Goal: Task Accomplishment & Management: Use online tool/utility

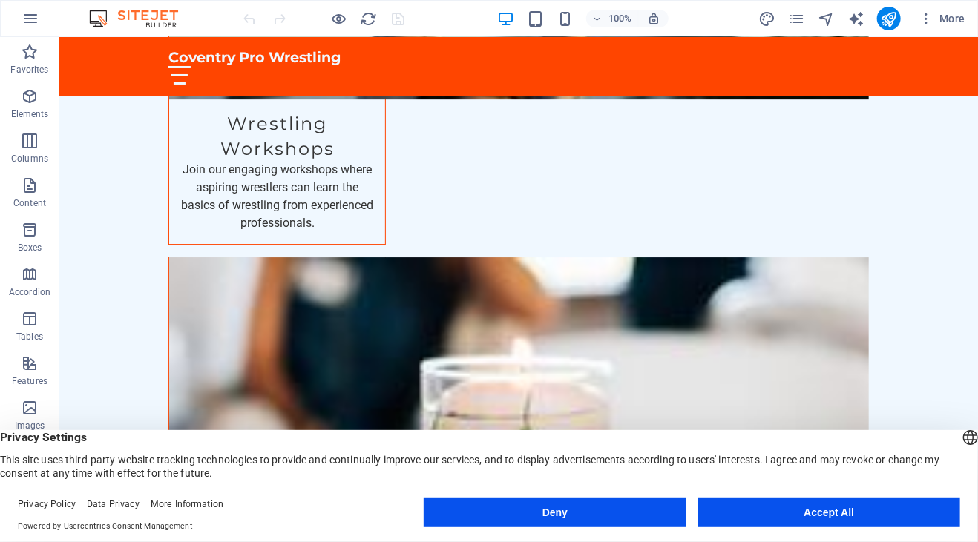
scroll to position [2042, 0]
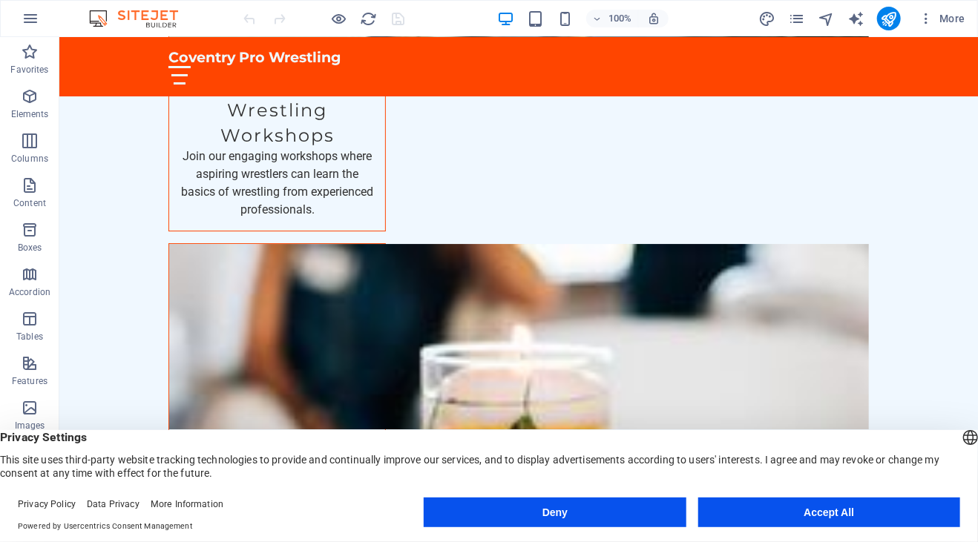
click at [662, 502] on button "Deny" at bounding box center [555, 513] width 262 height 30
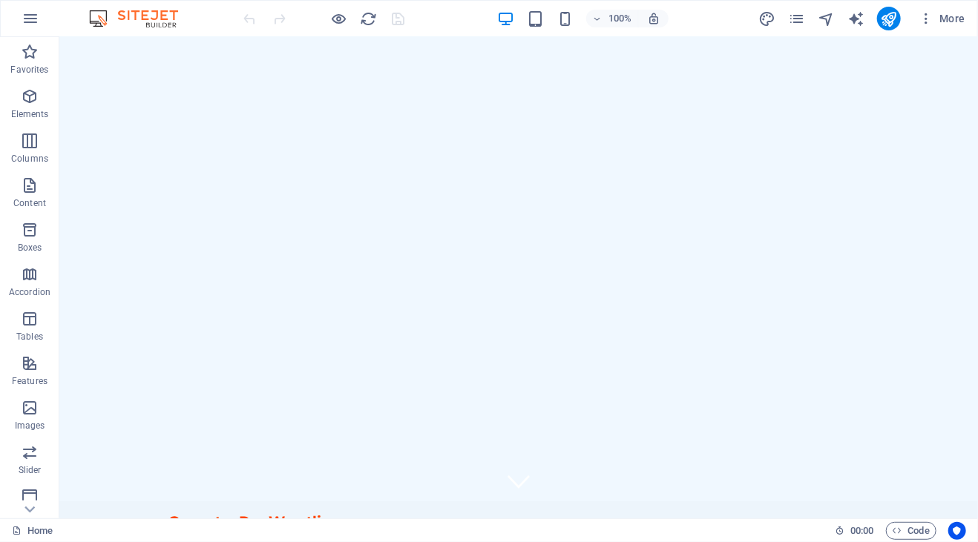
scroll to position [0, 0]
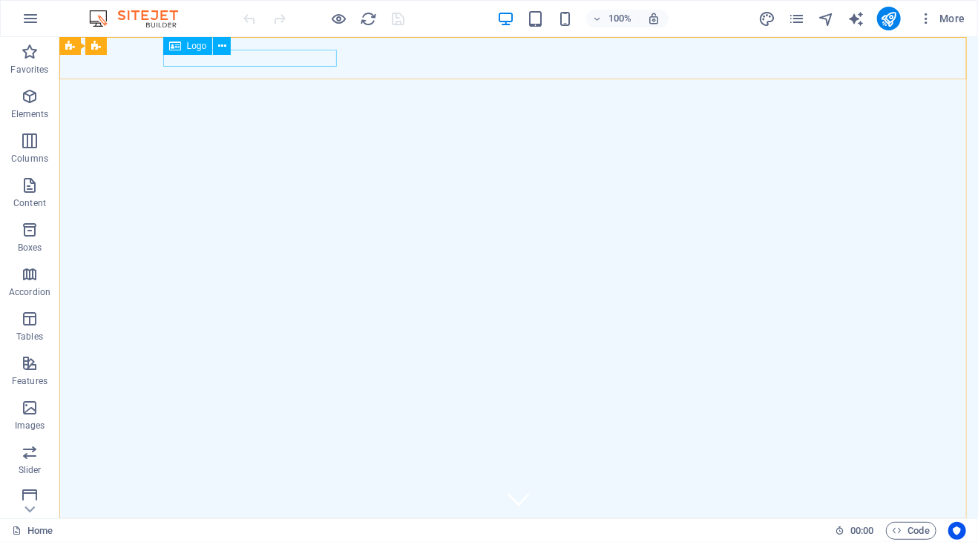
click at [195, 47] on span "Logo" at bounding box center [197, 46] width 20 height 9
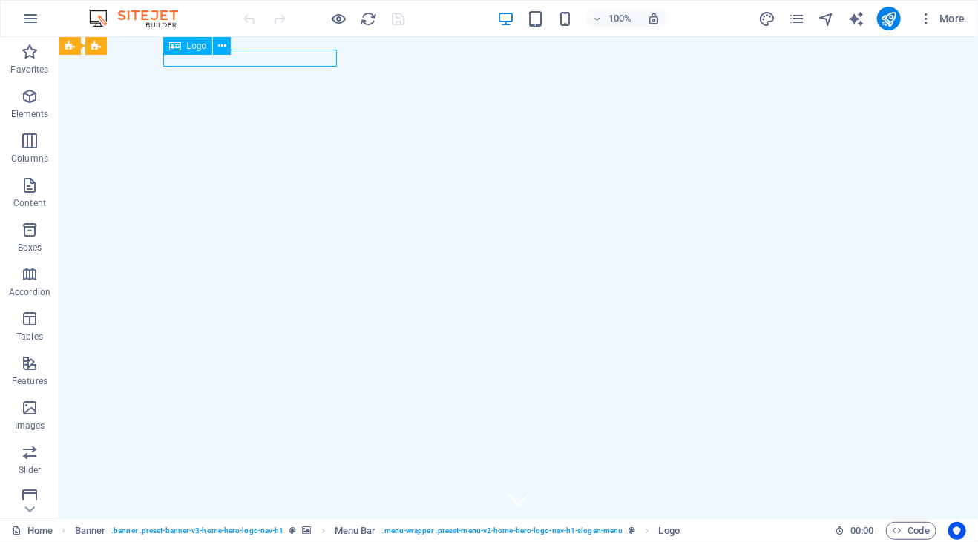
click at [169, 47] on icon at bounding box center [175, 46] width 12 height 18
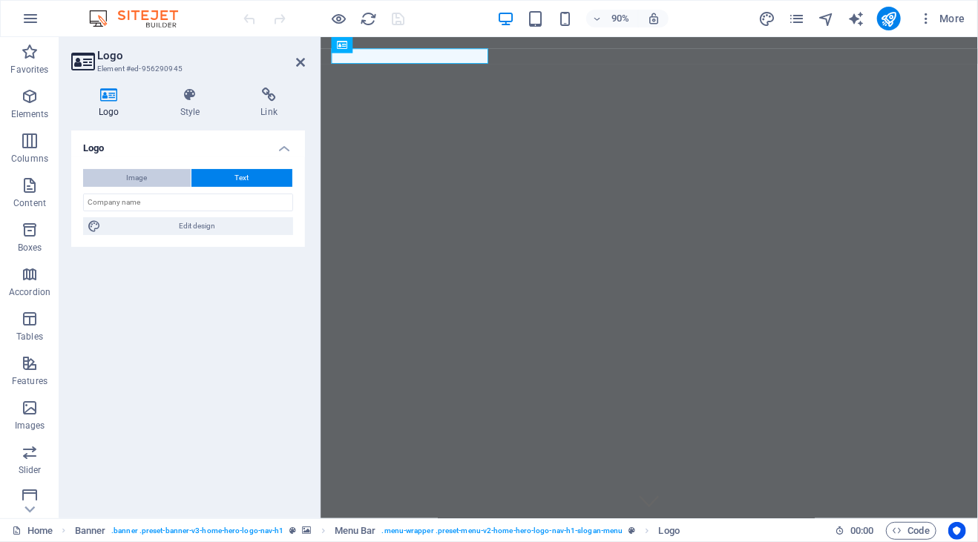
click at [154, 182] on button "Image" at bounding box center [137, 178] width 108 height 18
select select "DISABLED_OPTION_VALUE"
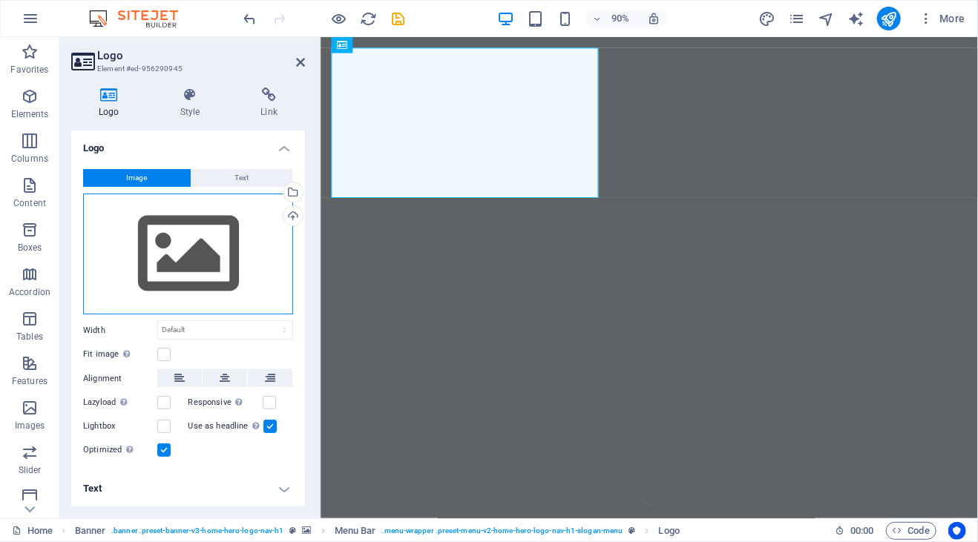
click at [189, 256] on div "Drag files here, click to choose files or select files from Files or our free s…" at bounding box center [188, 255] width 210 height 122
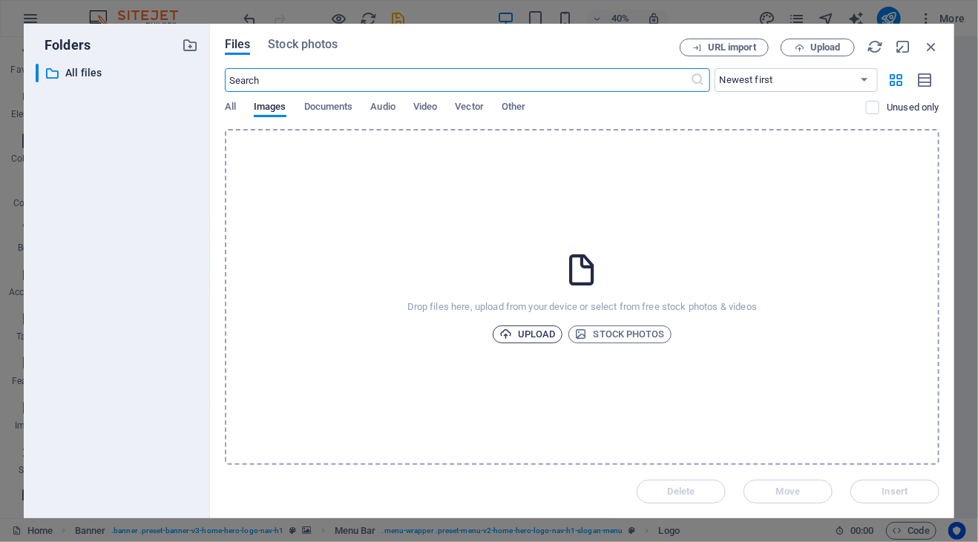
click at [504, 335] on icon "button" at bounding box center [505, 334] width 13 height 13
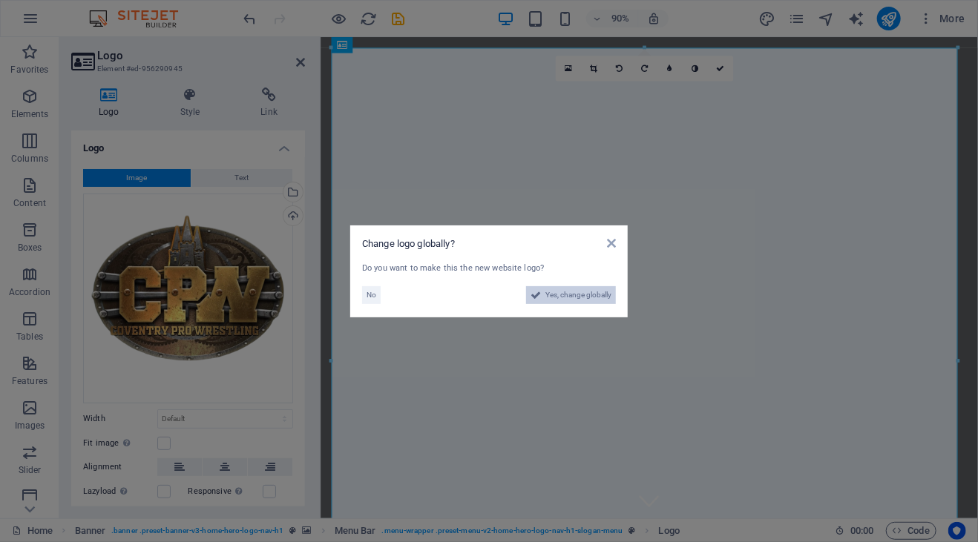
click at [604, 300] on span "Yes, change globally" at bounding box center [578, 295] width 66 height 18
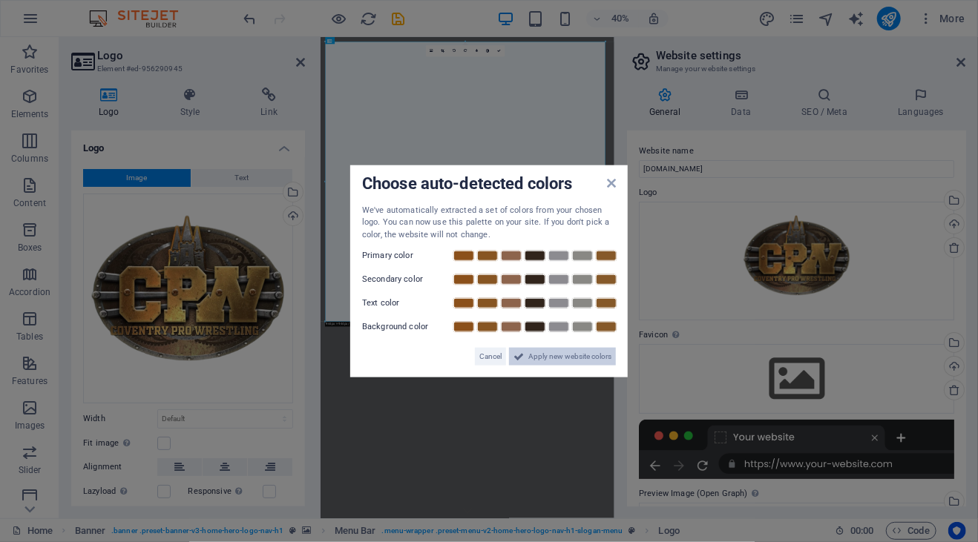
click at [587, 356] on span "Apply new website colors" at bounding box center [569, 357] width 83 height 18
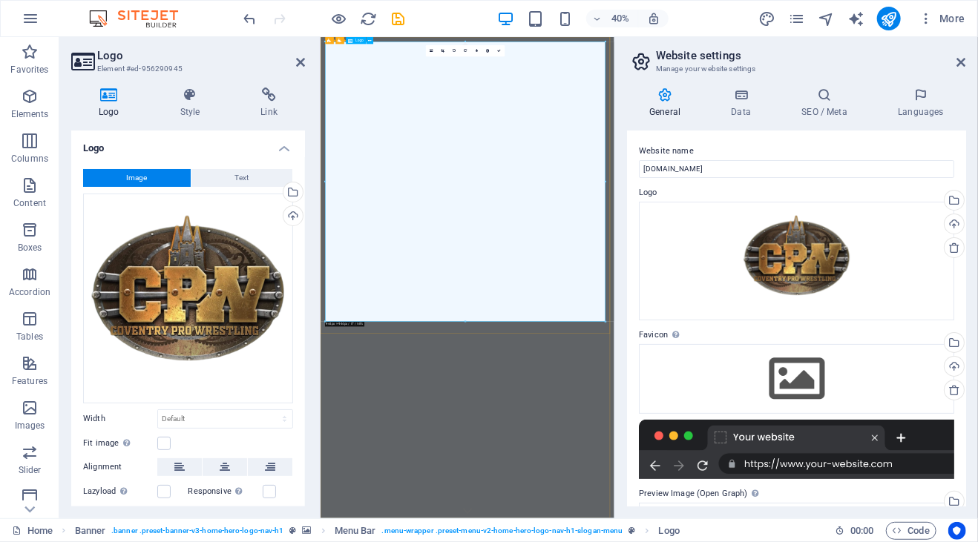
drag, startPoint x: 925, startPoint y: 358, endPoint x: 969, endPoint y: 725, distance: 369.8
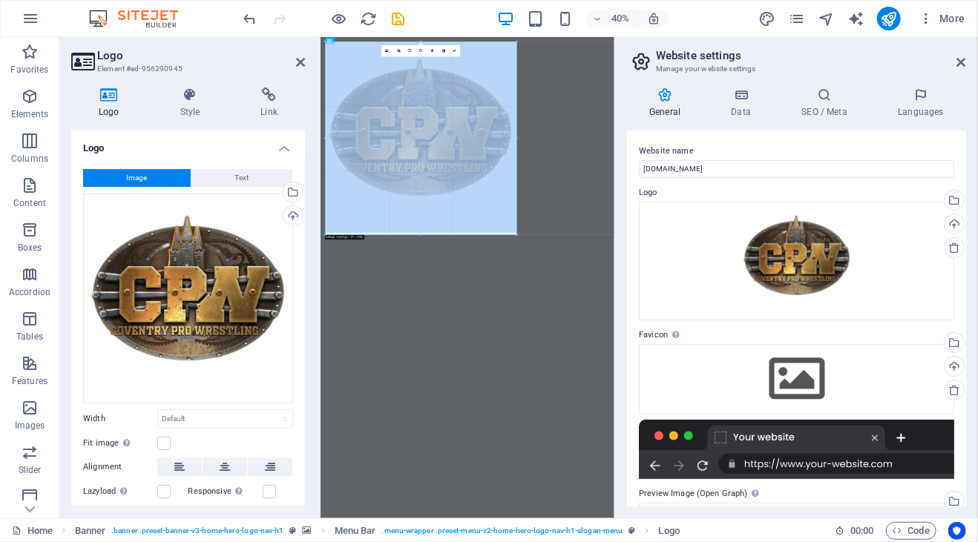
drag, startPoint x: 608, startPoint y: 327, endPoint x: 355, endPoint y: 104, distance: 337.9
type input "640"
select select "px"
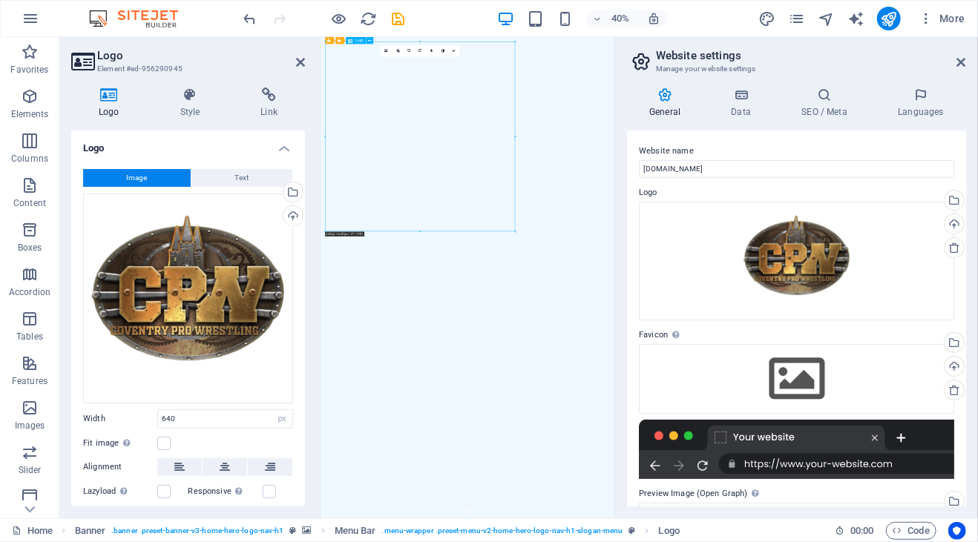
drag, startPoint x: 513, startPoint y: 198, endPoint x: 732, endPoint y: 256, distance: 227.0
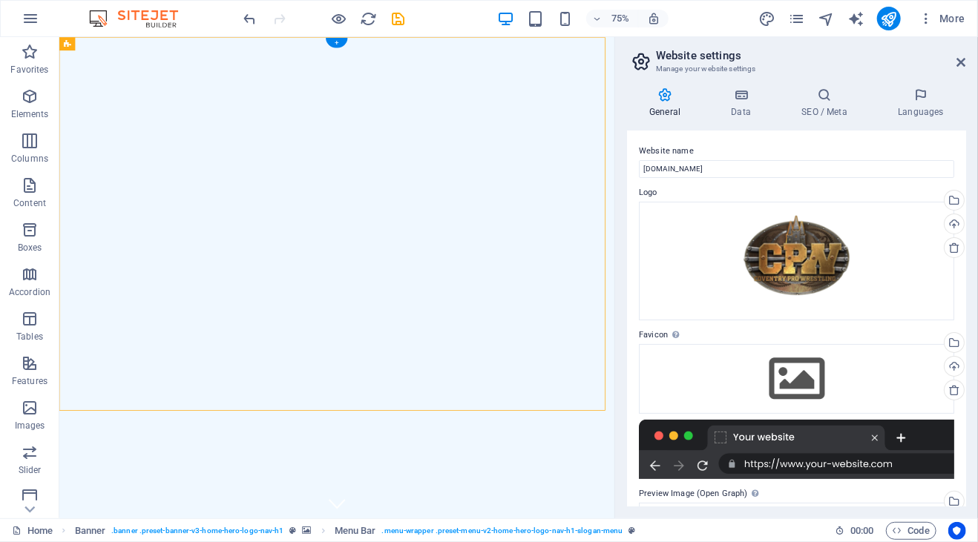
drag, startPoint x: 398, startPoint y: 75, endPoint x: 427, endPoint y: 62, distance: 32.5
drag, startPoint x: 397, startPoint y: 81, endPoint x: 524, endPoint y: 54, distance: 129.6
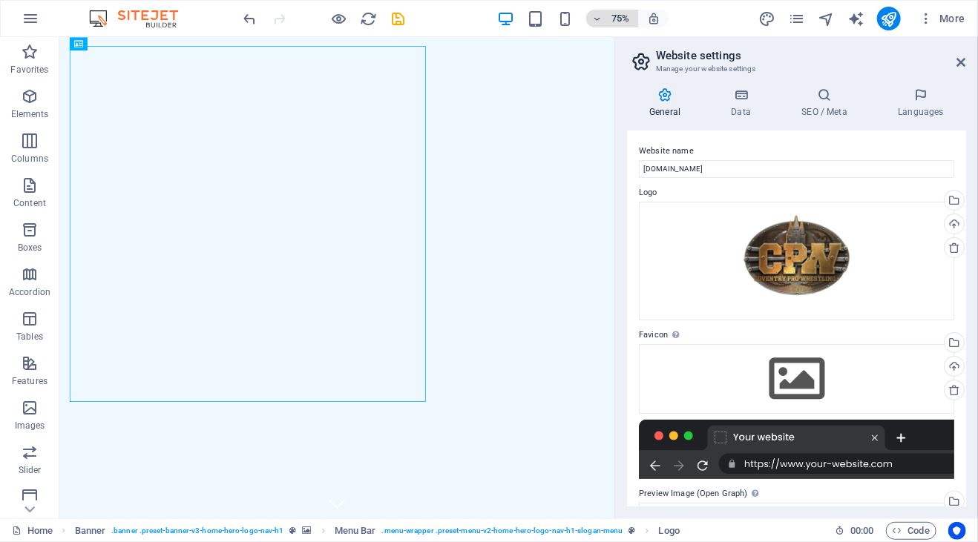
click at [599, 22] on icon "button" at bounding box center [597, 19] width 10 height 10
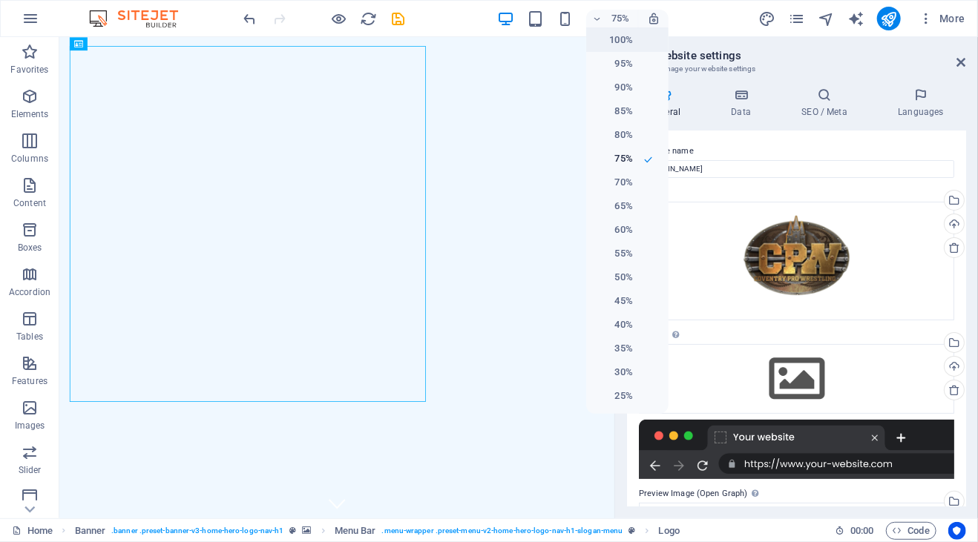
click at [616, 45] on h6 "100%" at bounding box center [614, 40] width 38 height 18
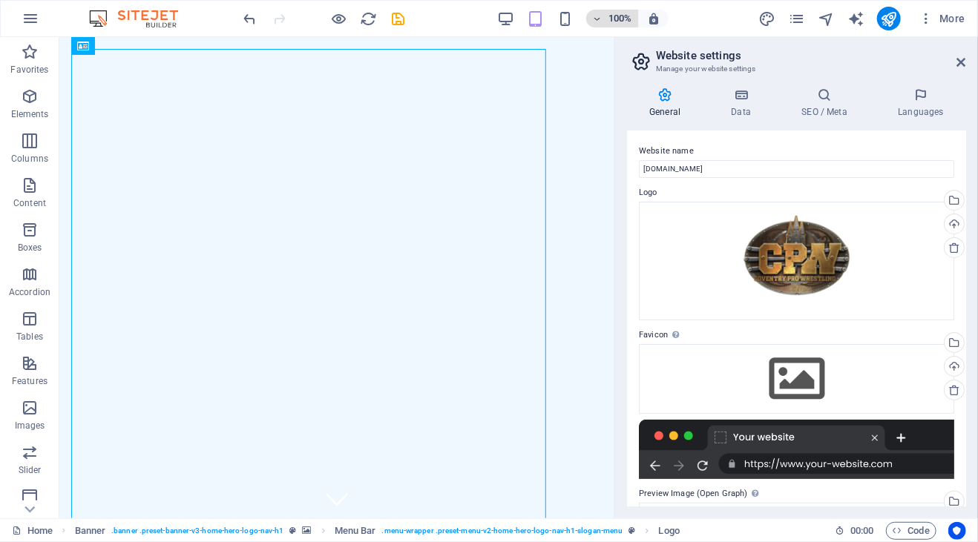
click at [598, 18] on icon "button" at bounding box center [597, 19] width 10 height 10
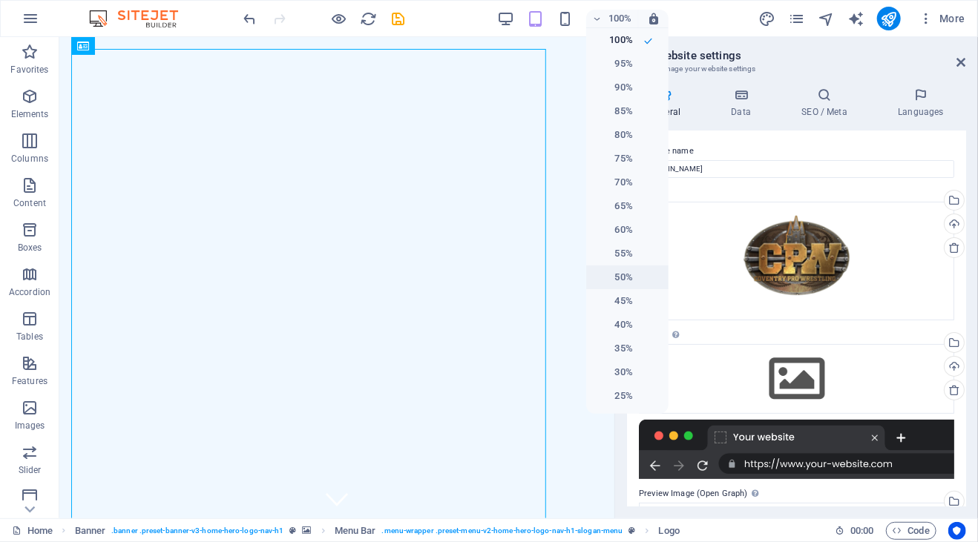
click at [627, 272] on h6 "50%" at bounding box center [614, 278] width 38 height 18
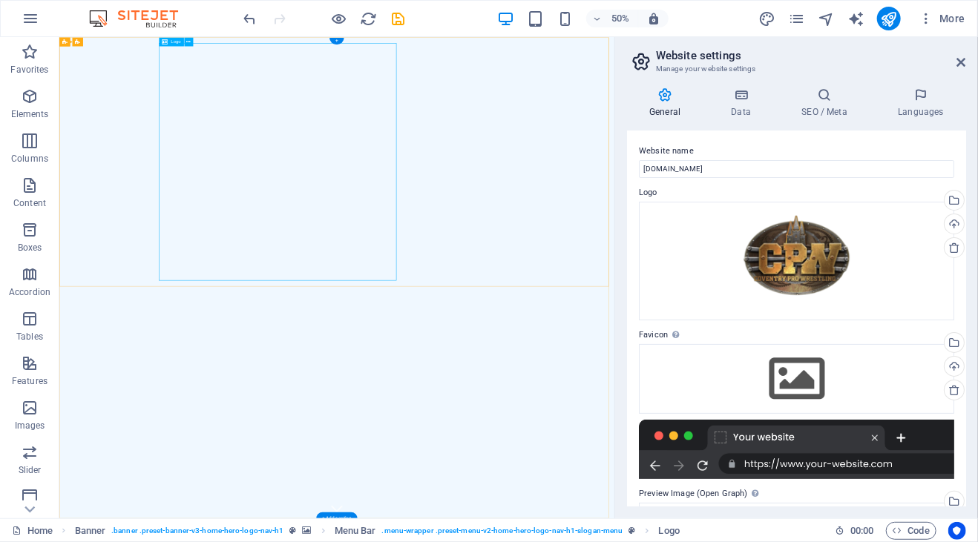
drag, startPoint x: 392, startPoint y: 77, endPoint x: 738, endPoint y: 108, distance: 347.0
drag, startPoint x: 200, startPoint y: 308, endPoint x: 444, endPoint y: 359, distance: 250.1
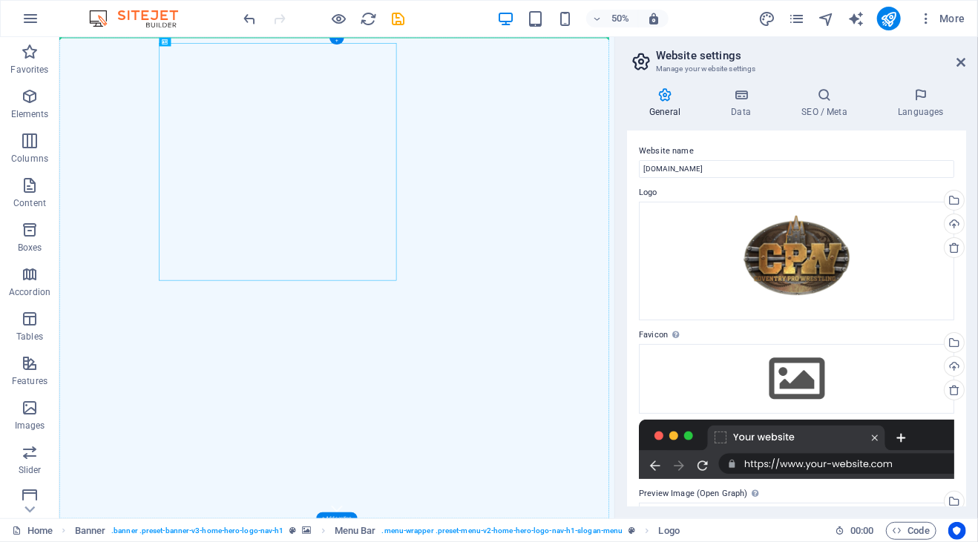
drag, startPoint x: 439, startPoint y: 365, endPoint x: 805, endPoint y: 424, distance: 370.3
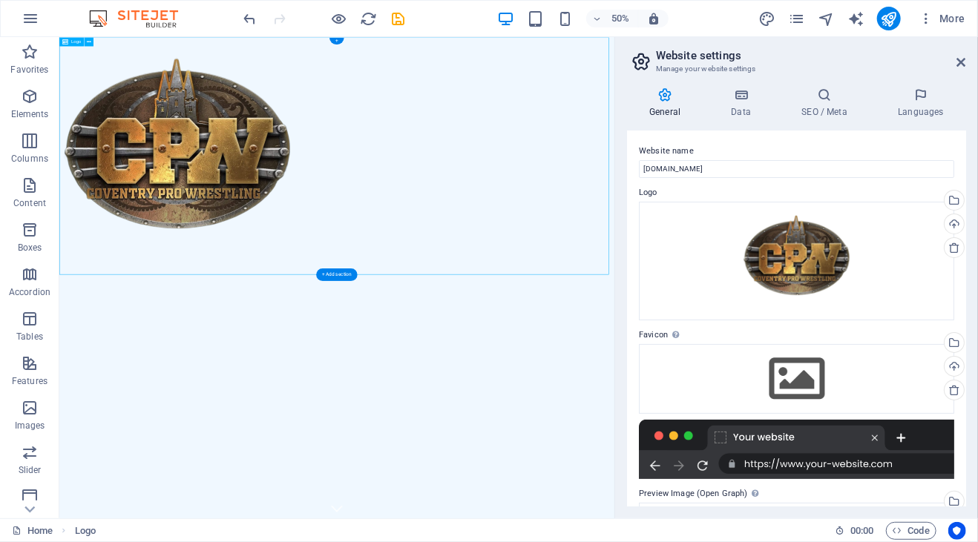
drag, startPoint x: 398, startPoint y: 365, endPoint x: 801, endPoint y: 385, distance: 404.0
click at [801, 385] on div at bounding box center [614, 273] width 1110 height 475
drag, startPoint x: 388, startPoint y: 309, endPoint x: 781, endPoint y: 530, distance: 451.4
click at [700, 409] on div at bounding box center [614, 273] width 1110 height 475
click at [274, 228] on div at bounding box center [614, 273] width 1110 height 475
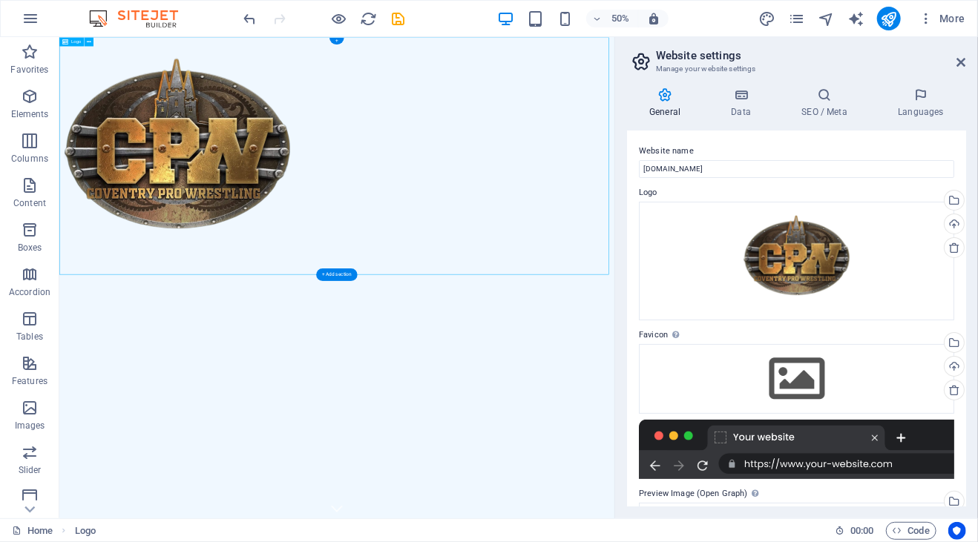
click at [274, 228] on div at bounding box center [614, 273] width 1110 height 475
select select "px"
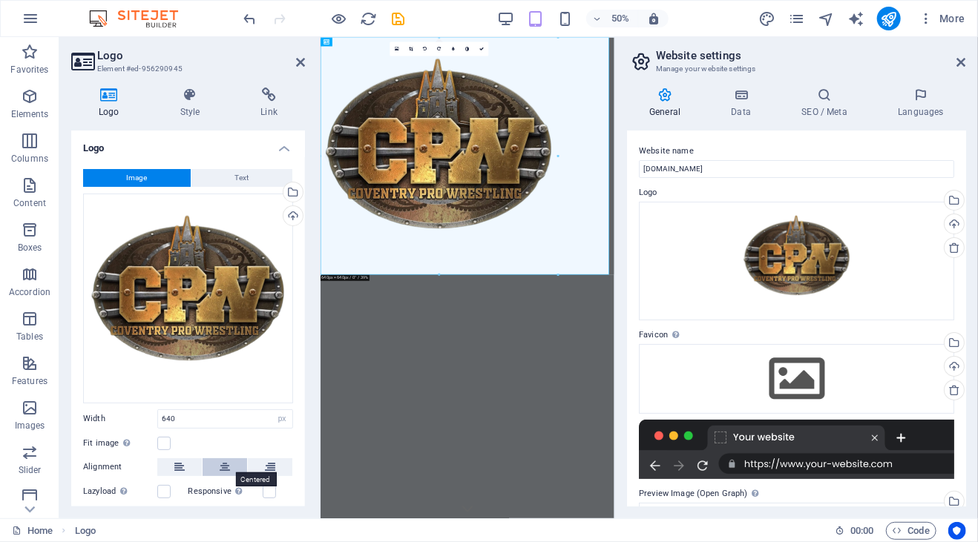
click at [222, 463] on icon at bounding box center [225, 467] width 10 height 18
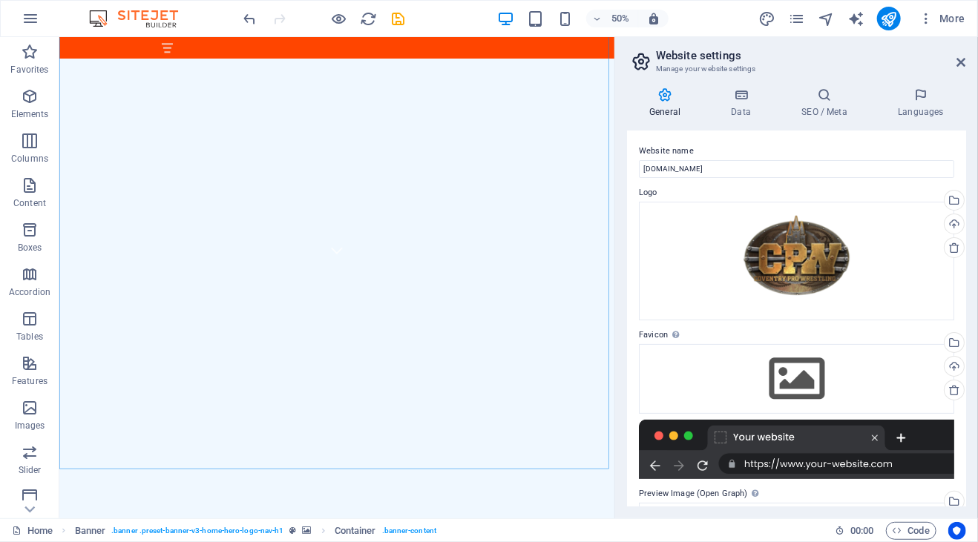
scroll to position [481, 0]
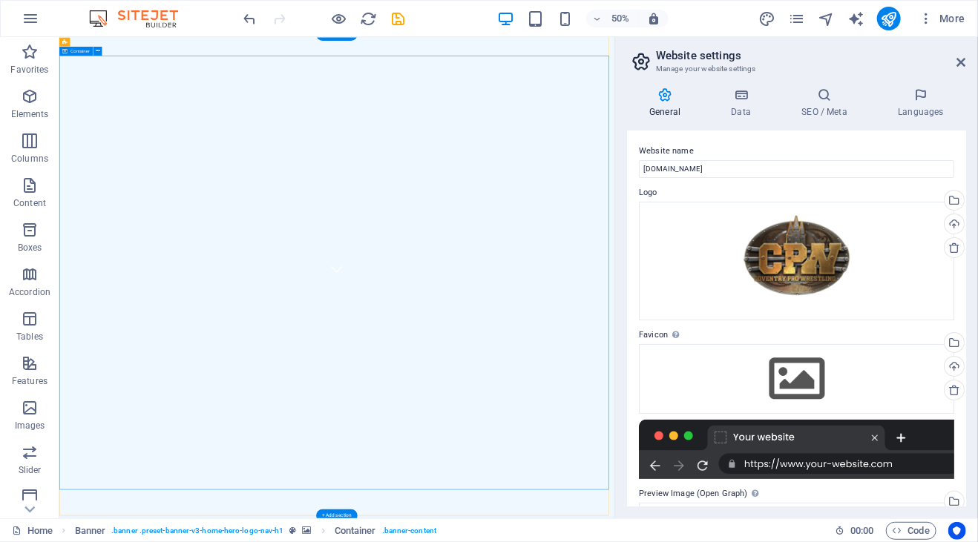
click at [80, 52] on span "Container" at bounding box center [79, 51] width 19 height 4
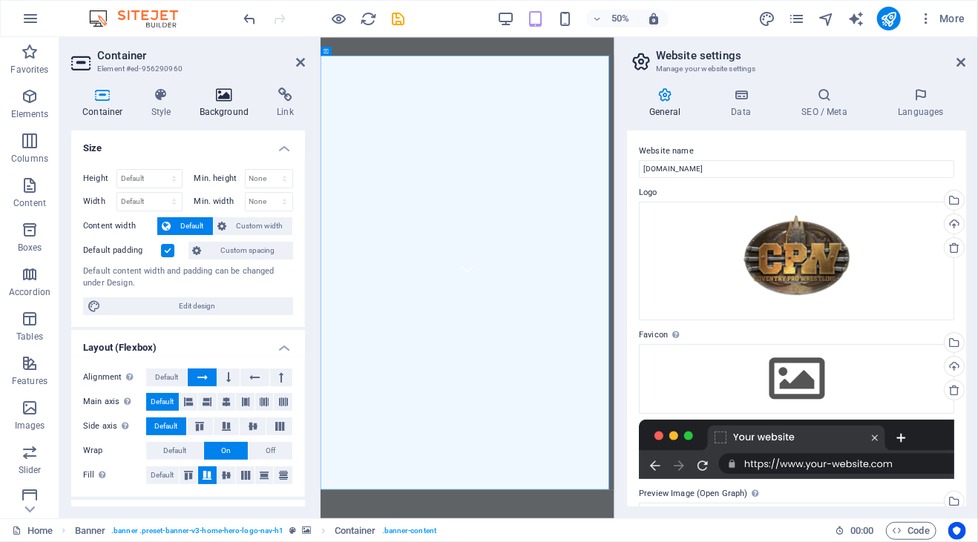
click at [223, 102] on icon at bounding box center [224, 95] width 72 height 15
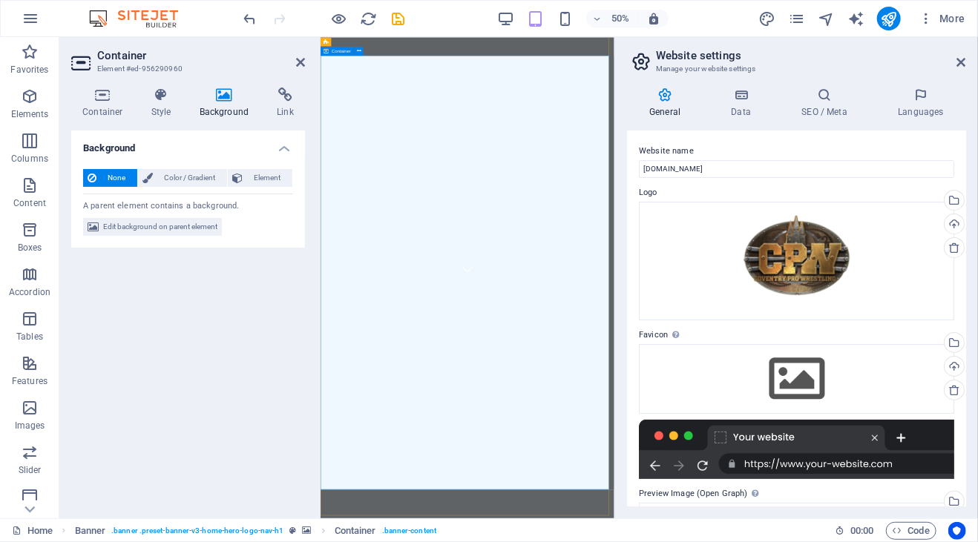
click at [99, 106] on h4 "Container" at bounding box center [105, 103] width 69 height 31
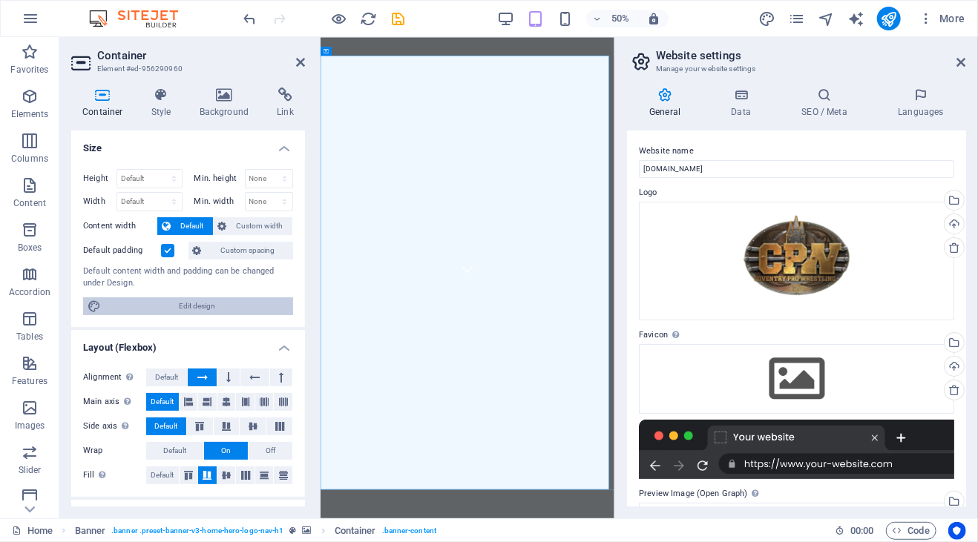
click at [243, 305] on span "Edit design" at bounding box center [196, 306] width 183 height 18
select select "rem"
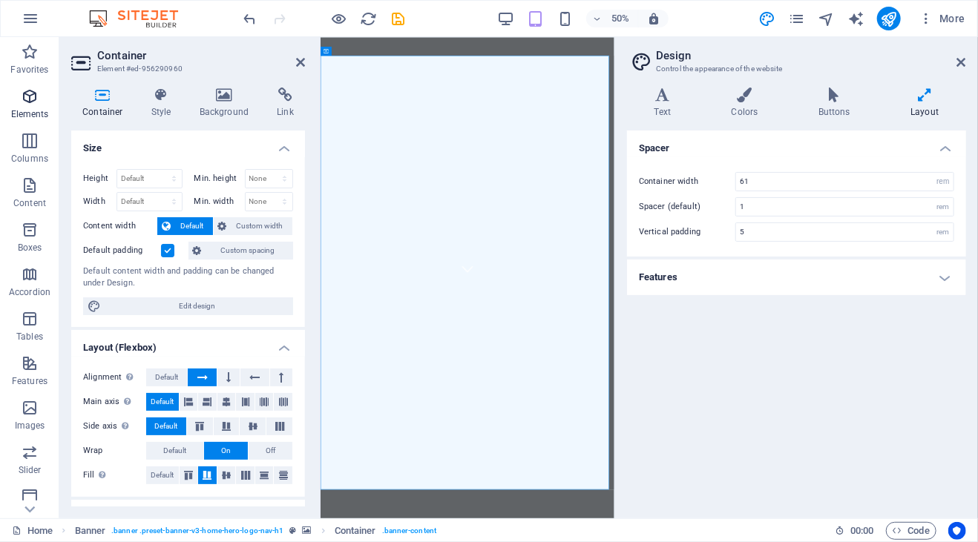
click at [25, 113] on p "Elements" at bounding box center [30, 114] width 38 height 12
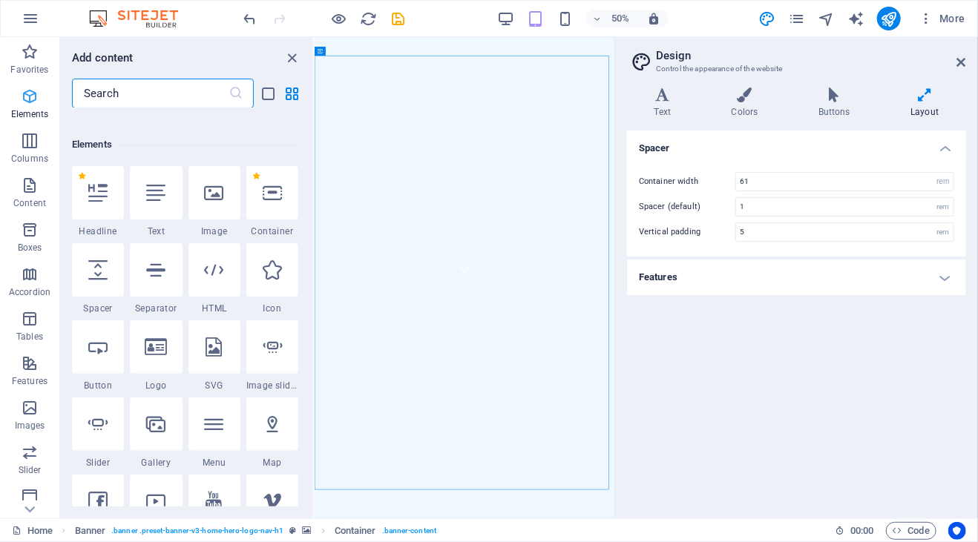
scroll to position [157, 0]
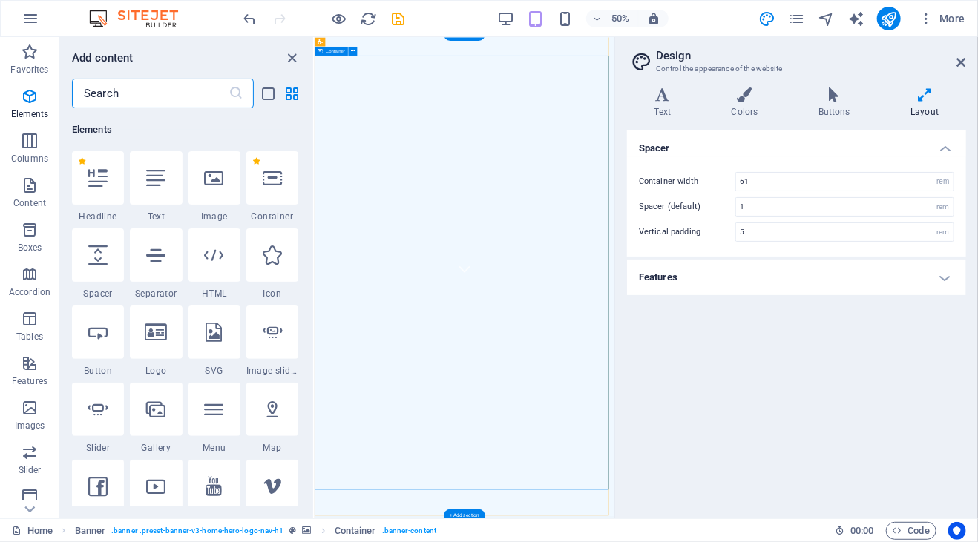
click at [294, 66] on icon "close panel" at bounding box center [292, 58] width 17 height 17
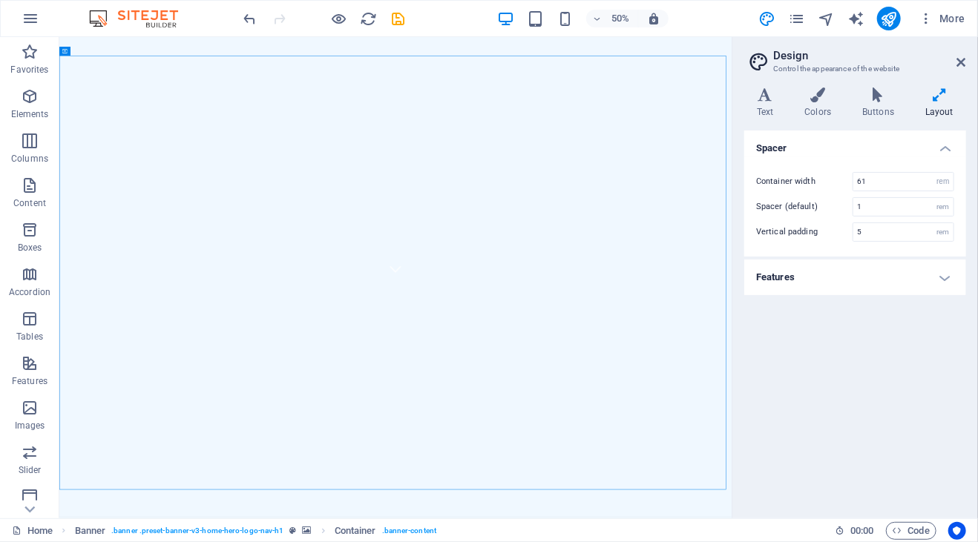
drag, startPoint x: 615, startPoint y: 96, endPoint x: 868, endPoint y: 119, distance: 253.9
click at [868, 119] on aside "Design Control the appearance of the website Variants Text Colors Buttons Layou…" at bounding box center [854, 277] width 246 height 481
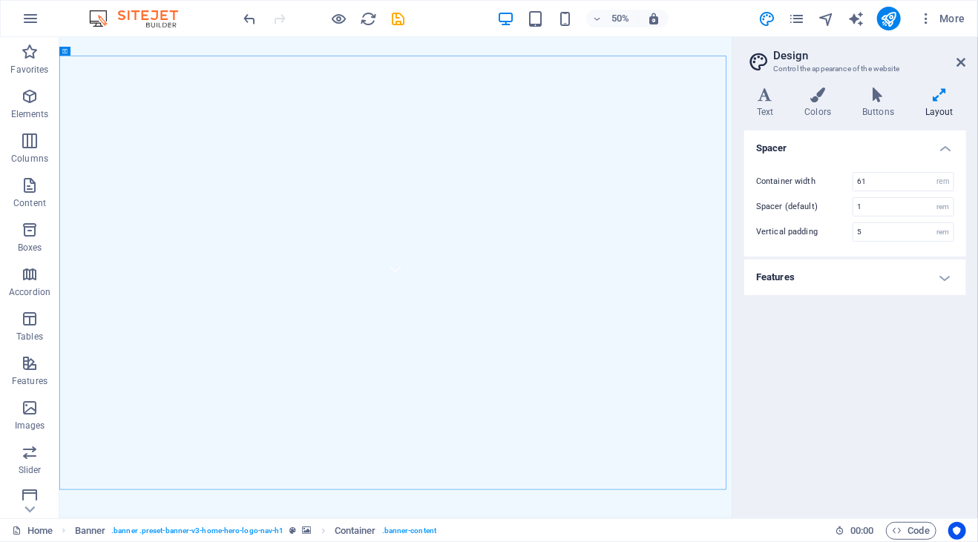
click at [822, 284] on h4 "Features" at bounding box center [855, 278] width 222 height 36
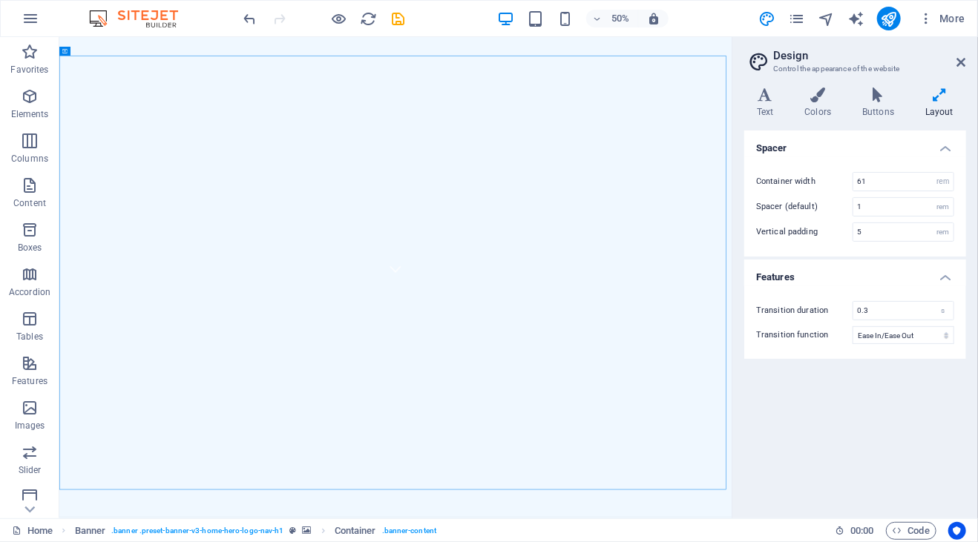
click at [822, 286] on div "Transition duration 0.3 s Transition function Ease Ease In Ease Out Ease In/Eas…" at bounding box center [855, 322] width 228 height 73
click at [98, 53] on icon at bounding box center [98, 51] width 4 height 8
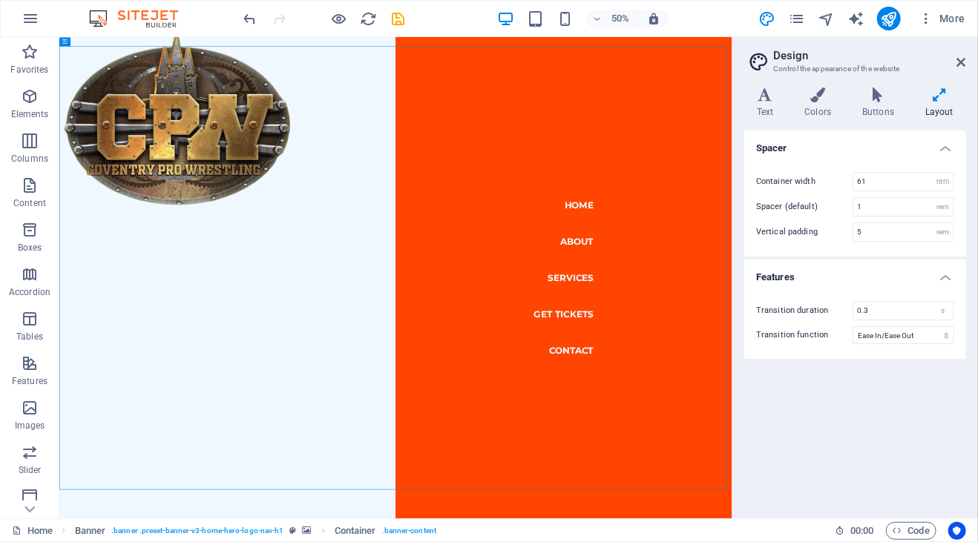
scroll to position [0, 0]
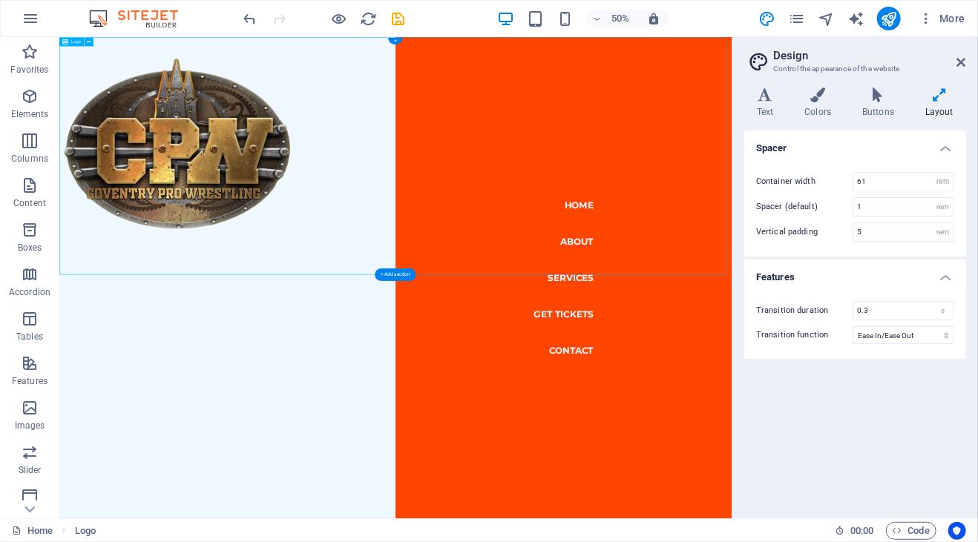
drag, startPoint x: 303, startPoint y: 289, endPoint x: 682, endPoint y: 329, distance: 381.1
click at [682, 329] on div at bounding box center [731, 273] width 1344 height 475
click at [90, 268] on span "Menu Bar" at bounding box center [92, 270] width 19 height 4
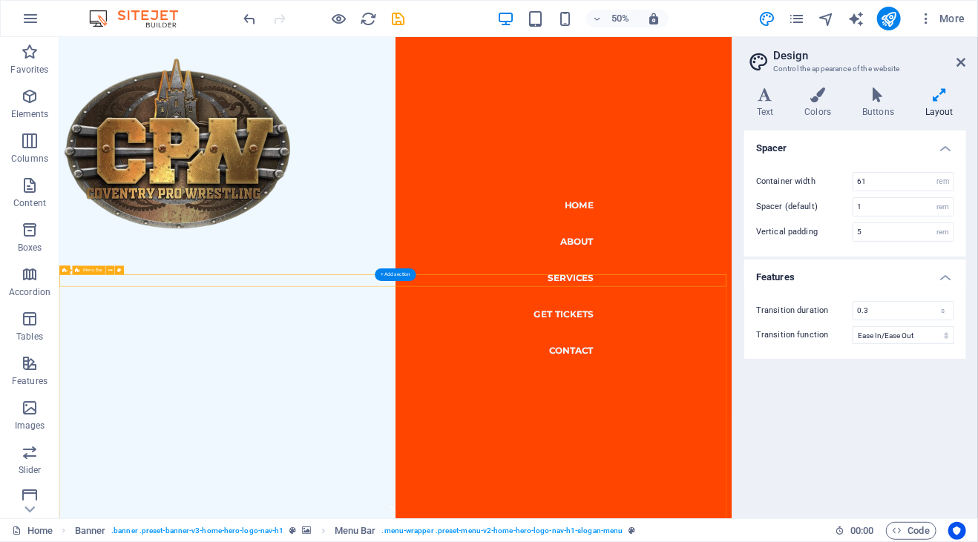
click at [92, 271] on span "Menu Bar" at bounding box center [92, 270] width 19 height 4
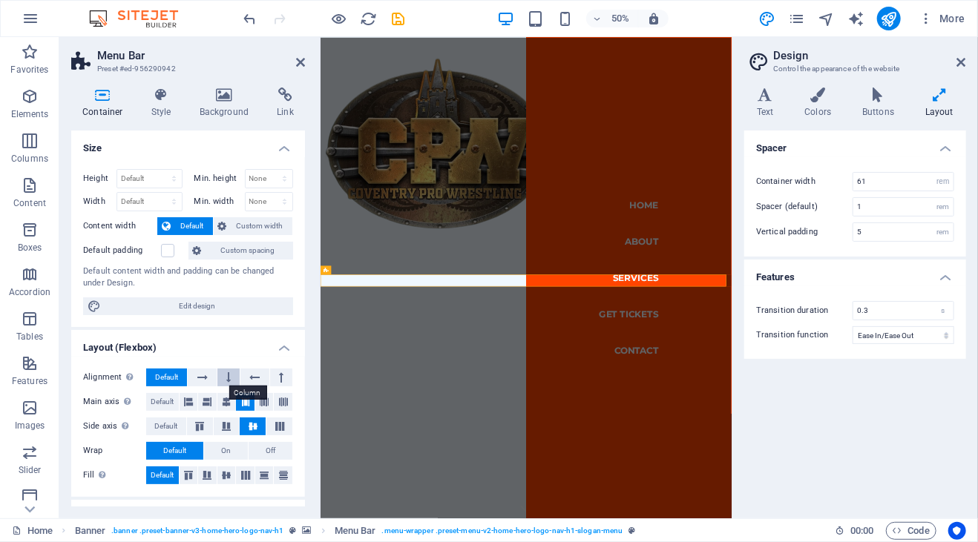
click at [226, 376] on icon at bounding box center [228, 378] width 4 height 18
drag, startPoint x: 301, startPoint y: 370, endPoint x: 316, endPoint y: 438, distance: 69.8
click at [316, 438] on div "Container Style Background Link Size Height Default px rem % vh vw Min. height …" at bounding box center [187, 297] width 257 height 443
click at [297, 422] on div "Alignment Determines the flex direction. Default Main axis Determine how elemen…" at bounding box center [188, 427] width 234 height 140
click at [233, 451] on button "On" at bounding box center [226, 451] width 44 height 18
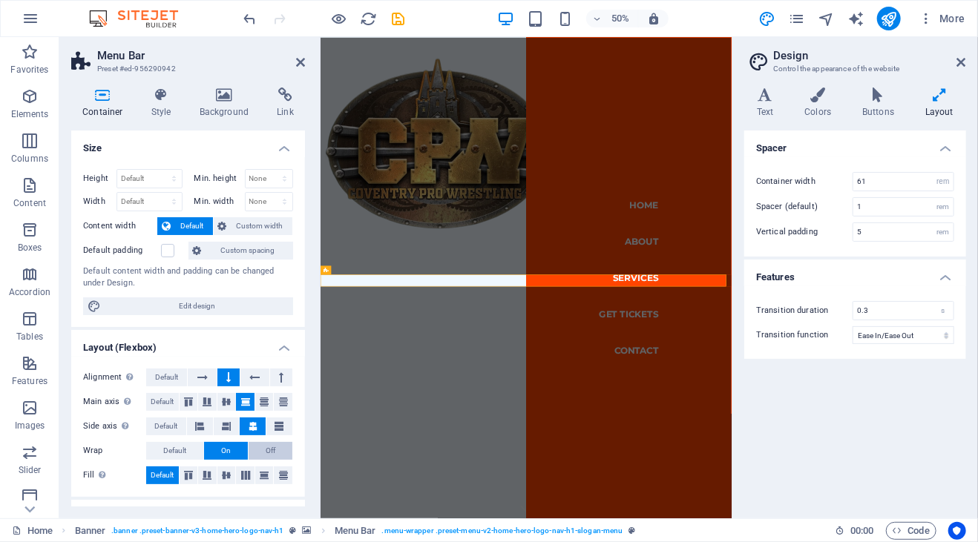
drag, startPoint x: 233, startPoint y: 451, endPoint x: 251, endPoint y: 458, distance: 19.3
click at [251, 458] on button "Off" at bounding box center [270, 451] width 44 height 18
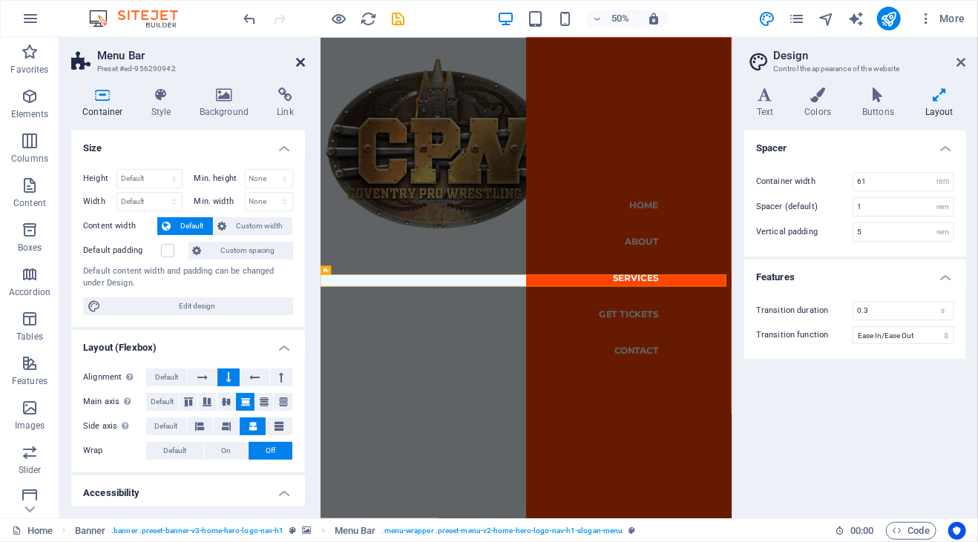
click at [300, 63] on icon at bounding box center [300, 62] width 9 height 12
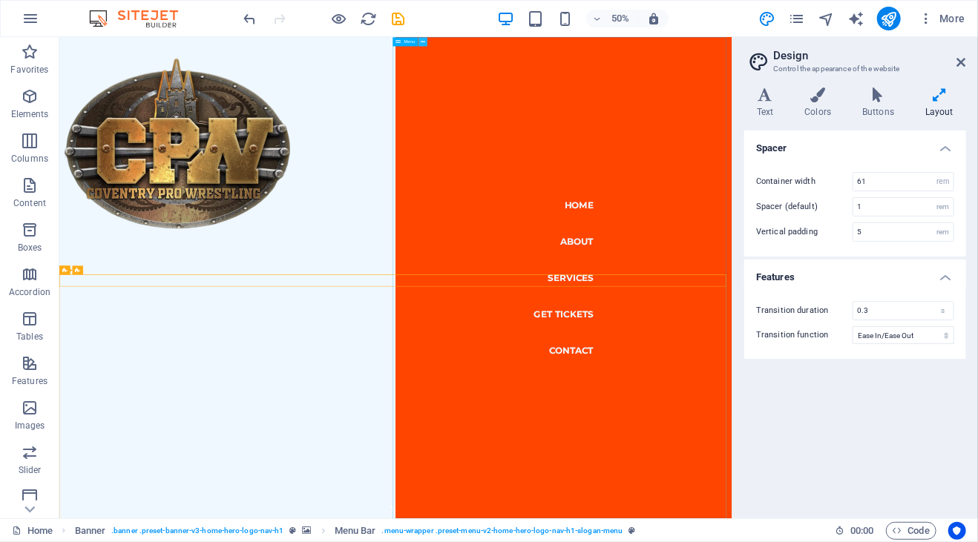
click at [423, 42] on icon at bounding box center [423, 42] width 4 height 8
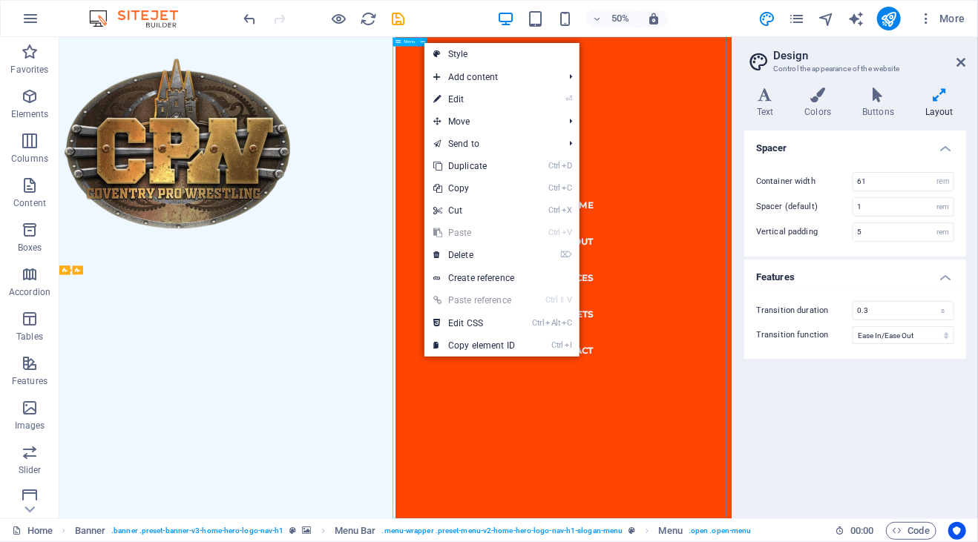
click at [401, 42] on icon at bounding box center [397, 41] width 5 height 9
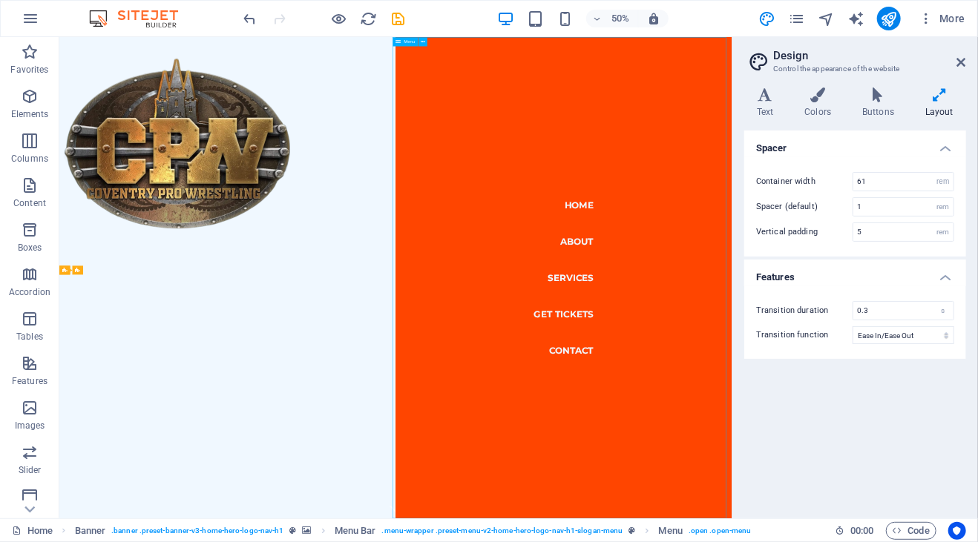
click at [395, 42] on icon at bounding box center [397, 41] width 5 height 9
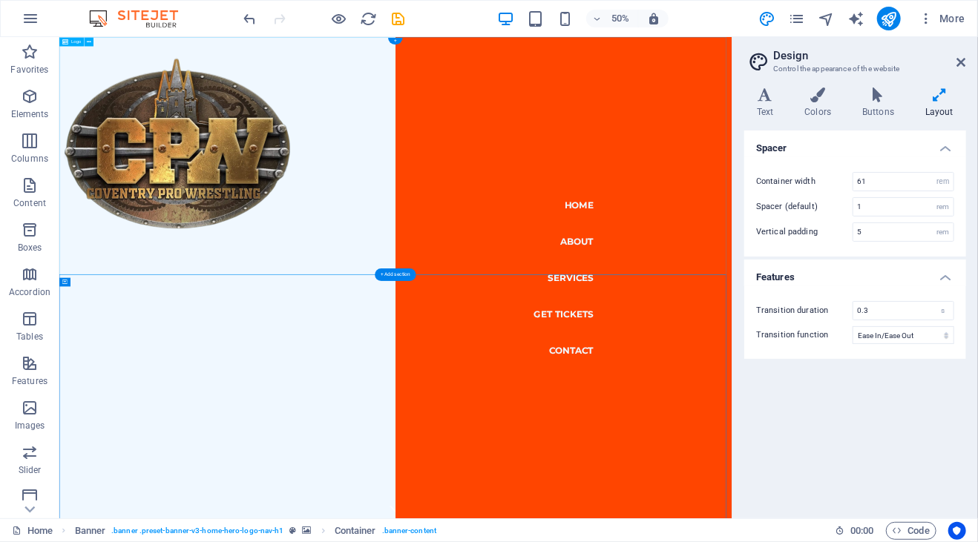
click at [382, 414] on div at bounding box center [731, 273] width 1344 height 475
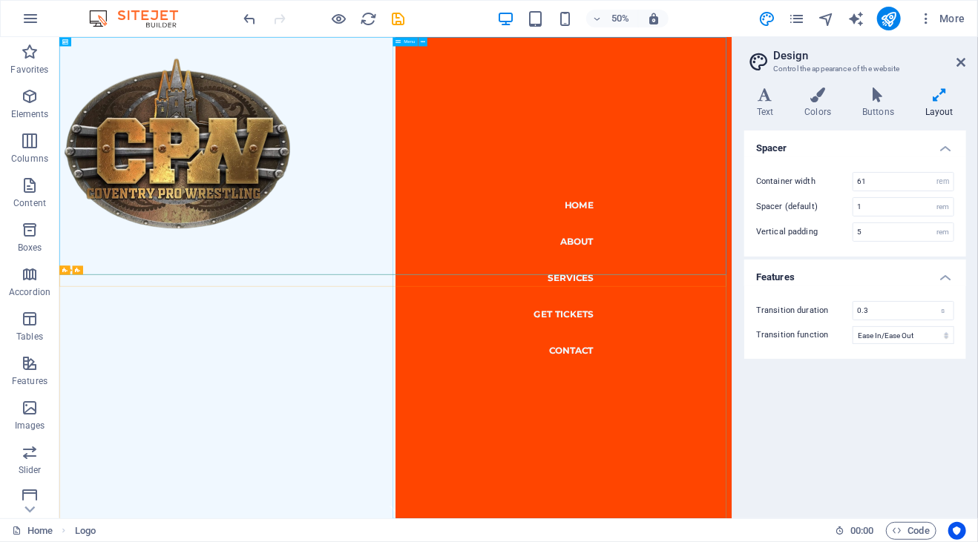
click at [404, 42] on span "Menu" at bounding box center [408, 41] width 11 height 4
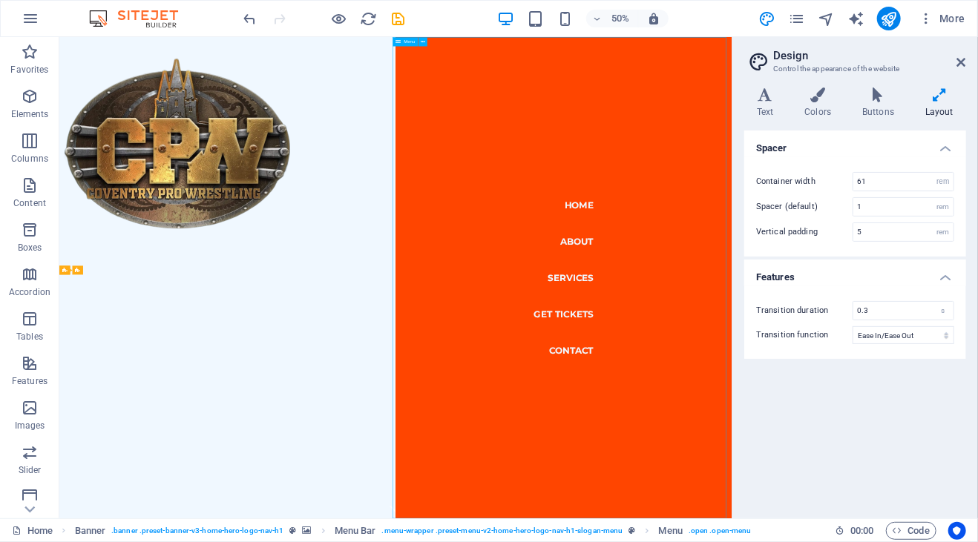
click at [396, 42] on icon at bounding box center [397, 41] width 5 height 9
click at [421, 40] on icon at bounding box center [423, 42] width 4 height 8
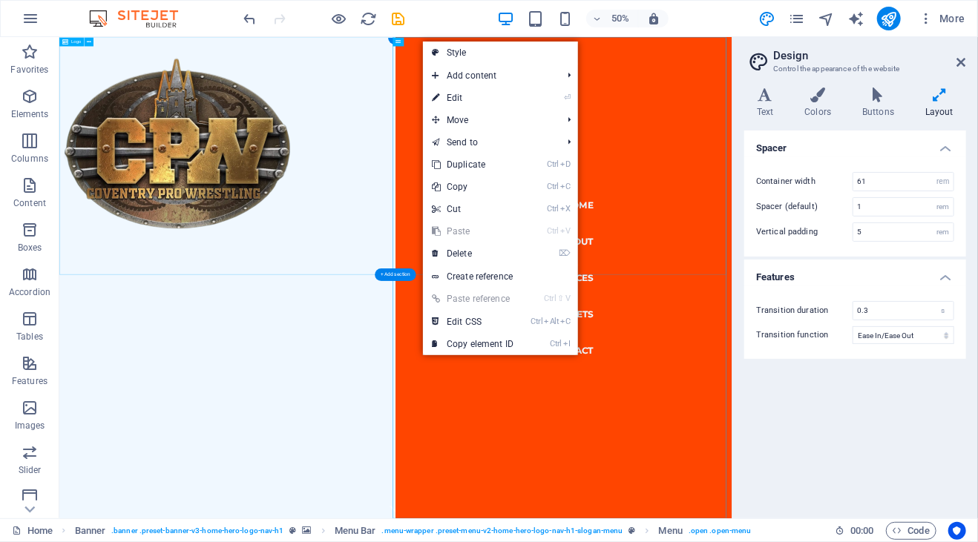
click at [688, 99] on div at bounding box center [731, 273] width 1344 height 475
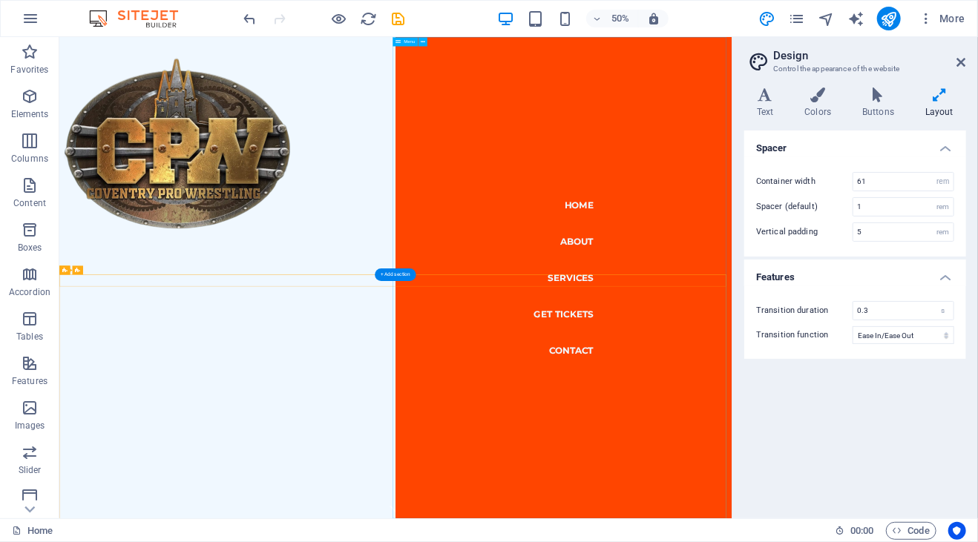
drag, startPoint x: 1402, startPoint y: 289, endPoint x: 1378, endPoint y: 705, distance: 416.8
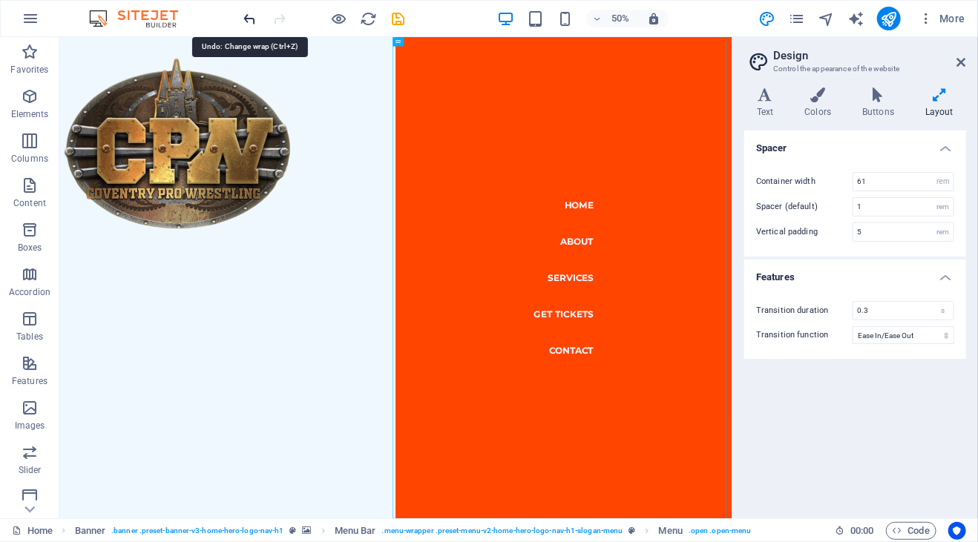
click at [251, 20] on icon "undo" at bounding box center [250, 18] width 17 height 17
click at [249, 18] on icon "undo" at bounding box center [250, 18] width 17 height 17
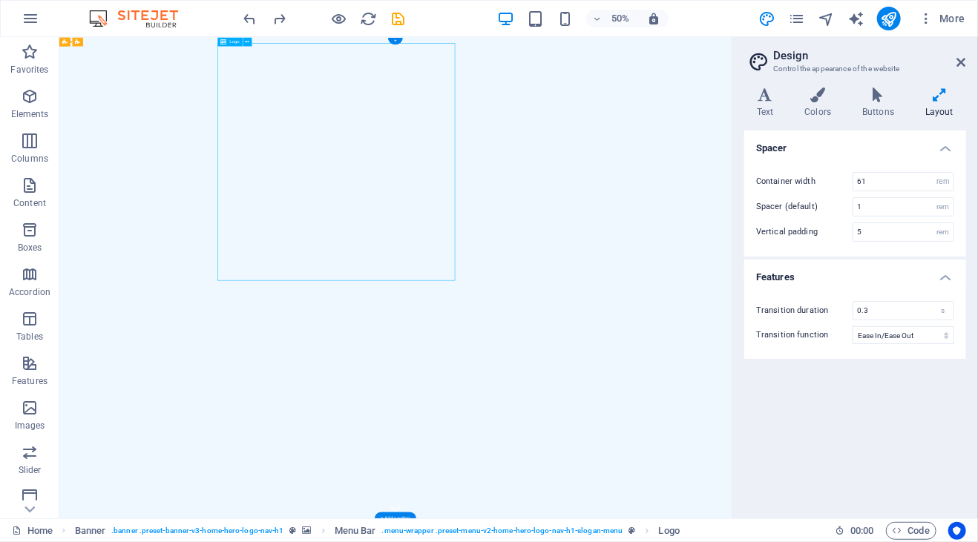
drag, startPoint x: 684, startPoint y: 284, endPoint x: 765, endPoint y: 291, distance: 81.9
select select "px"
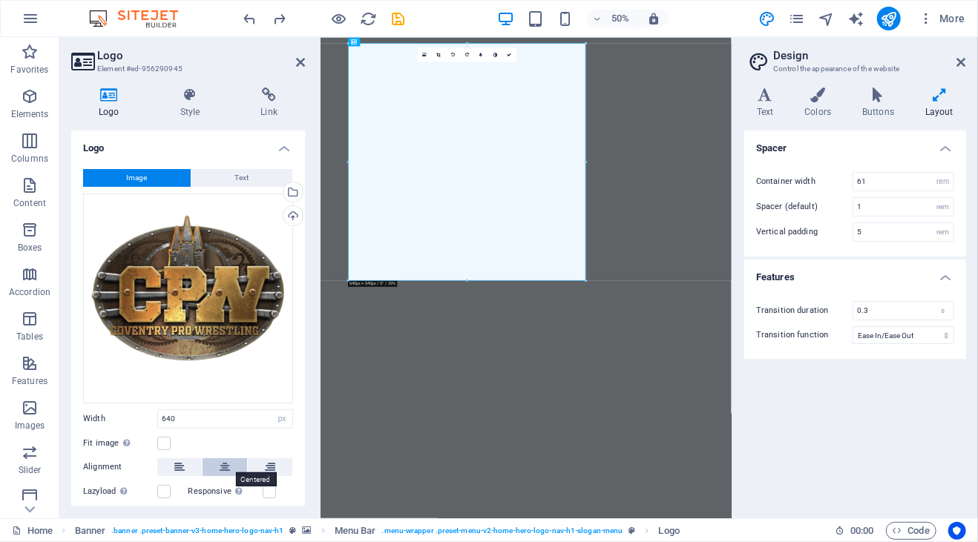
click at [231, 465] on button at bounding box center [224, 467] width 45 height 18
click at [273, 462] on button at bounding box center [270, 467] width 45 height 18
click at [223, 459] on icon at bounding box center [225, 467] width 10 height 18
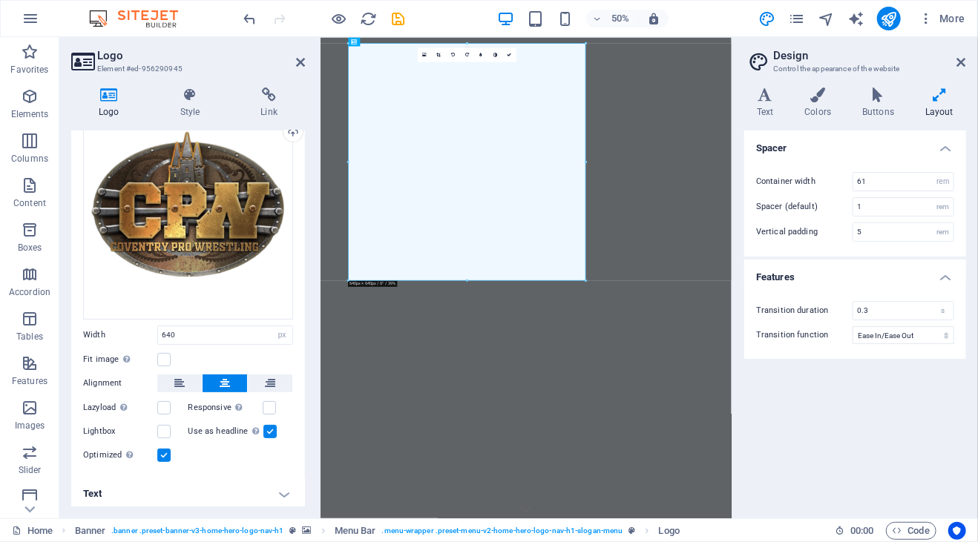
scroll to position [85, 0]
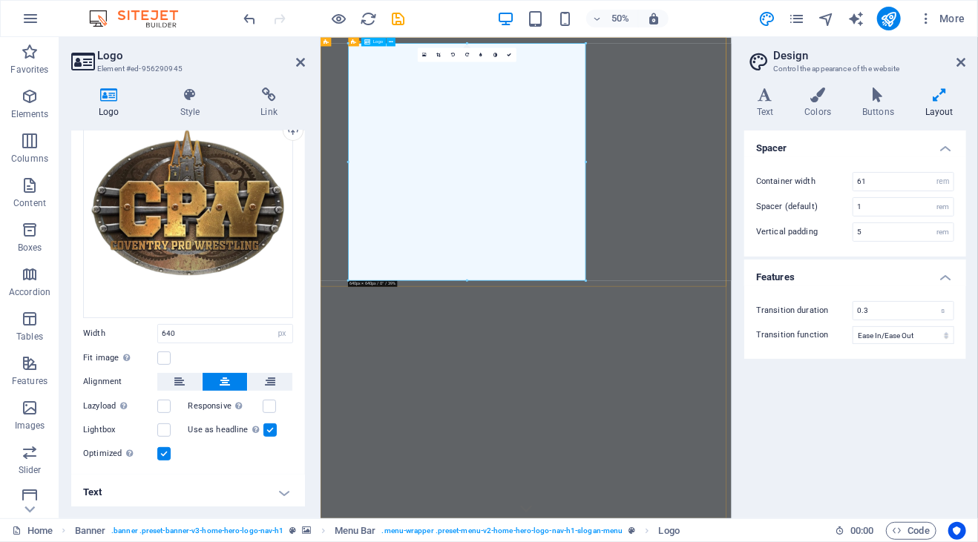
drag, startPoint x: 905, startPoint y: 314, endPoint x: 666, endPoint y: 341, distance: 240.3
drag, startPoint x: 905, startPoint y: 314, endPoint x: 755, endPoint y: 435, distance: 192.5
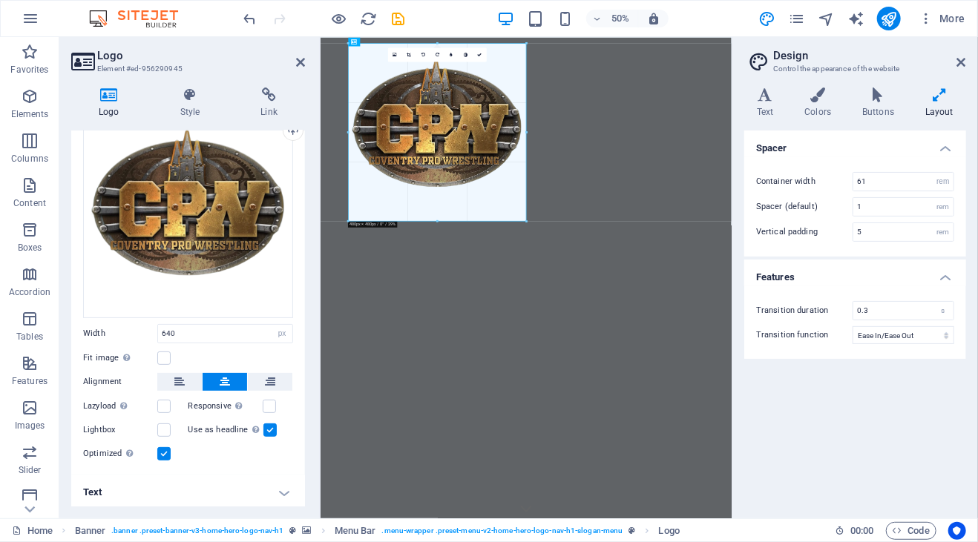
drag, startPoint x: 588, startPoint y: 44, endPoint x: 285, endPoint y: 150, distance: 321.4
type input "480"
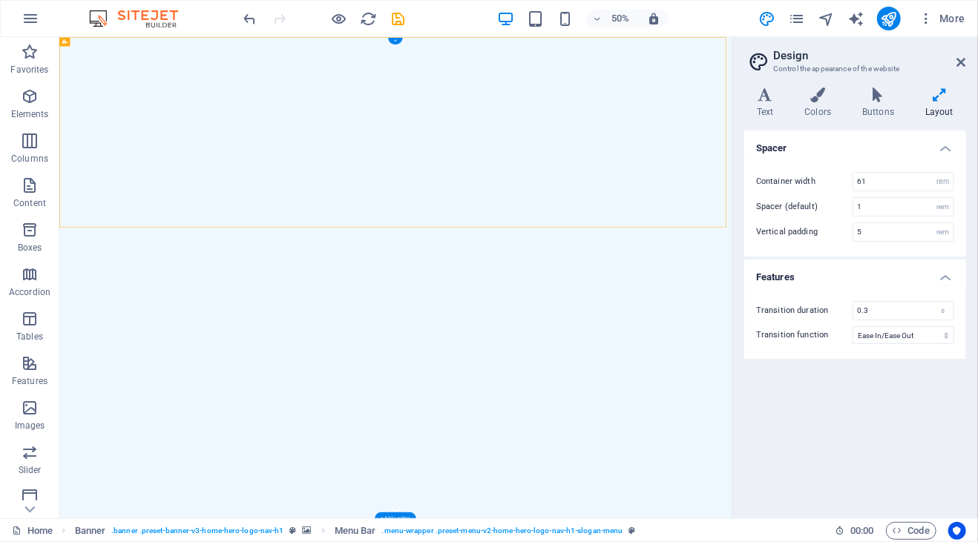
drag, startPoint x: 510, startPoint y: 412, endPoint x: 196, endPoint y: 295, distance: 334.9
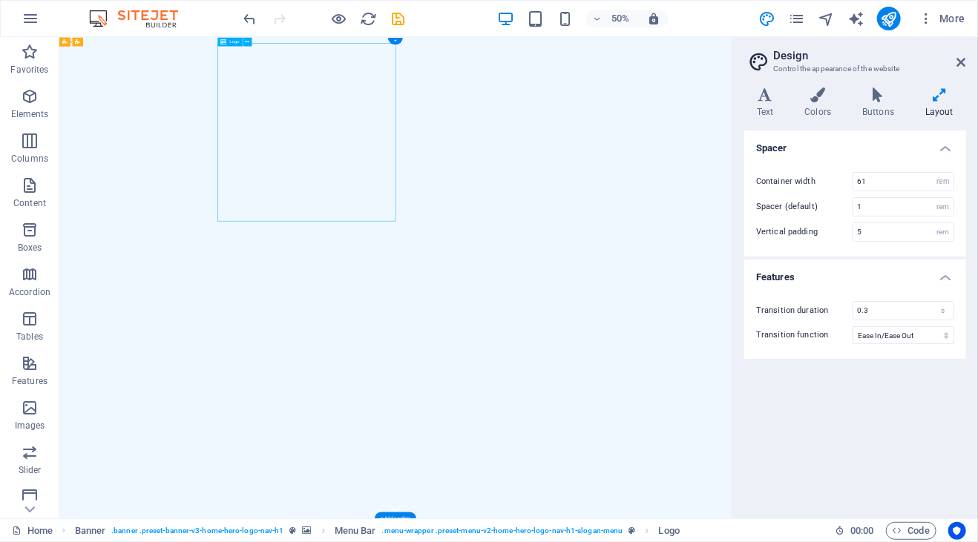
select select "px"
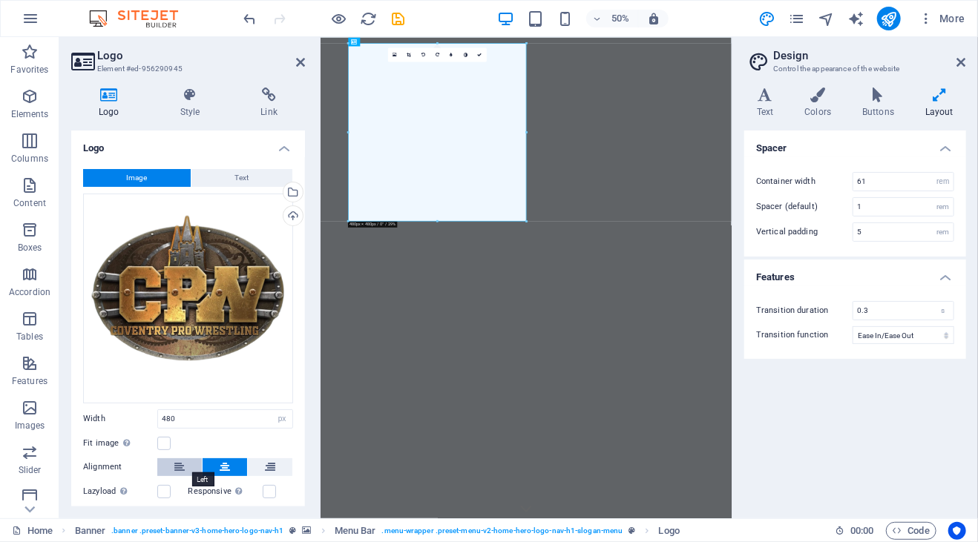
click at [181, 465] on icon at bounding box center [179, 467] width 10 height 18
click at [163, 437] on label at bounding box center [163, 443] width 13 height 13
click at [0, 0] on input "Fit image Automatically fit image to a fixed width and height" at bounding box center [0, 0] width 0 height 0
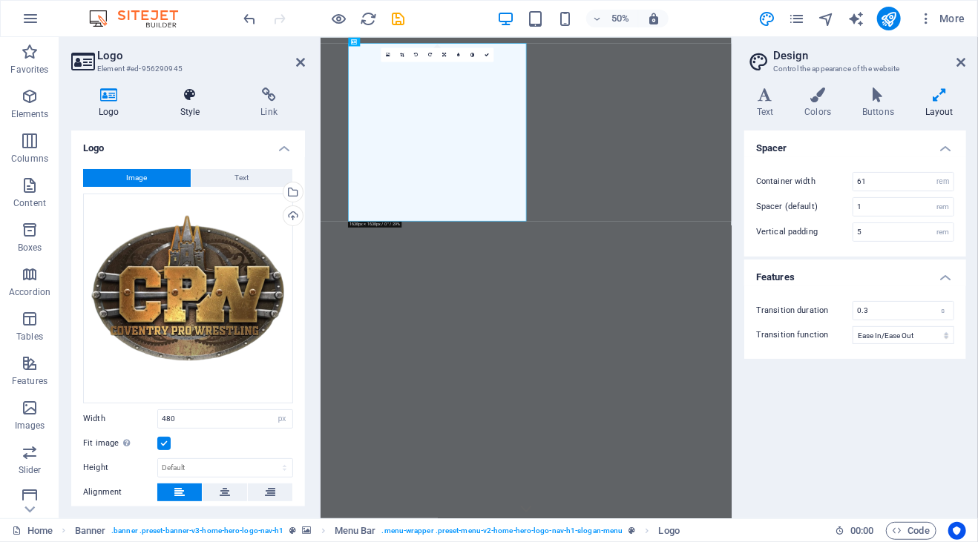
click at [181, 93] on icon at bounding box center [190, 95] width 75 height 15
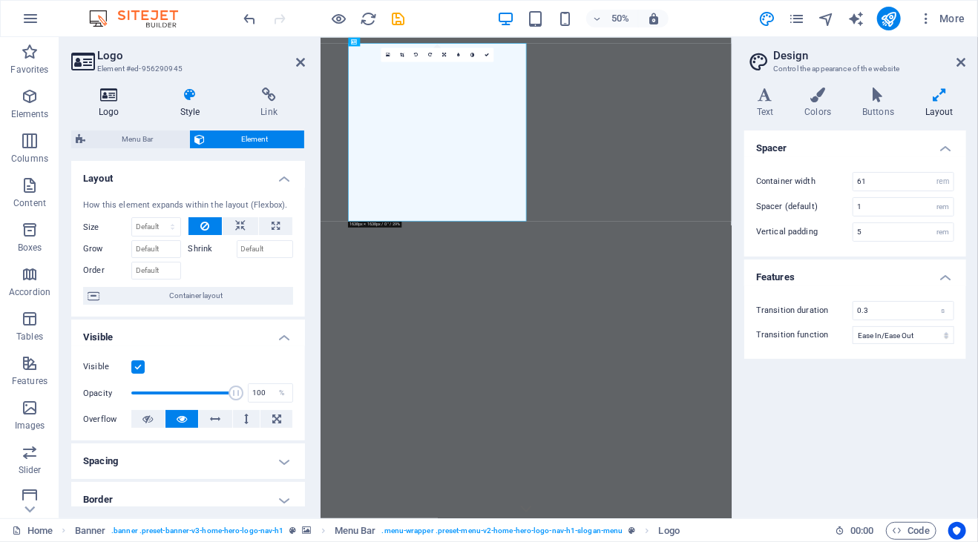
click at [109, 108] on h4 "Logo" at bounding box center [112, 103] width 82 height 31
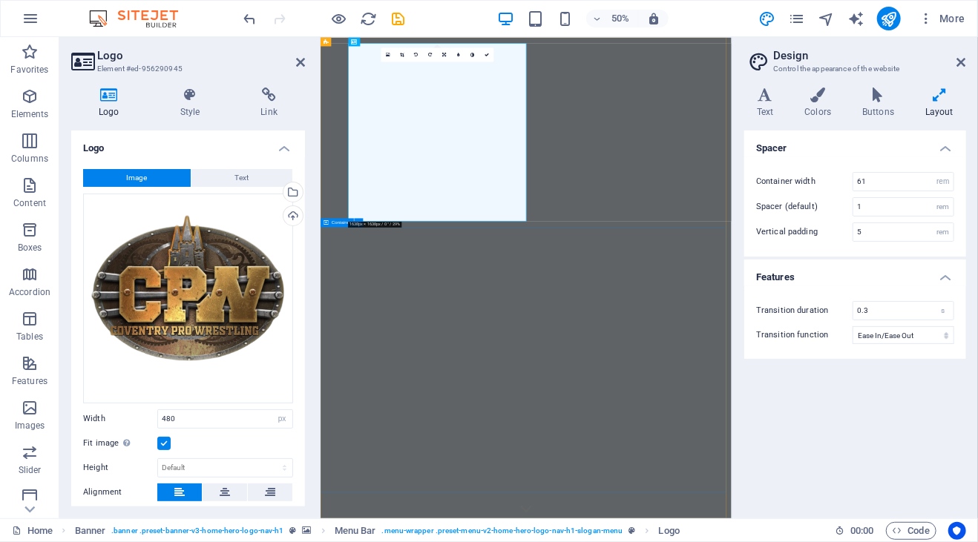
drag, startPoint x: 619, startPoint y: 303, endPoint x: 322, endPoint y: 659, distance: 464.5
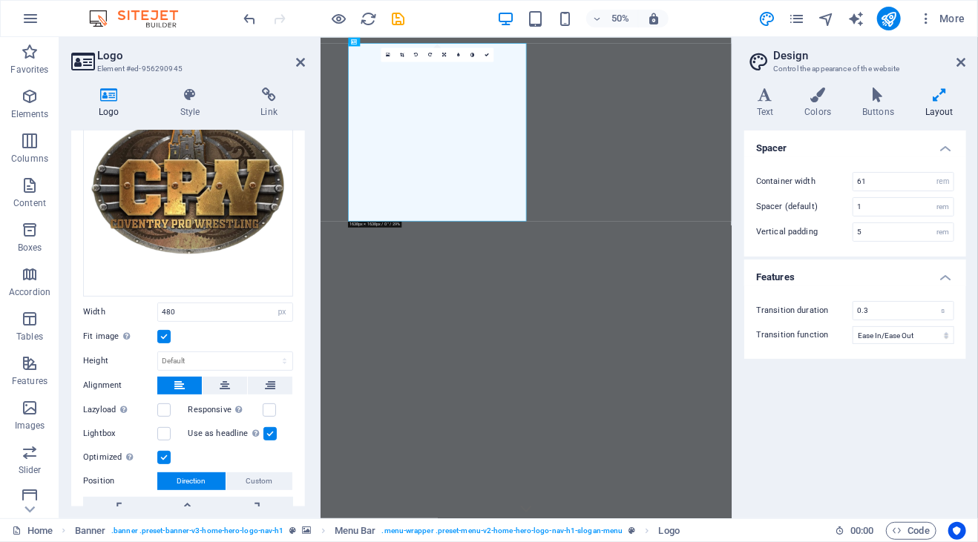
scroll to position [185, 0]
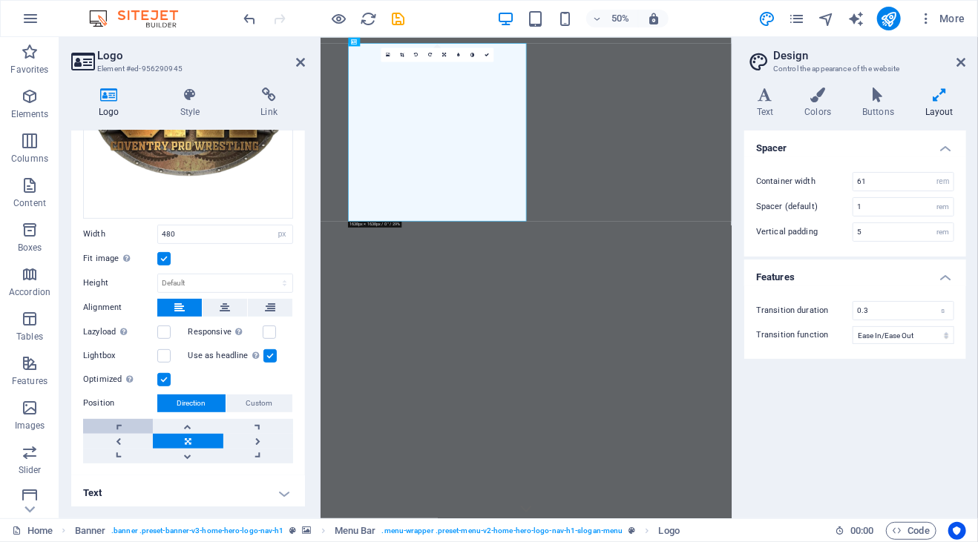
click at [120, 424] on link at bounding box center [118, 426] width 70 height 15
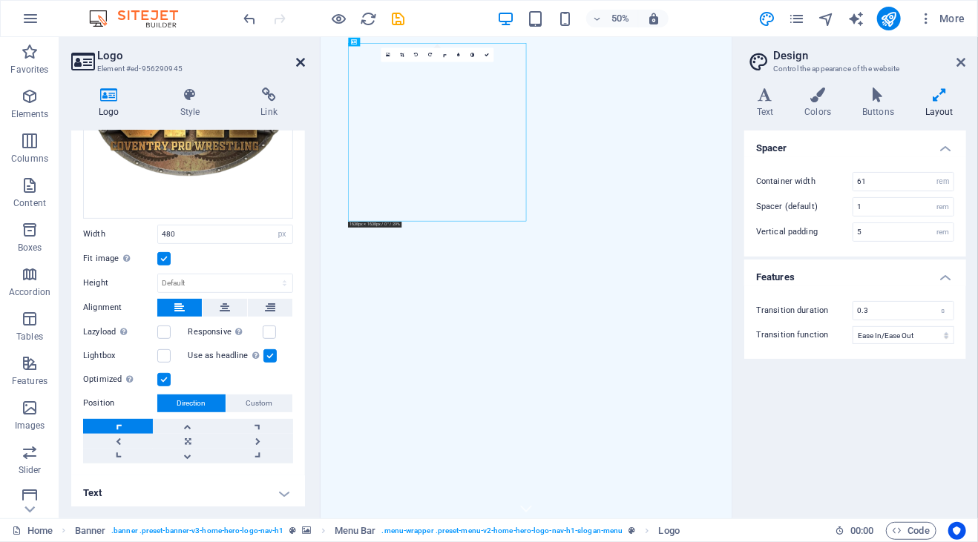
click at [301, 62] on icon at bounding box center [300, 62] width 9 height 12
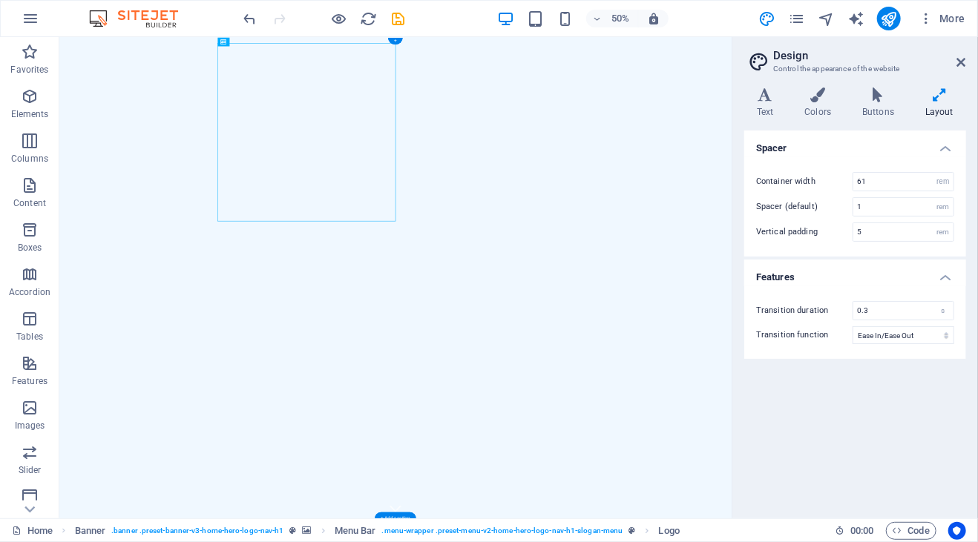
drag, startPoint x: 290, startPoint y: 80, endPoint x: 671, endPoint y: 59, distance: 381.1
click at [395, 41] on div "+" at bounding box center [395, 41] width 15 height 7
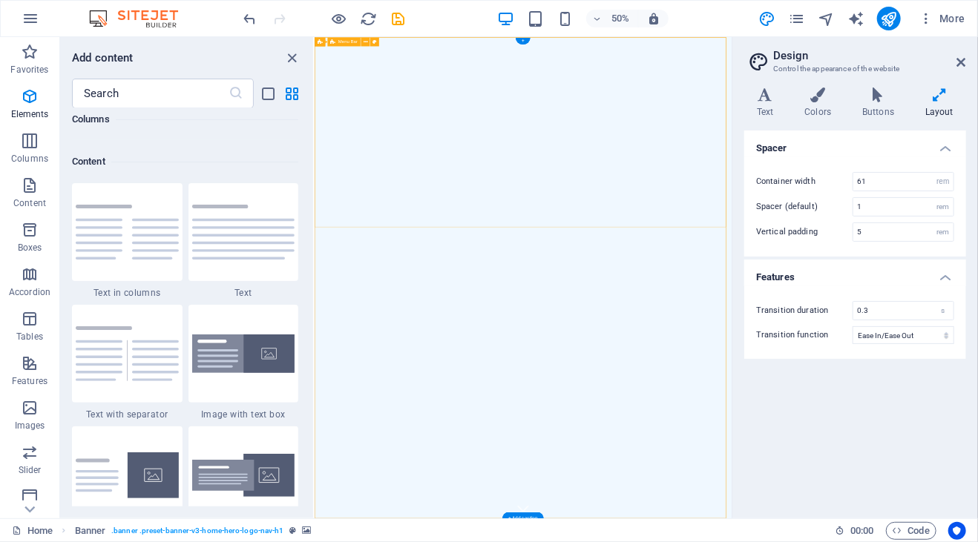
scroll to position [2595, 0]
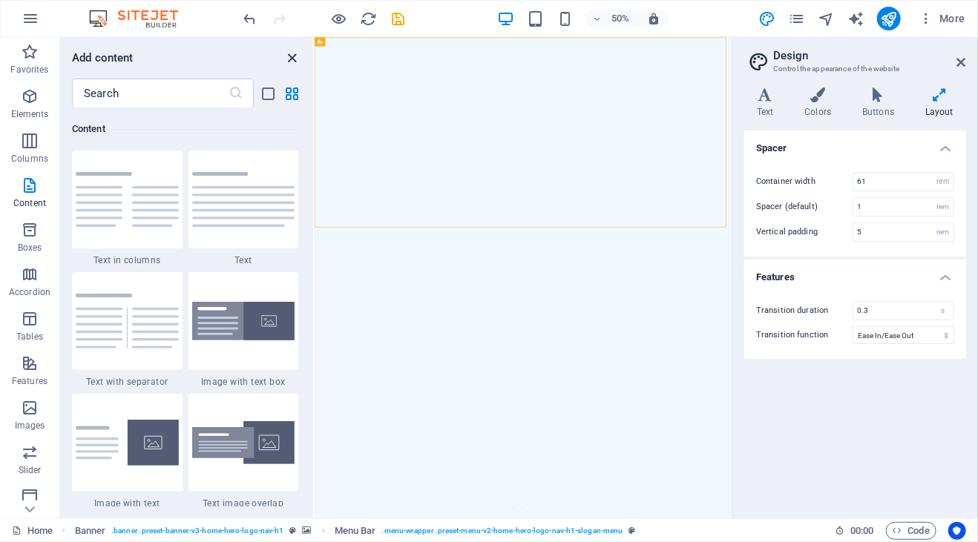
click at [295, 56] on icon "close panel" at bounding box center [292, 58] width 17 height 17
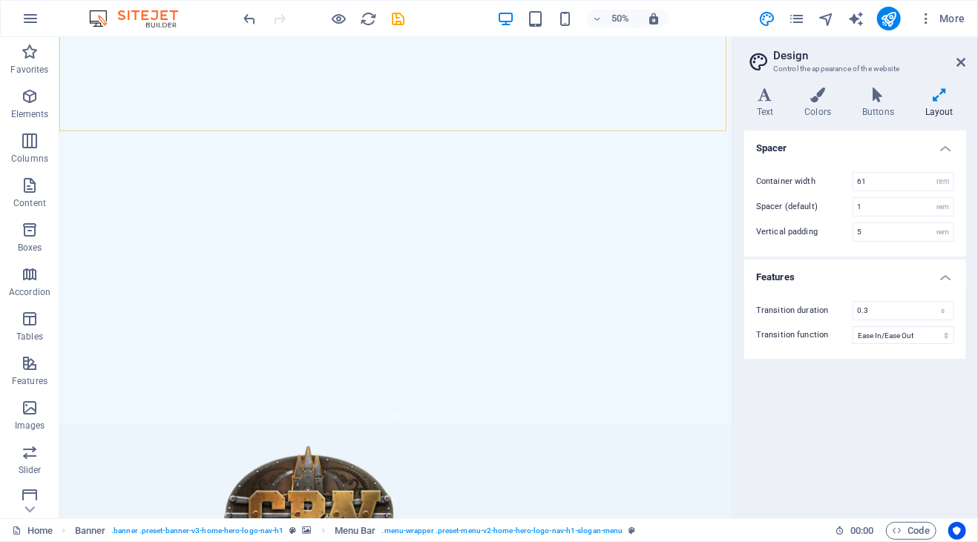
scroll to position [185, 0]
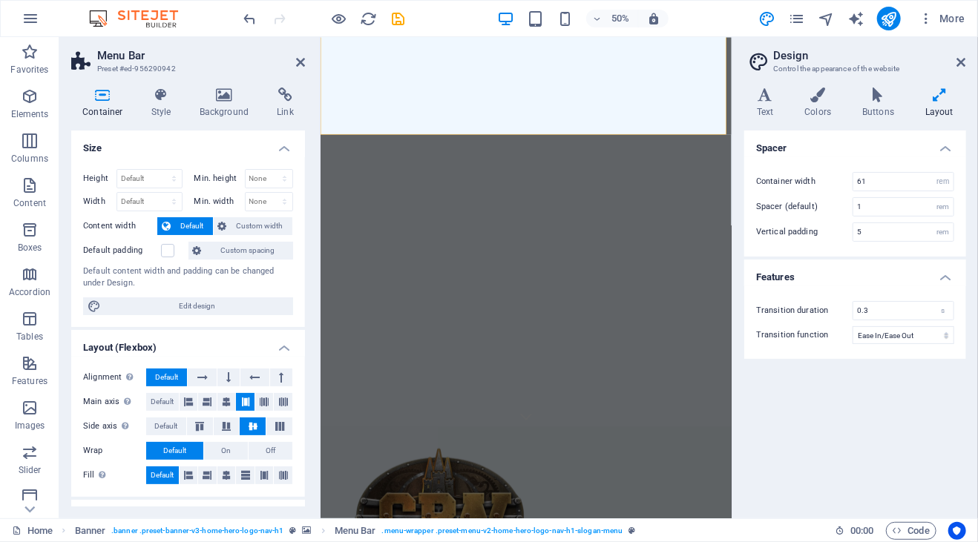
click at [93, 101] on icon at bounding box center [102, 95] width 63 height 15
click at [296, 62] on icon at bounding box center [300, 62] width 9 height 12
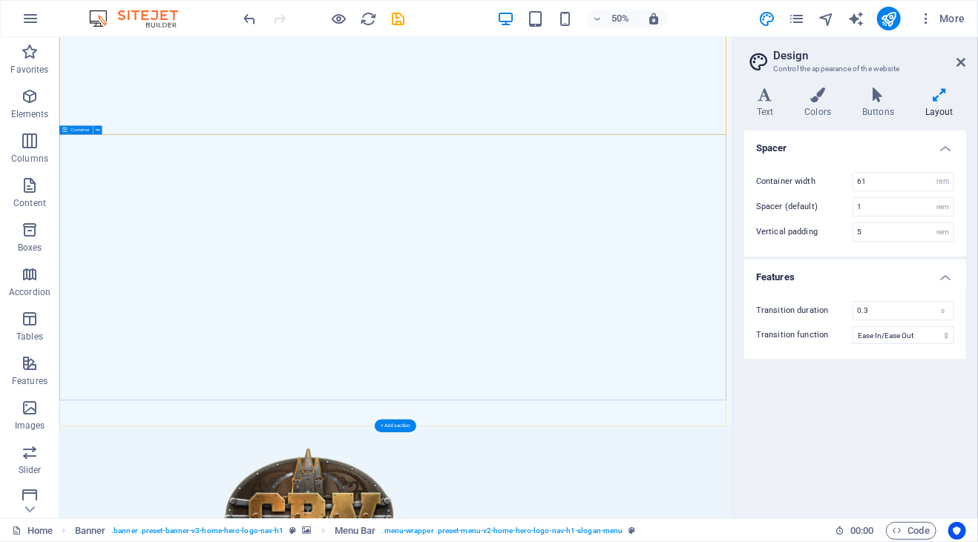
select select "vh"
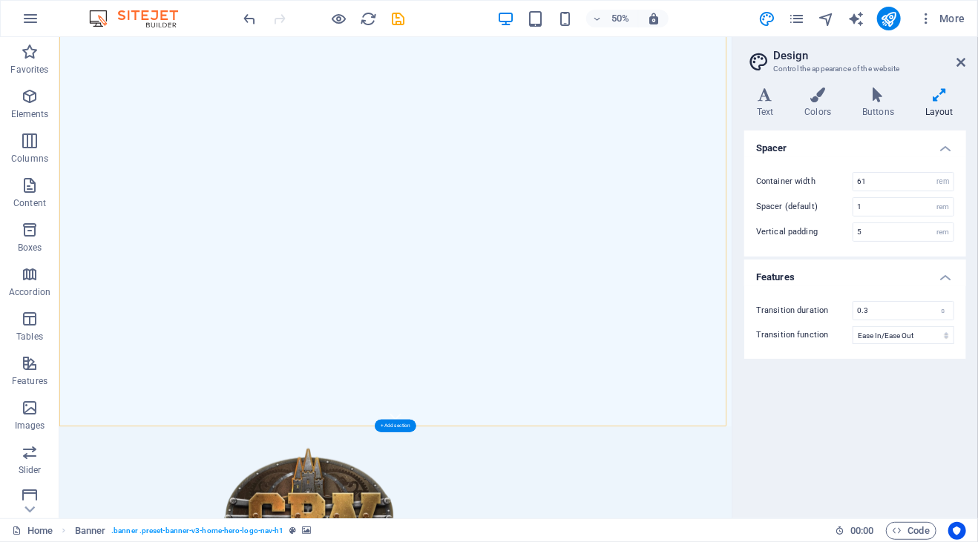
select select "header"
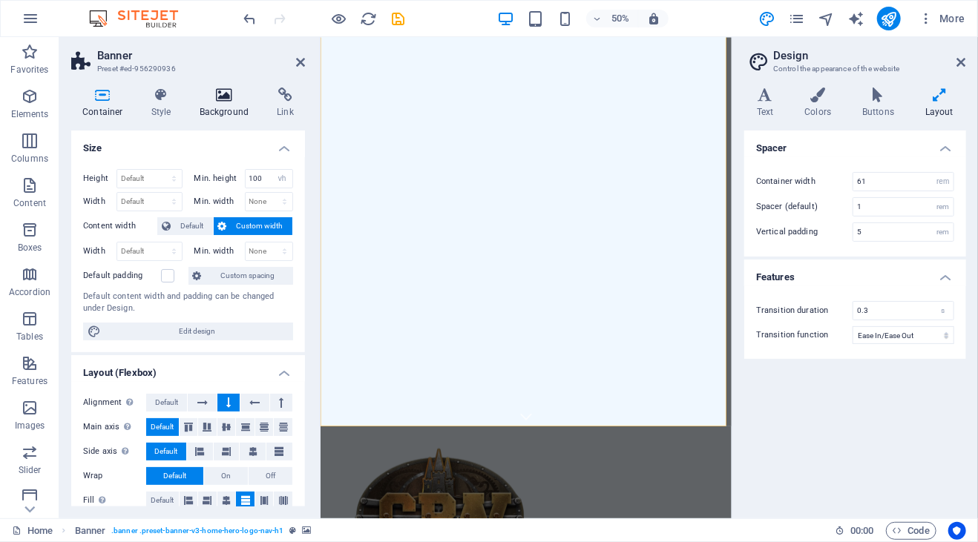
click at [220, 103] on h4 "Background" at bounding box center [227, 103] width 78 height 31
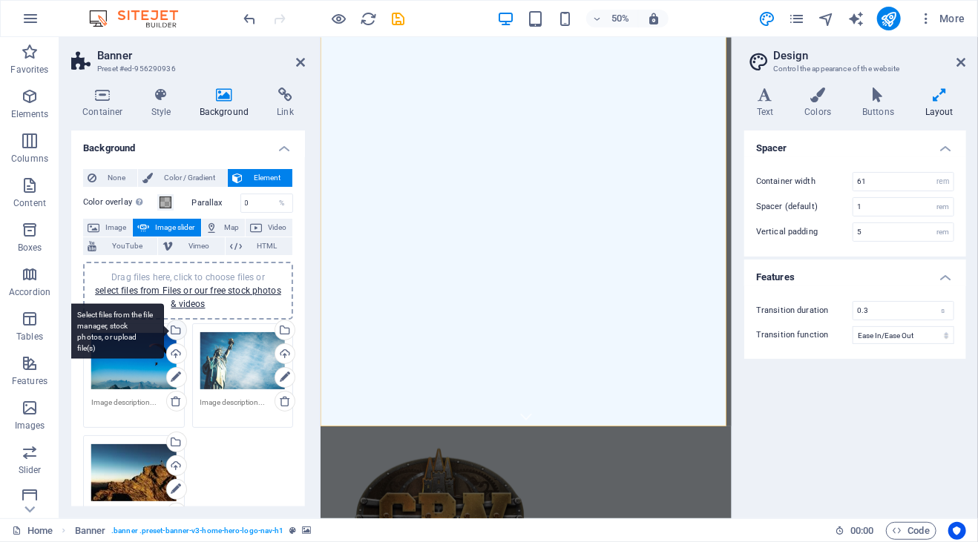
click at [176, 329] on div "Select files from the file manager, stock photos, or upload file(s)" at bounding box center [175, 331] width 22 height 22
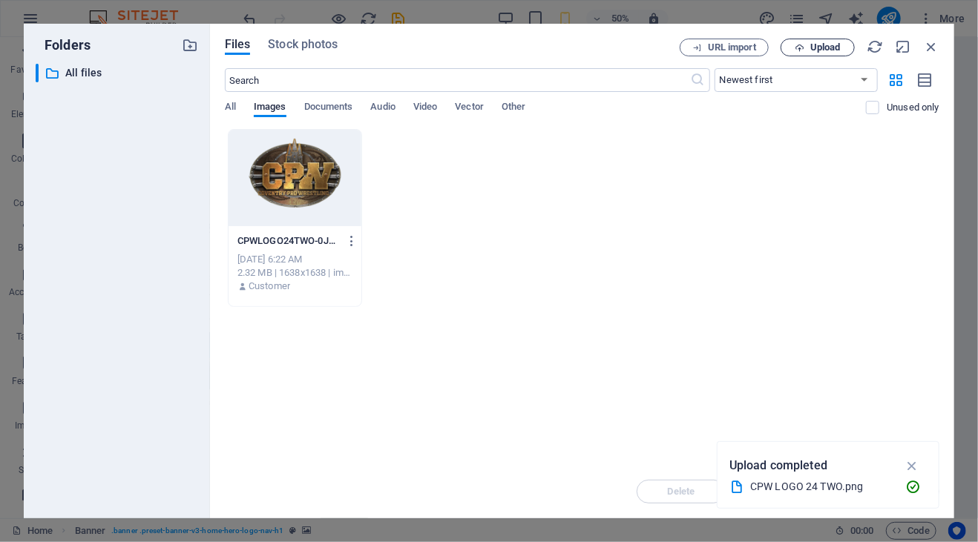
click at [820, 46] on span "Upload" at bounding box center [825, 47] width 30 height 9
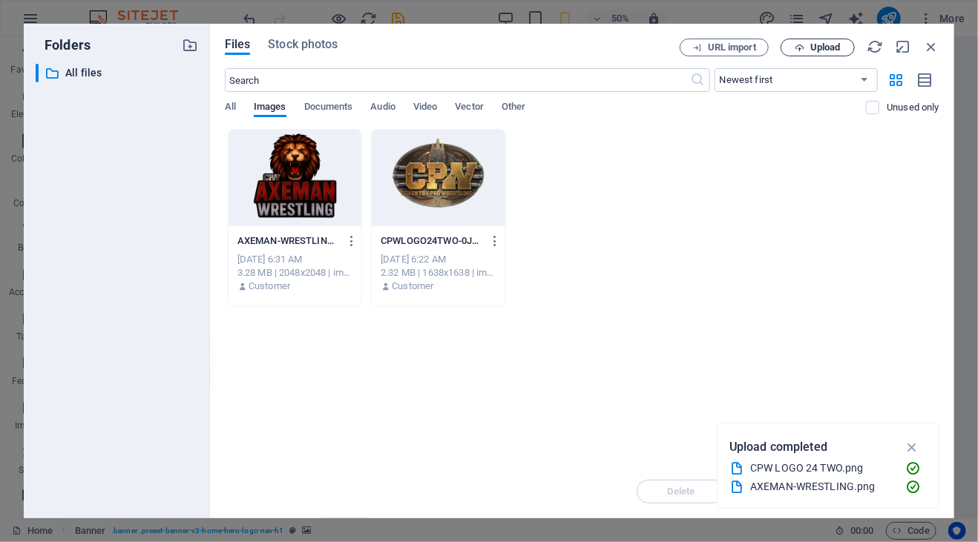
click at [794, 47] on icon "button" at bounding box center [799, 48] width 10 height 10
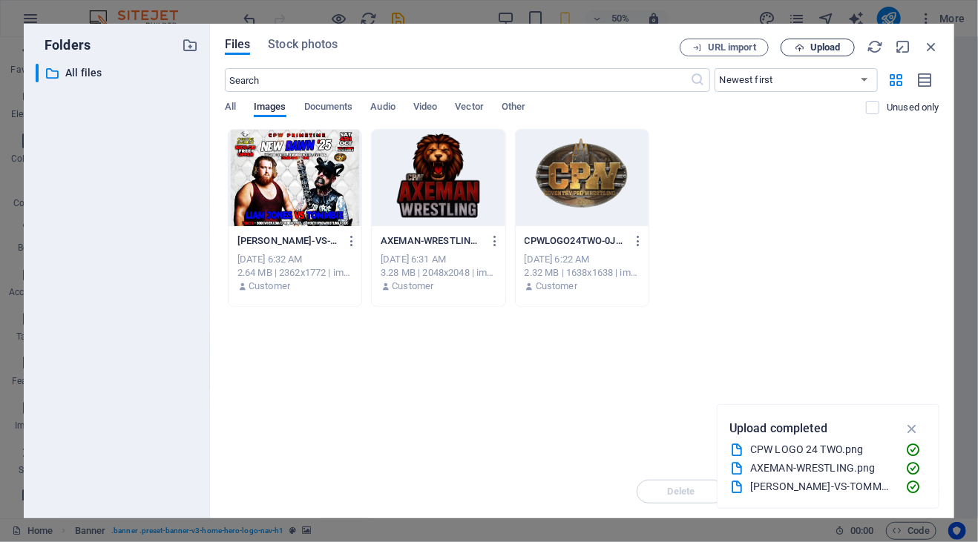
click at [811, 48] on span "Upload" at bounding box center [825, 47] width 30 height 9
click at [796, 46] on icon "button" at bounding box center [799, 48] width 10 height 10
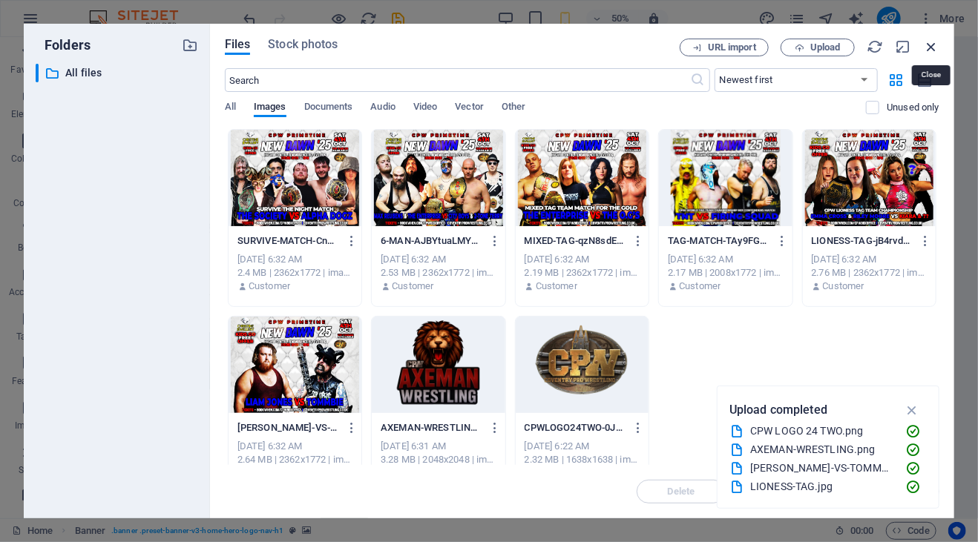
click at [931, 47] on icon "button" at bounding box center [931, 47] width 16 height 16
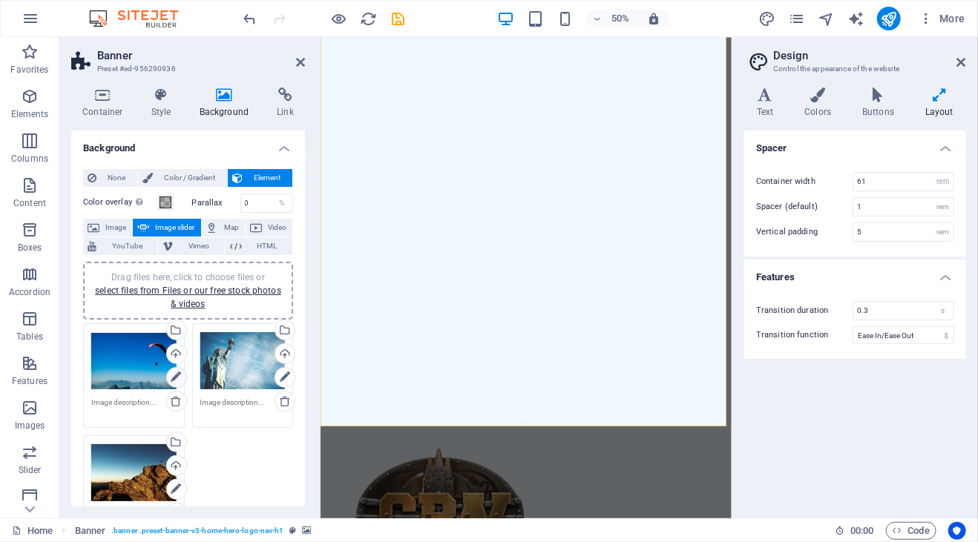
click at [174, 376] on icon at bounding box center [176, 378] width 10 height 18
click at [179, 292] on link "select files from Files or our free stock photos & videos" at bounding box center [188, 298] width 186 height 24
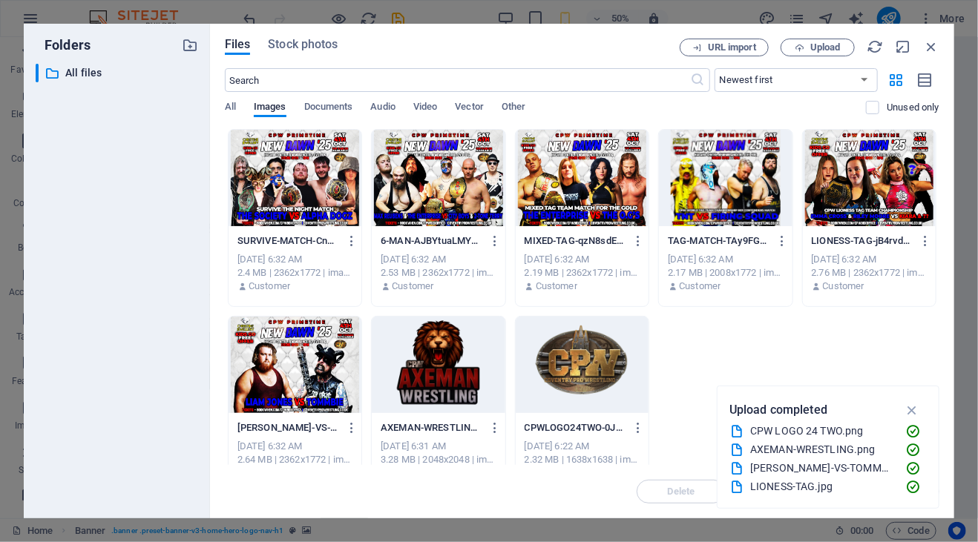
click at [312, 194] on div at bounding box center [294, 178] width 133 height 96
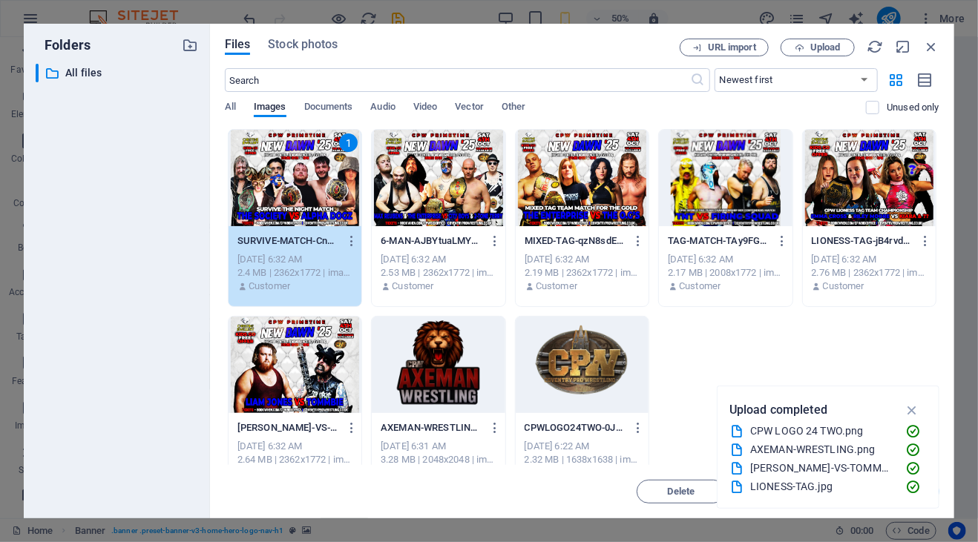
click at [316, 199] on div "1" at bounding box center [294, 178] width 133 height 96
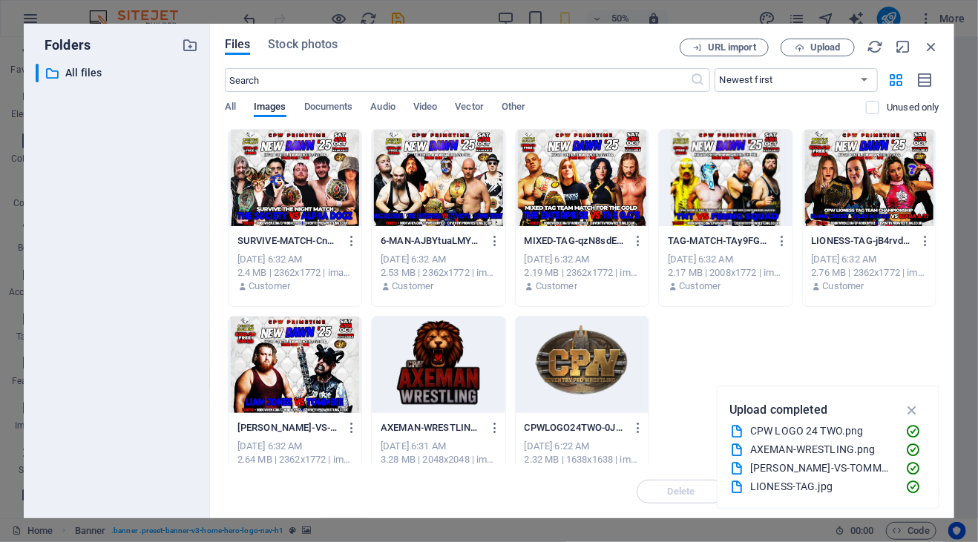
click at [316, 199] on div at bounding box center [294, 178] width 133 height 96
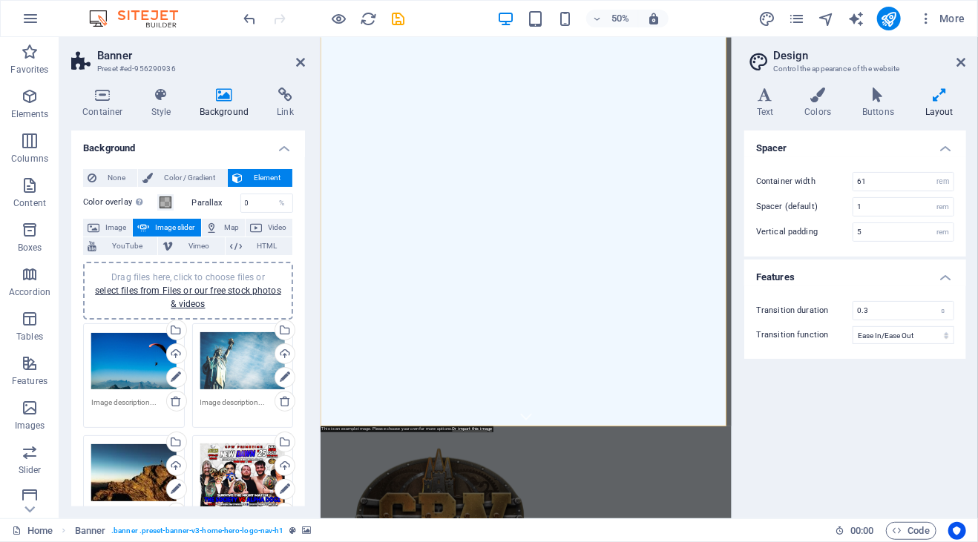
click at [123, 369] on div "Drag files here, click to choose files or select files from Files or our free s…" at bounding box center [133, 361] width 85 height 59
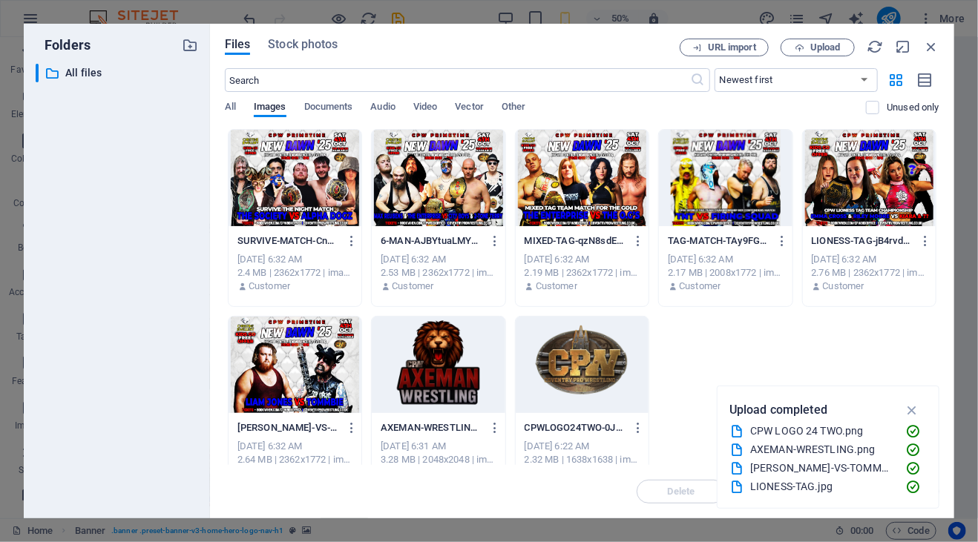
click at [593, 208] on div at bounding box center [581, 178] width 133 height 96
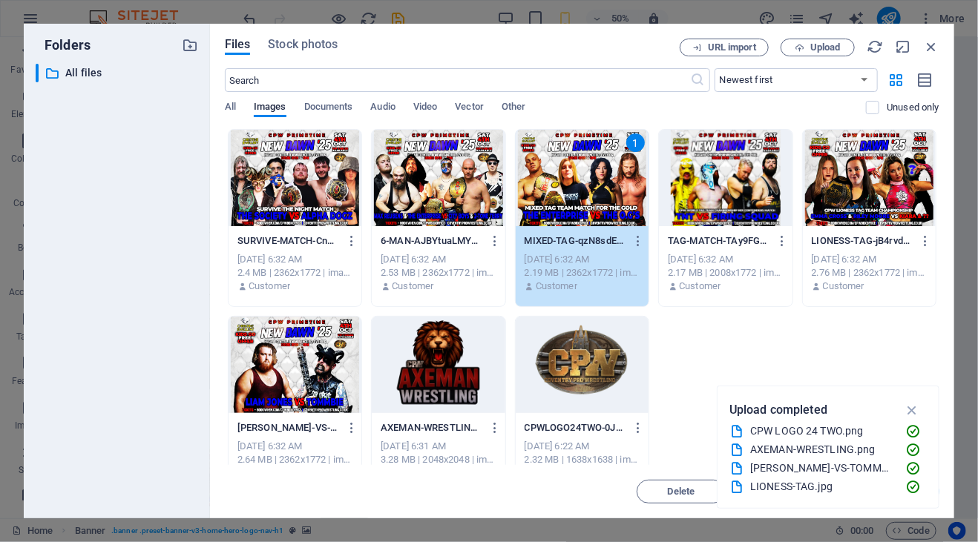
click at [593, 208] on div "1" at bounding box center [581, 178] width 133 height 96
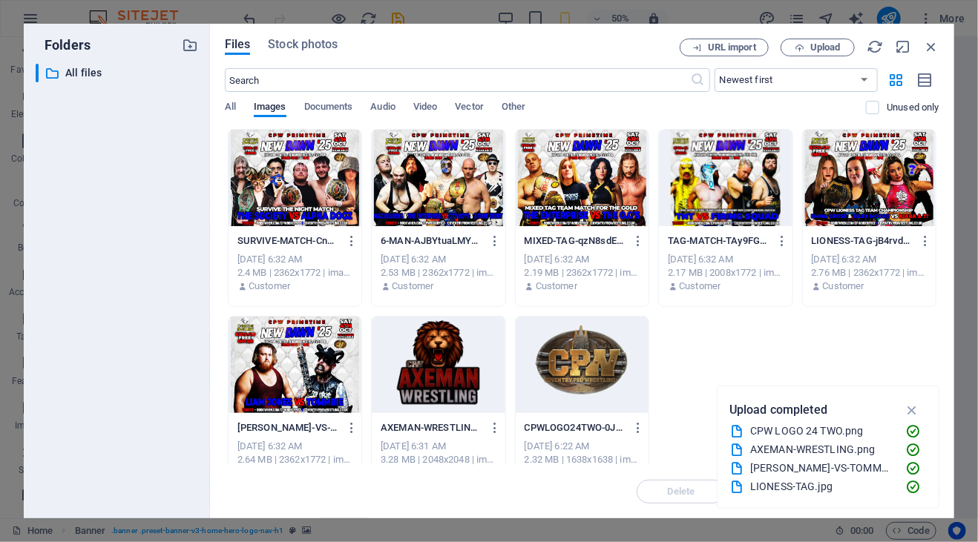
click at [593, 208] on div at bounding box center [581, 178] width 133 height 96
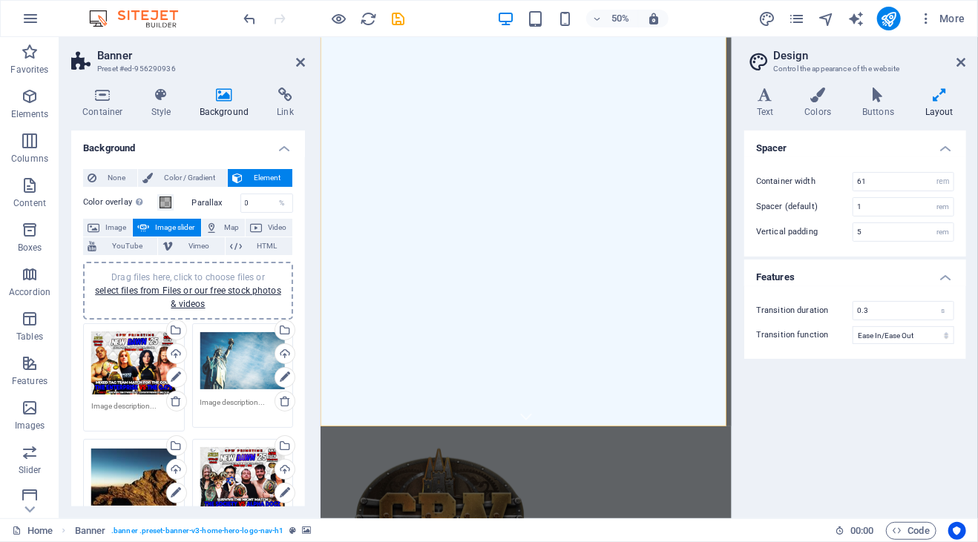
click at [257, 372] on div "Drag files here, click to choose files or select files from Files or our free s…" at bounding box center [242, 361] width 85 height 59
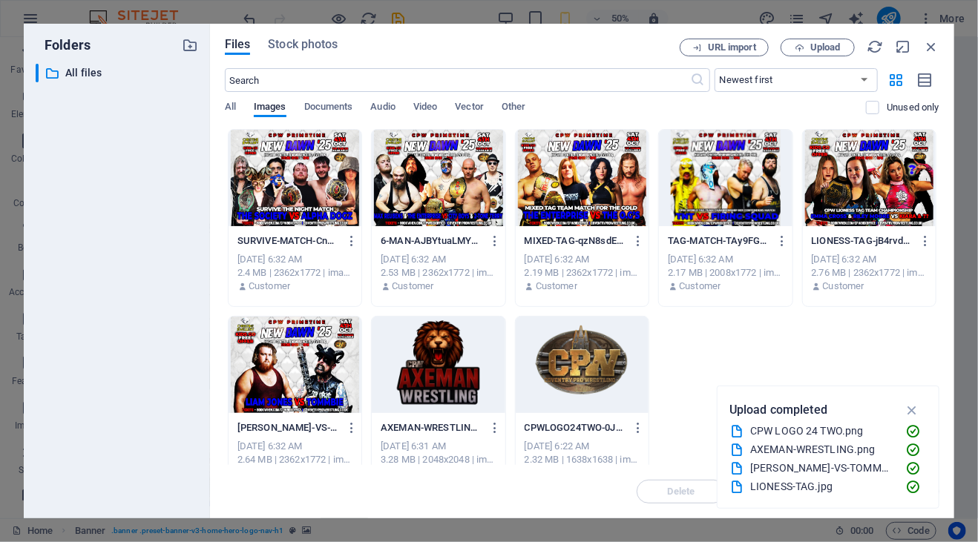
click at [446, 208] on div at bounding box center [438, 178] width 133 height 96
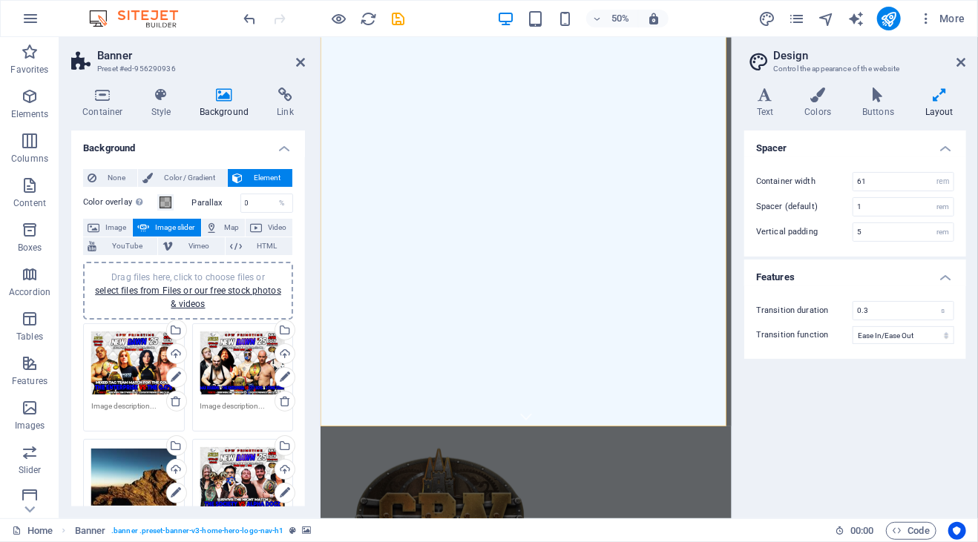
click at [140, 478] on div "Drag files here, click to choose files or select files from Files or our free s…" at bounding box center [133, 476] width 85 height 59
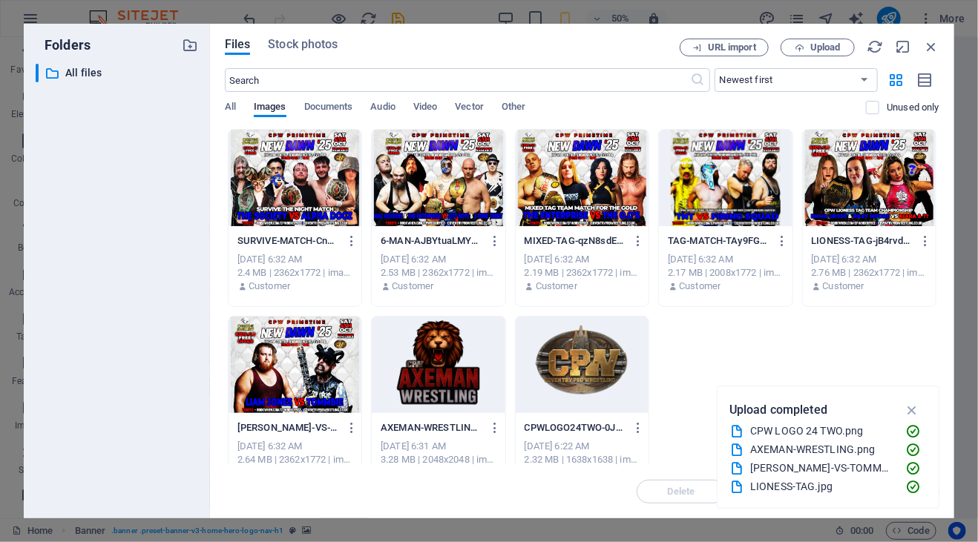
click at [459, 378] on div at bounding box center [438, 365] width 133 height 96
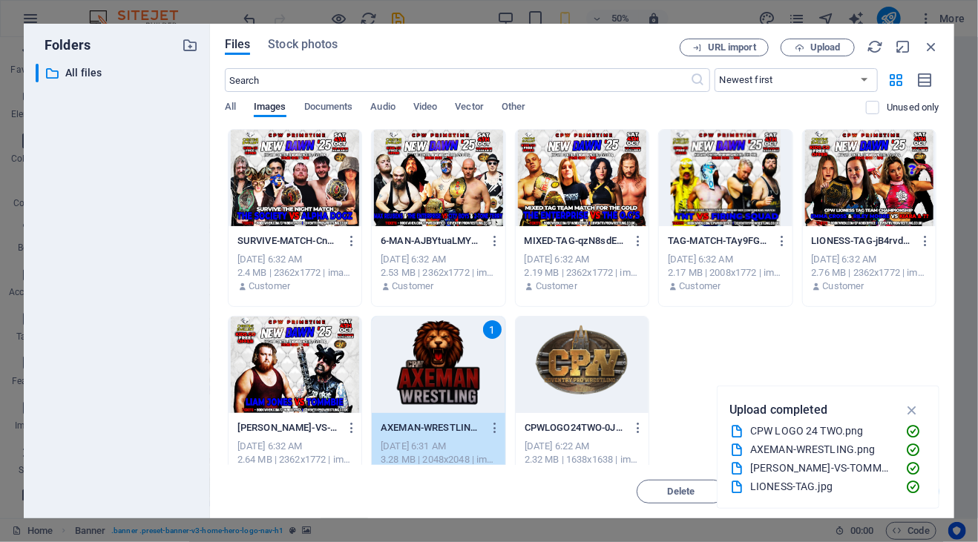
click at [459, 378] on div "1" at bounding box center [438, 365] width 133 height 96
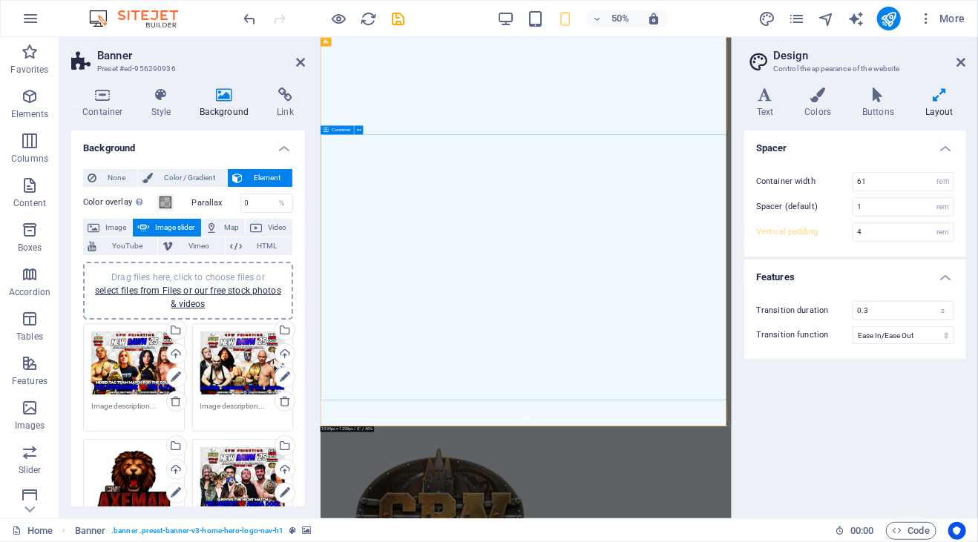
type input "5"
click at [300, 62] on icon at bounding box center [300, 62] width 9 height 12
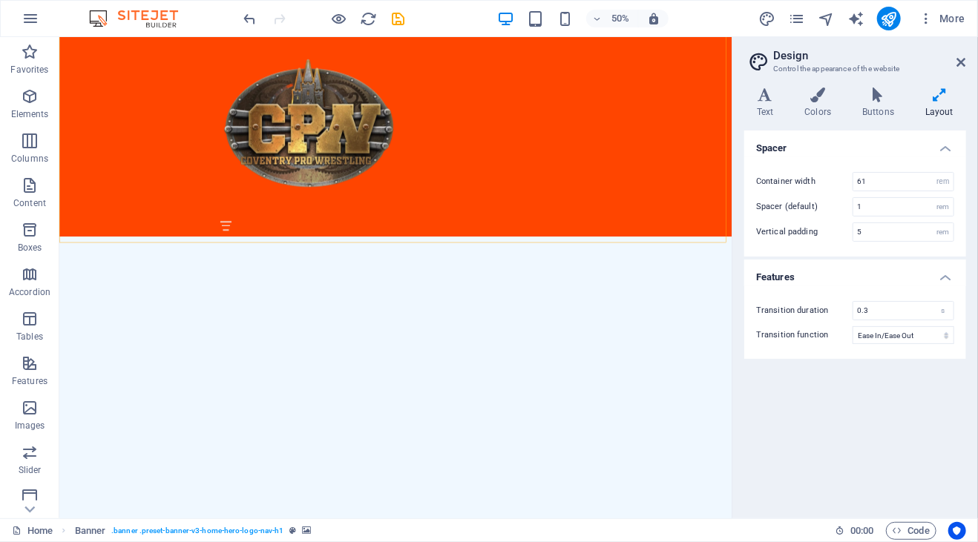
scroll to position [567, 0]
drag, startPoint x: 1392, startPoint y: 213, endPoint x: 806, endPoint y: 219, distance: 586.7
click at [977, 404] on div at bounding box center [731, 413] width 700 height 19
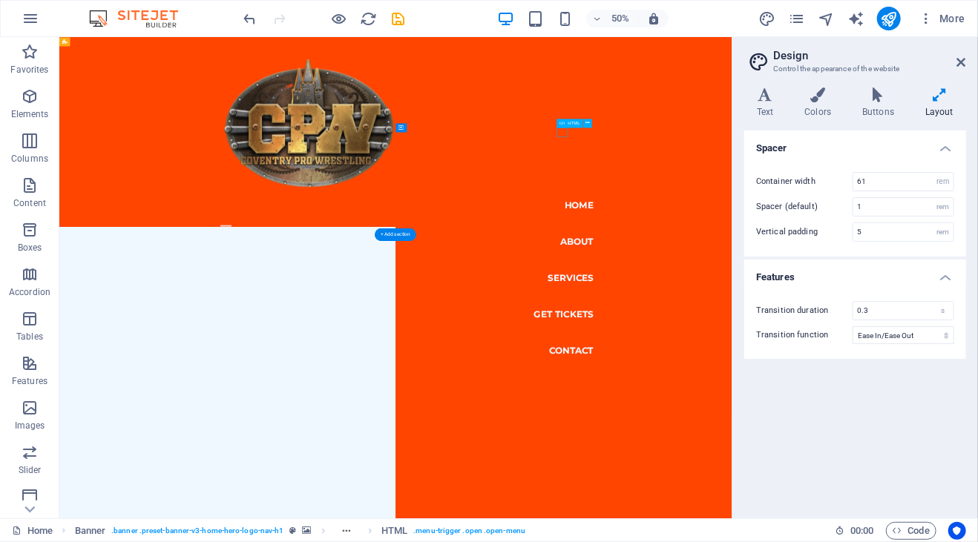
click at [403, 404] on div at bounding box center [392, 413] width 22 height 19
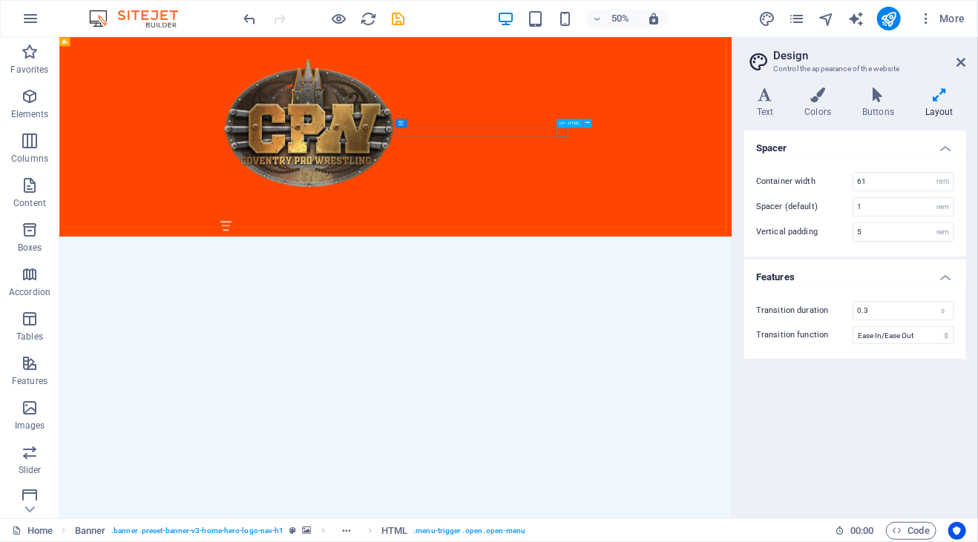
click at [565, 123] on div "HTML" at bounding box center [569, 123] width 26 height 9
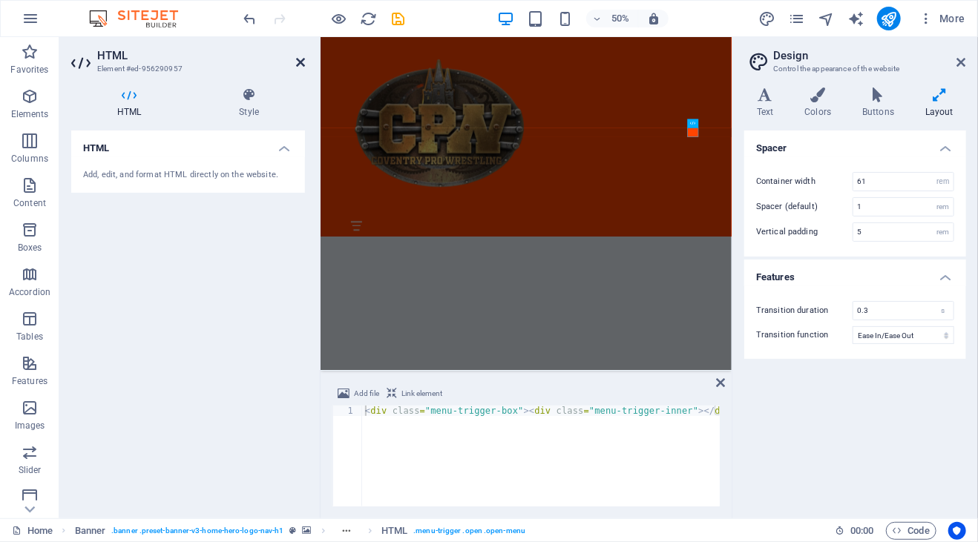
click at [300, 59] on icon at bounding box center [300, 62] width 9 height 12
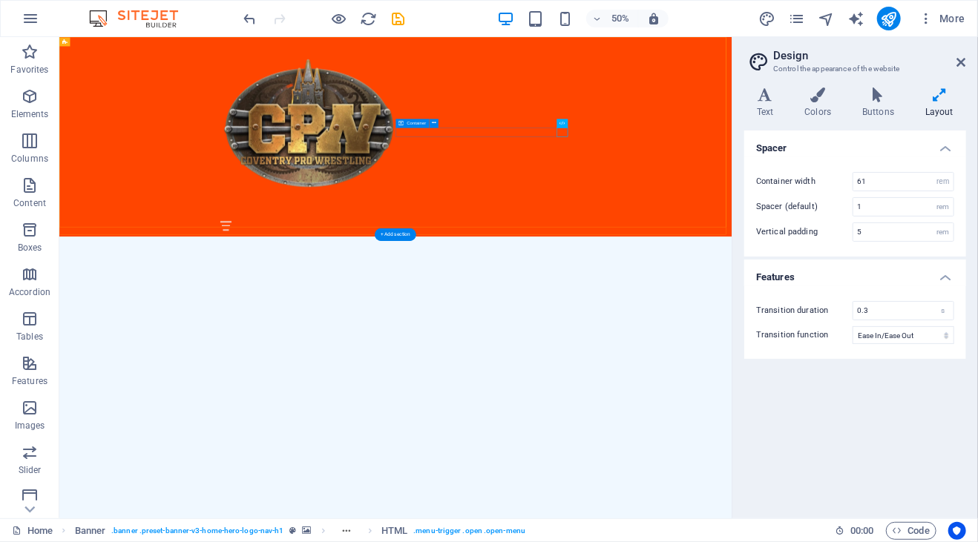
click at [769, 404] on div at bounding box center [731, 413] width 700 height 19
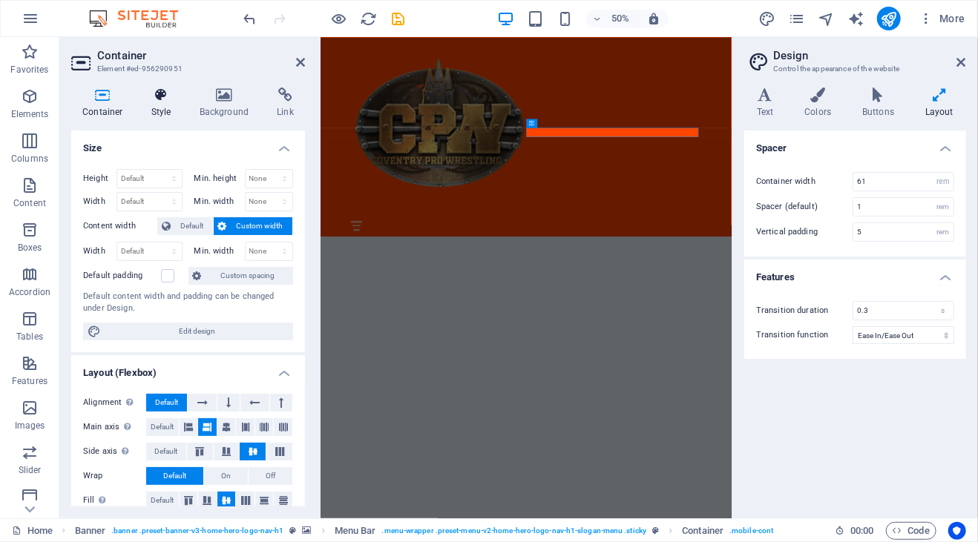
click at [159, 105] on h4 "Style" at bounding box center [164, 103] width 48 height 31
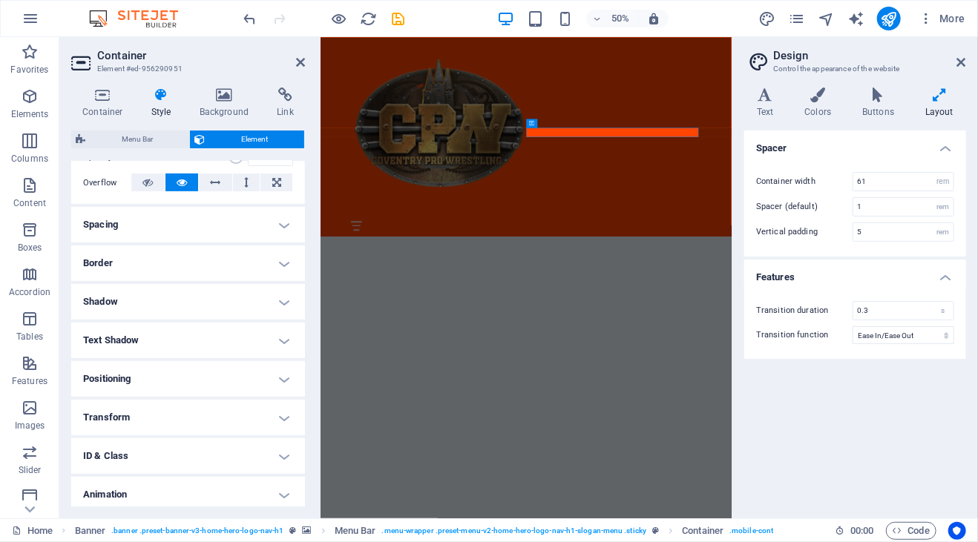
scroll to position [280, 0]
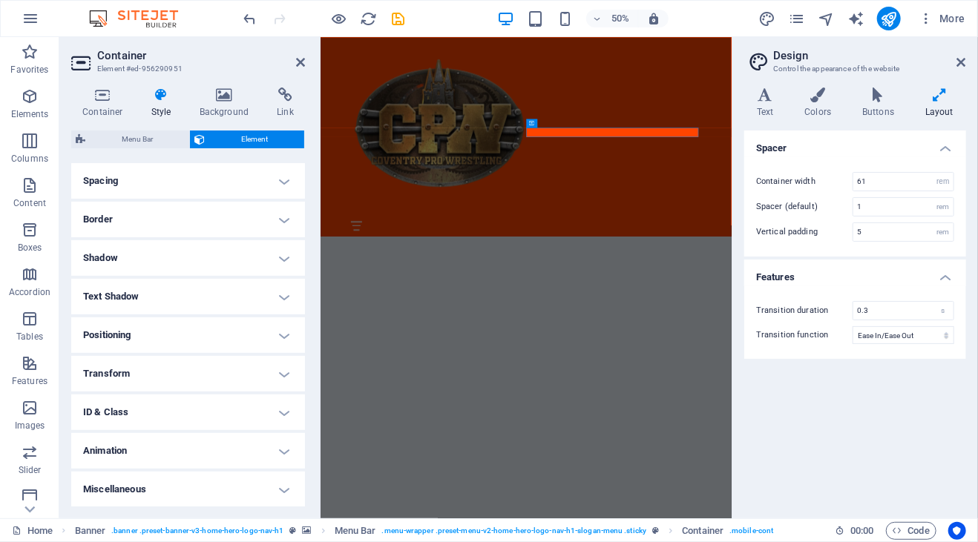
drag, startPoint x: 302, startPoint y: 220, endPoint x: 1, endPoint y: 716, distance: 580.4
click at [279, 450] on h4 "Animation" at bounding box center [188, 451] width 234 height 36
click at [282, 497] on select "Don't animate Show / Hide Slide up/down Zoom in/out Slide left to right Slide r…" at bounding box center [188, 496] width 210 height 18
select select "slide"
click at [83, 487] on select "Don't animate Show / Hide Slide up/down Zoom in/out Slide left to right Slide r…" at bounding box center [188, 496] width 210 height 18
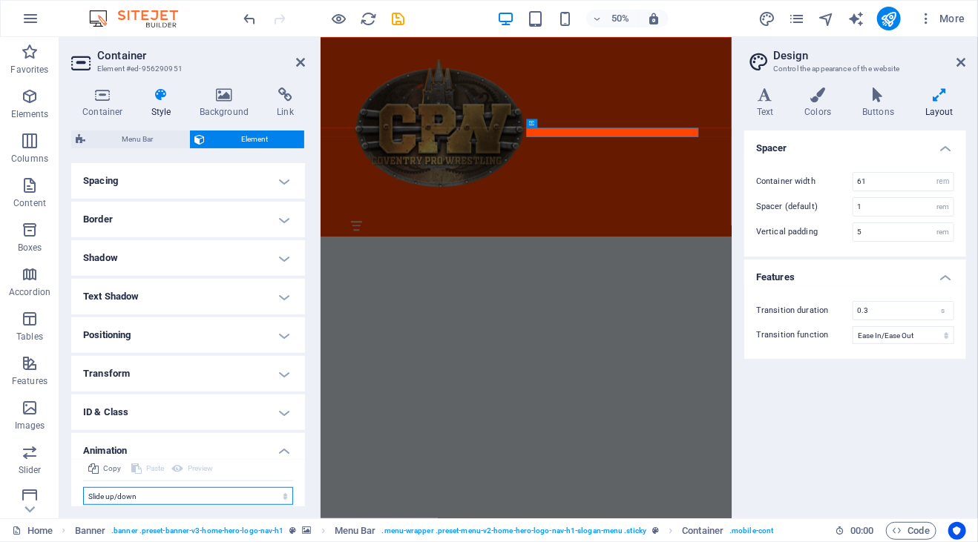
select select "scroll"
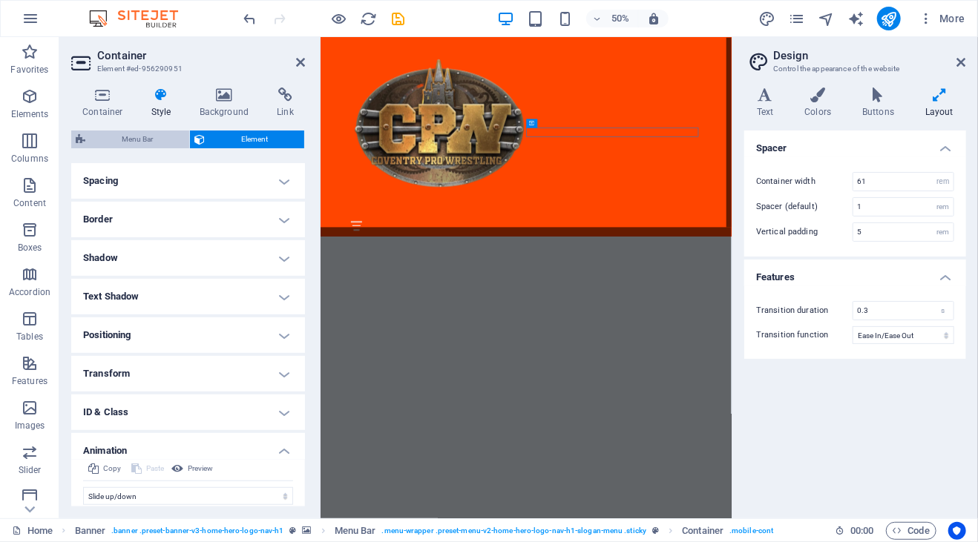
click at [164, 139] on span "Menu Bar" at bounding box center [137, 140] width 95 height 18
select select "rem"
select select "preset-menu-v2-home-hero-logo-nav-h1-slogan-menu"
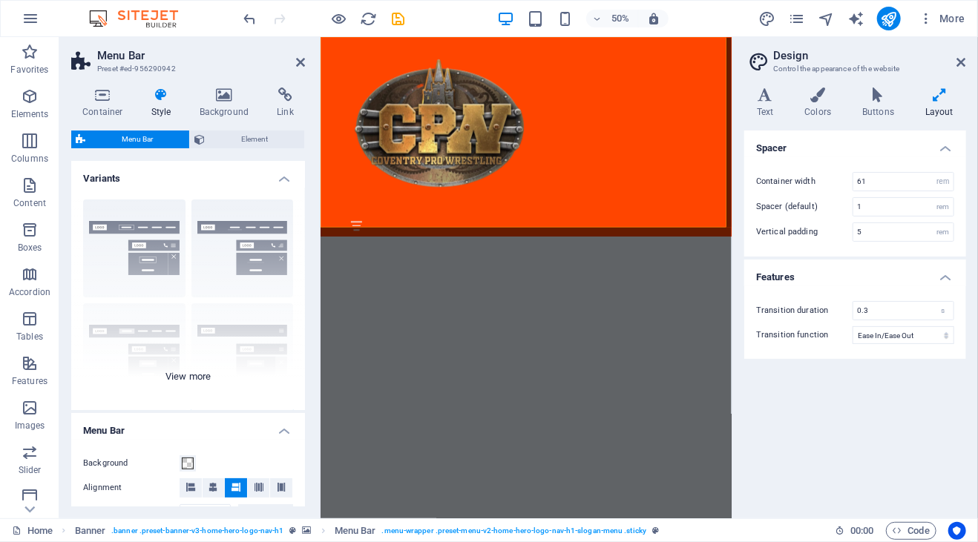
click at [151, 229] on div "Border Centered Default Fixed Loki Trigger Wide XXL" at bounding box center [188, 299] width 234 height 223
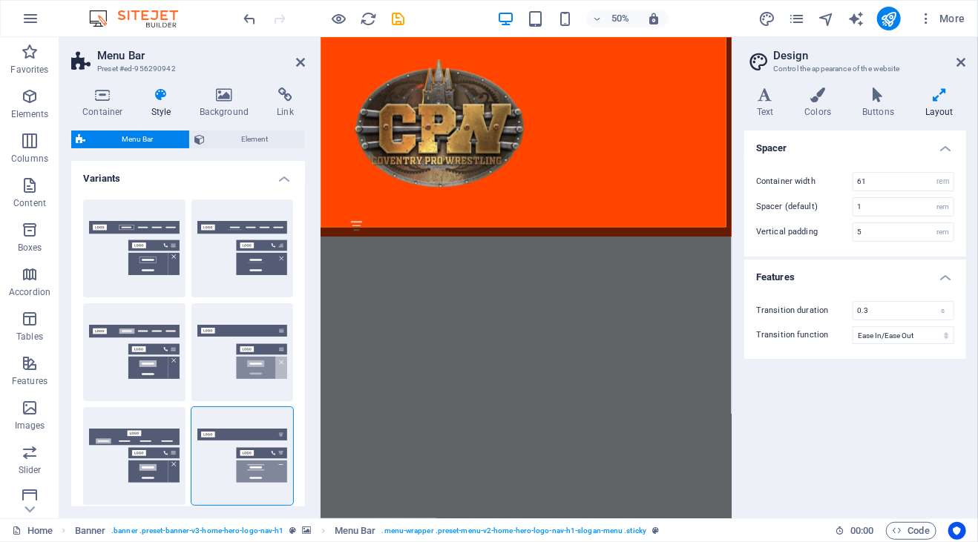
click at [151, 229] on button "Border" at bounding box center [134, 249] width 102 height 98
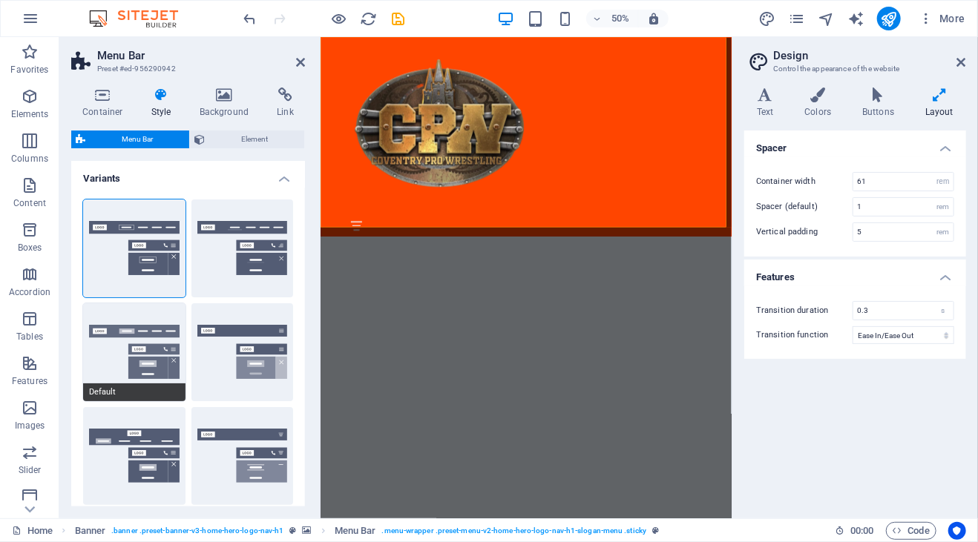
click at [144, 332] on button "Default" at bounding box center [134, 352] width 102 height 98
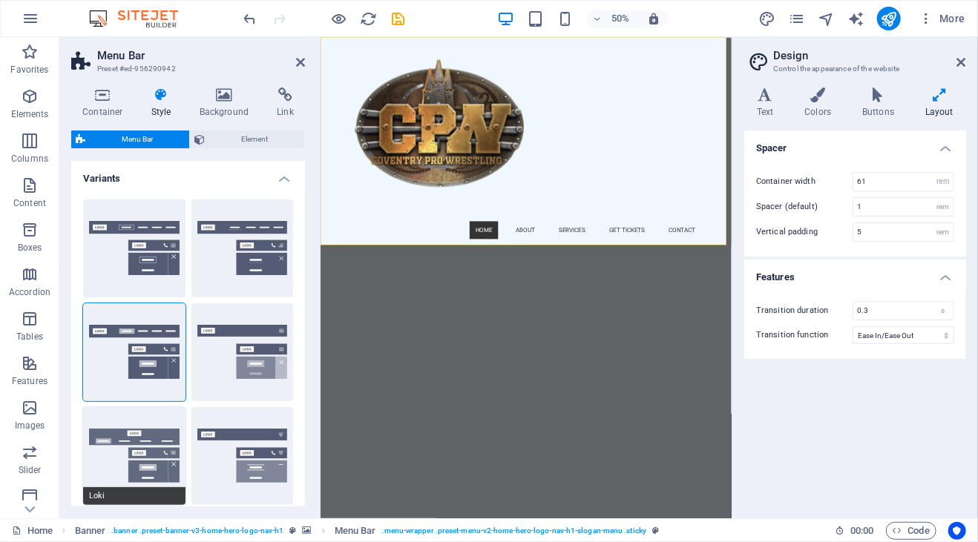
click at [150, 447] on button "Loki" at bounding box center [134, 456] width 102 height 98
type input "0"
select select "DISABLED_OPTION_VALUE"
type input "2"
type input "1"
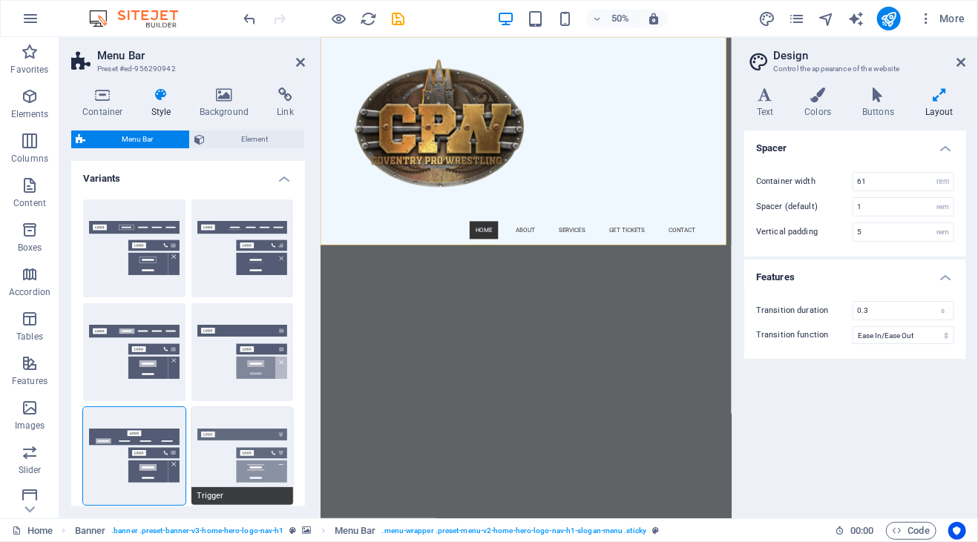
click at [234, 414] on button "Trigger" at bounding box center [242, 456] width 102 height 98
type input "1"
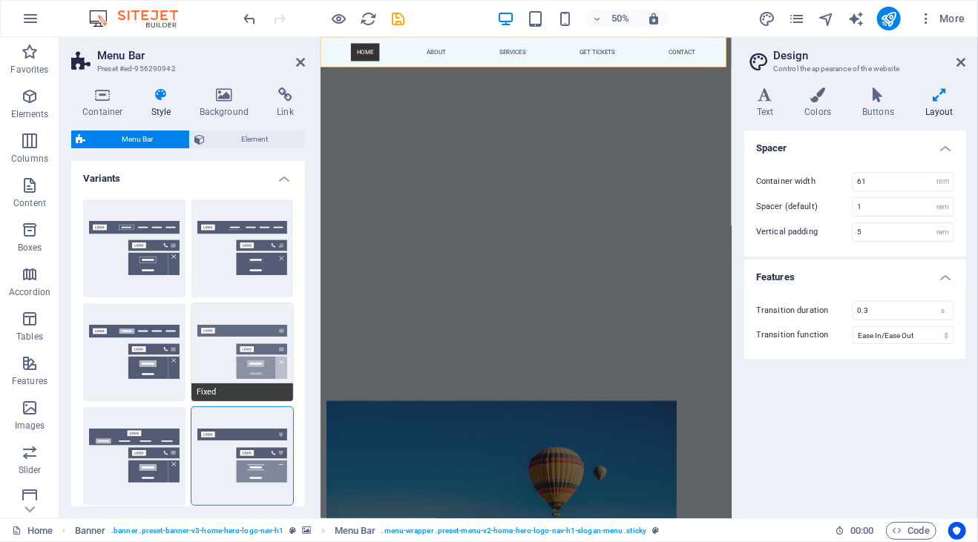
click at [249, 340] on button "Fixed" at bounding box center [242, 352] width 102 height 98
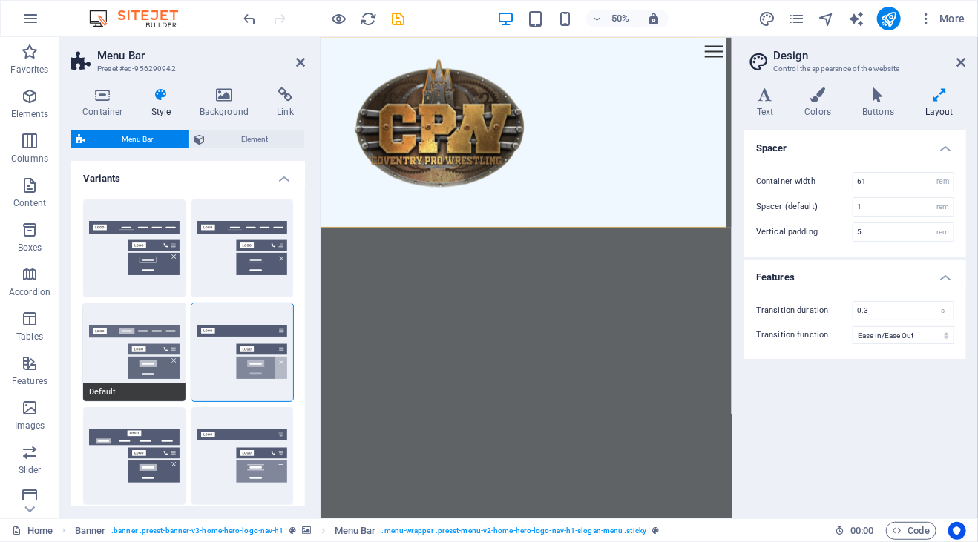
click at [121, 372] on button "Default" at bounding box center [134, 352] width 102 height 98
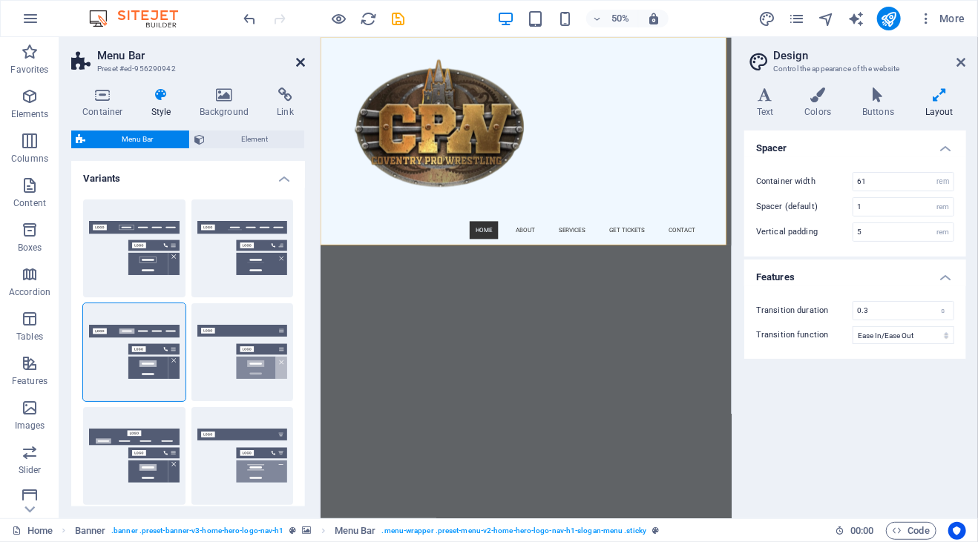
click at [300, 62] on icon at bounding box center [300, 62] width 9 height 12
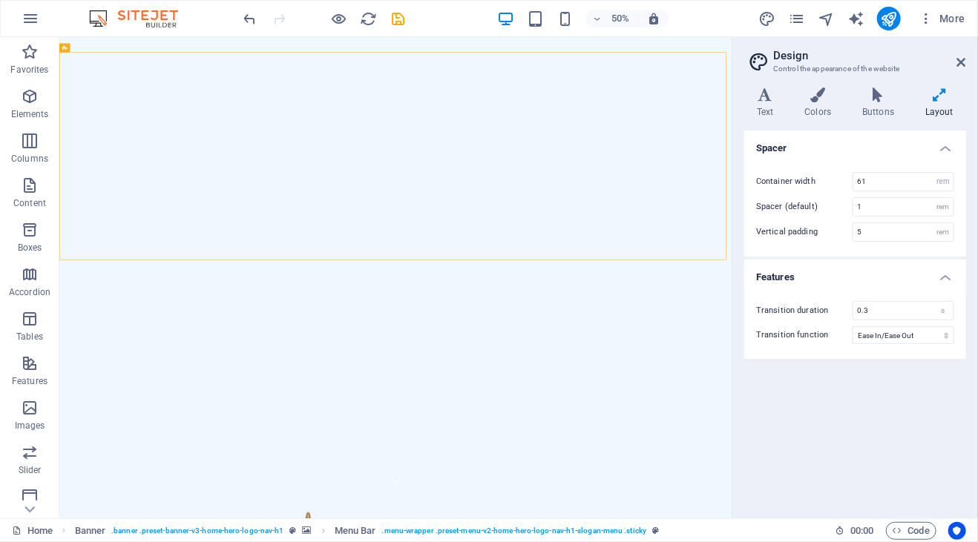
scroll to position [0, 0]
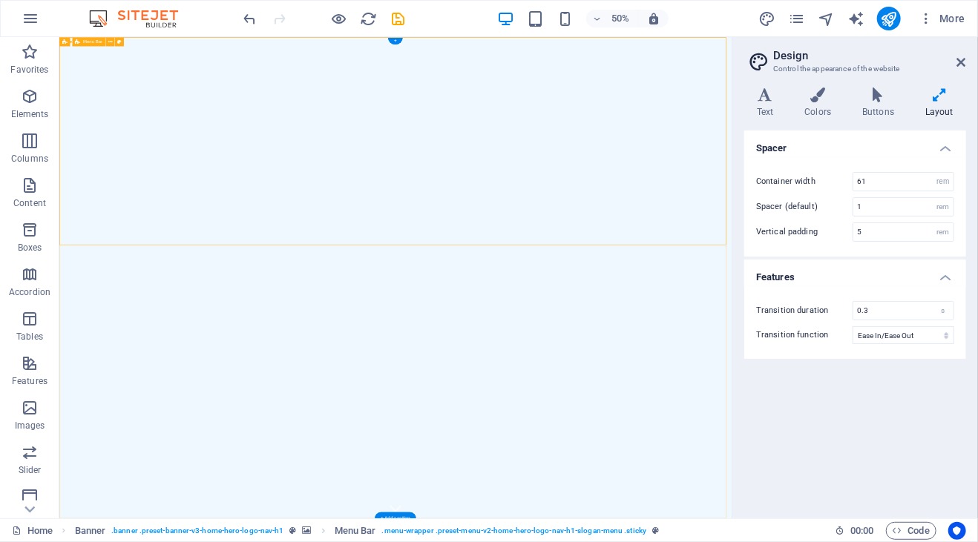
select select "rem"
select select "preset-menu-v2-home-hero-logo-nav-h1-slogan-menu"
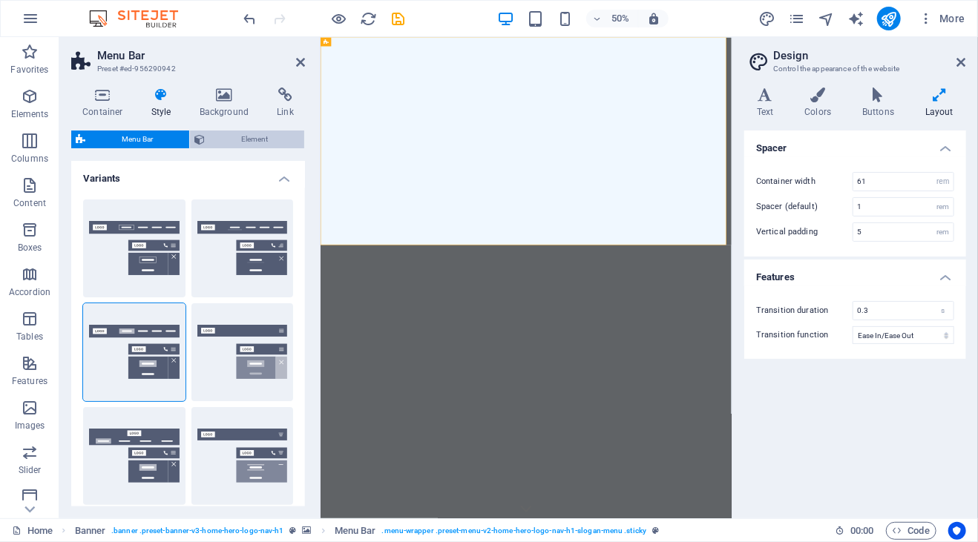
click at [225, 136] on span "Element" at bounding box center [254, 140] width 90 height 18
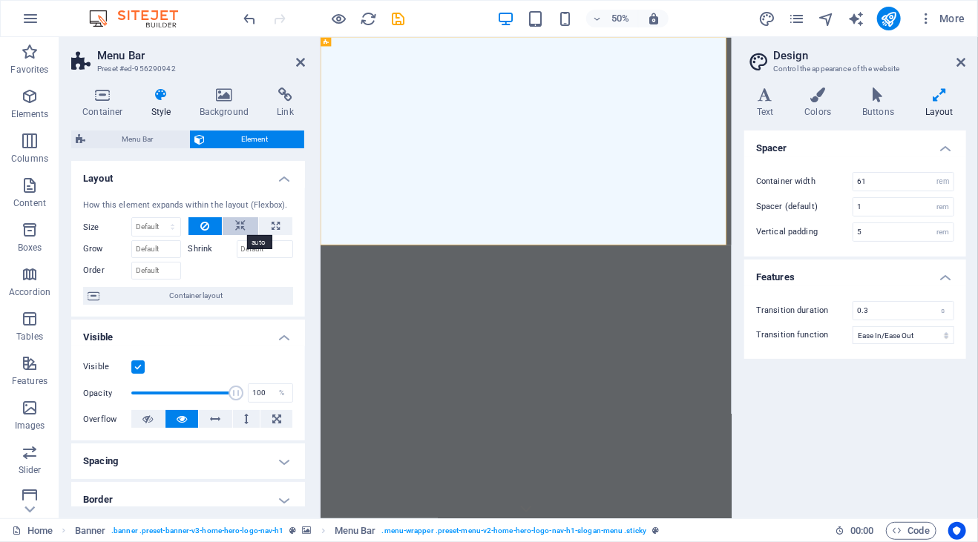
click at [244, 225] on button at bounding box center [241, 226] width 36 height 18
click at [275, 228] on icon at bounding box center [275, 226] width 8 height 18
type input "100"
select select "%"
click at [212, 222] on button at bounding box center [205, 226] width 34 height 18
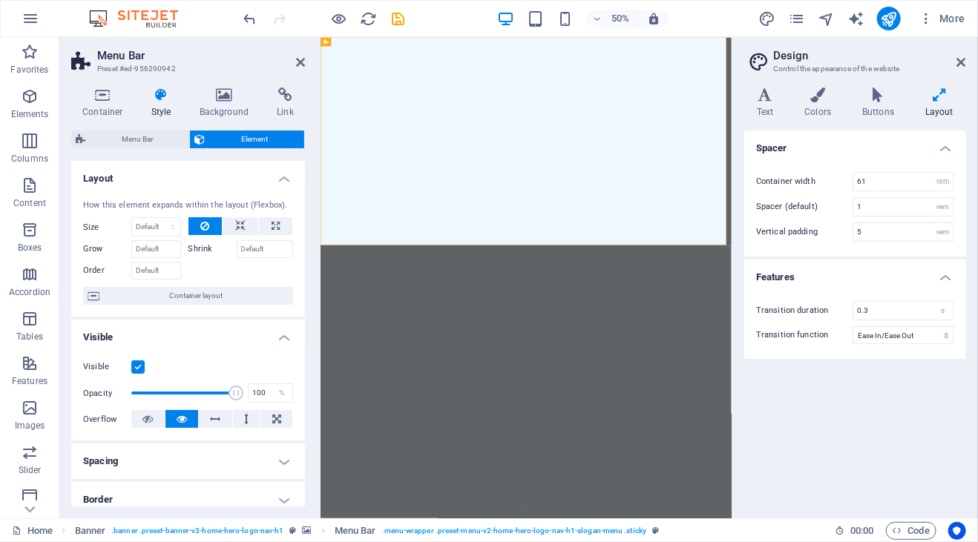
click at [208, 252] on label "Shrink" at bounding box center [212, 249] width 48 height 18
click at [237, 252] on input "Shrink" at bounding box center [265, 249] width 57 height 18
click at [199, 248] on label "Shrink" at bounding box center [212, 249] width 48 height 18
click at [237, 248] on input "Shrink" at bounding box center [265, 249] width 57 height 18
click at [159, 222] on select "Default auto px % 1/1 1/2 1/3 1/4 1/5 1/6 1/7 1/8 1/9 1/10" at bounding box center [156, 227] width 48 height 18
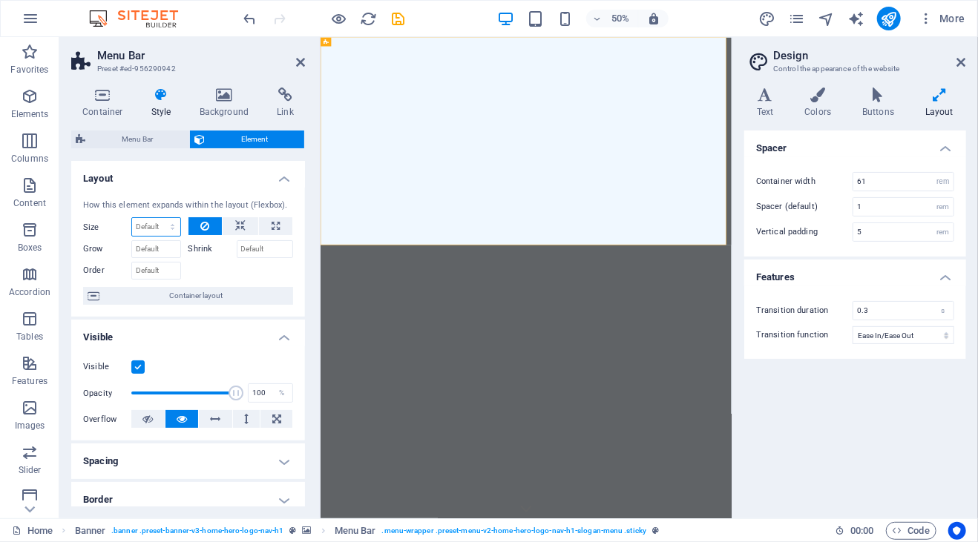
select select "1/1"
click at [157, 218] on select "Default auto px % 1/1 1/2 1/3 1/4 1/5 1/6 1/7 1/8 1/9 1/10" at bounding box center [156, 227] width 48 height 18
type input "100"
select select "%"
click at [157, 228] on input "100" at bounding box center [156, 227] width 48 height 18
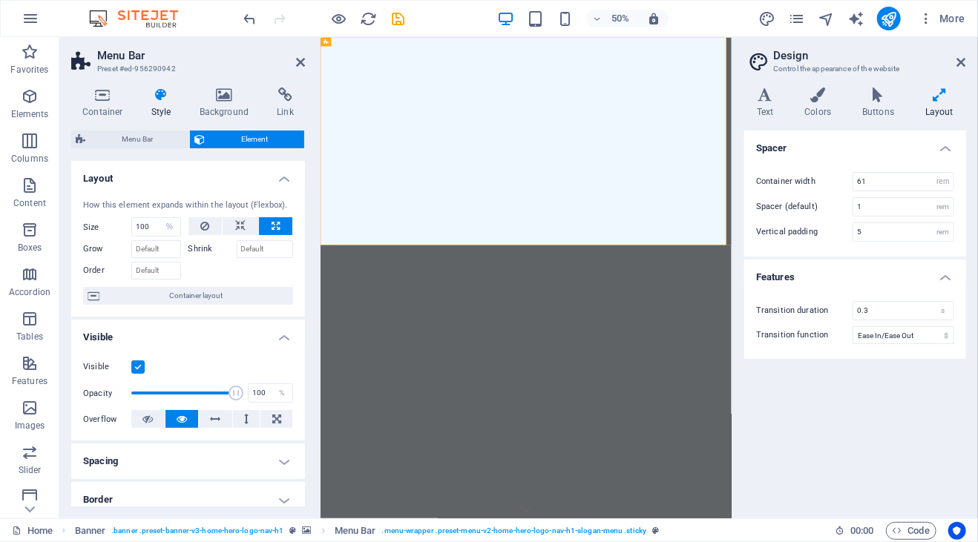
click at [165, 237] on div "Size 100 Default auto px % 1/1 1/2 1/3 1/4 1/5 1/6 1/7 1/8 1/9 1/10 Grow Shrink…" at bounding box center [188, 248] width 210 height 62
click at [151, 253] on input "Grow" at bounding box center [156, 249] width 50 height 18
click at [203, 225] on icon at bounding box center [204, 226] width 9 height 18
select select "DISABLED_OPTION_VALUE"
click at [280, 231] on button at bounding box center [275, 226] width 33 height 18
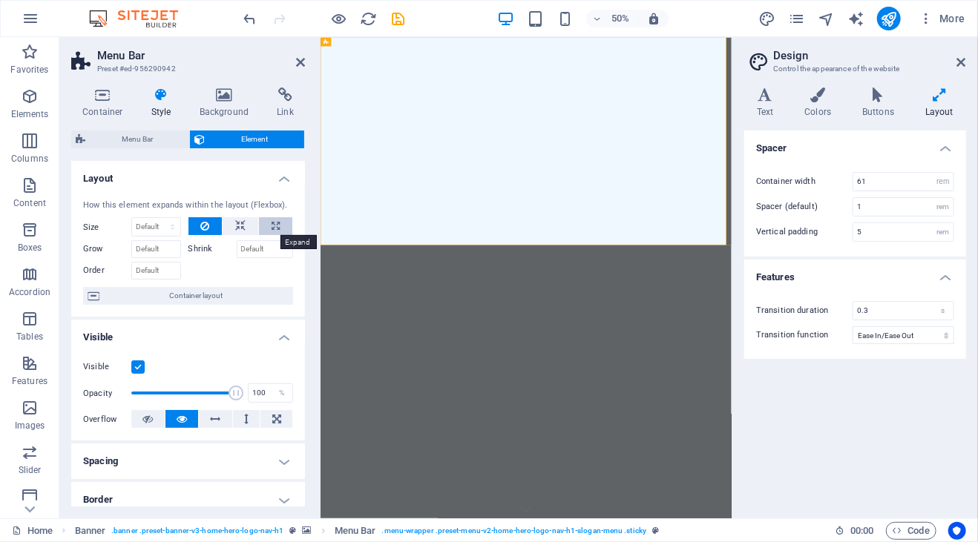
type input "100"
select select "%"
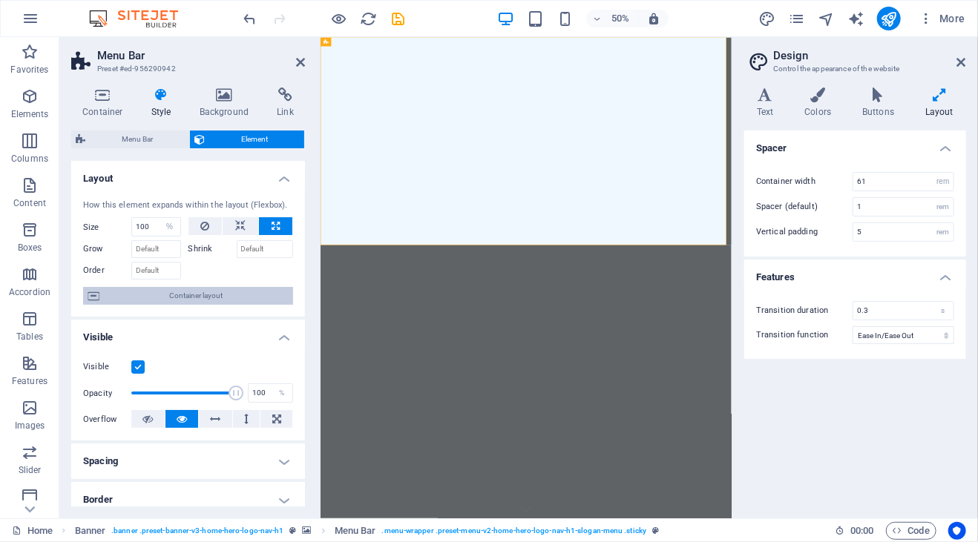
click at [220, 300] on span "Container layout" at bounding box center [196, 296] width 185 height 18
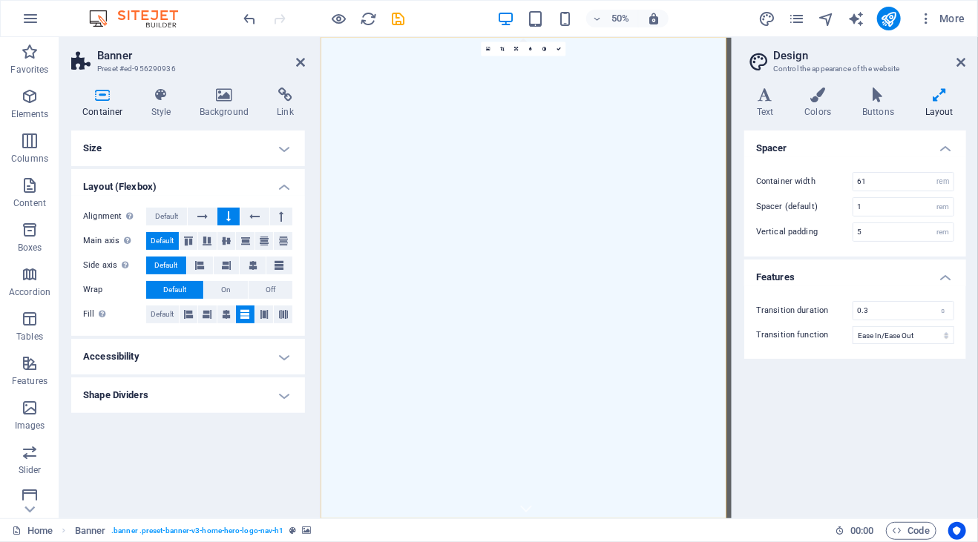
click at [289, 145] on h4 "Size" at bounding box center [188, 149] width 234 height 36
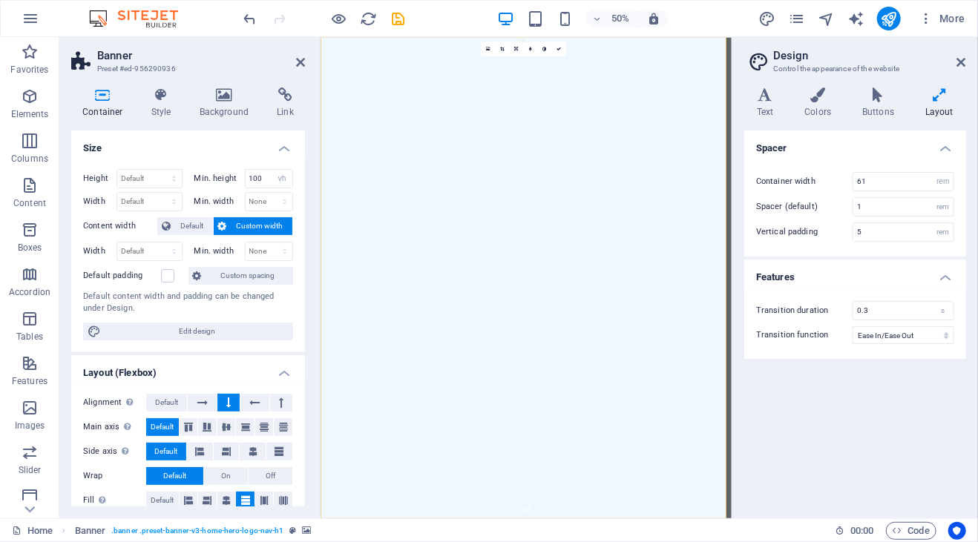
click at [282, 149] on h4 "Size" at bounding box center [188, 144] width 234 height 27
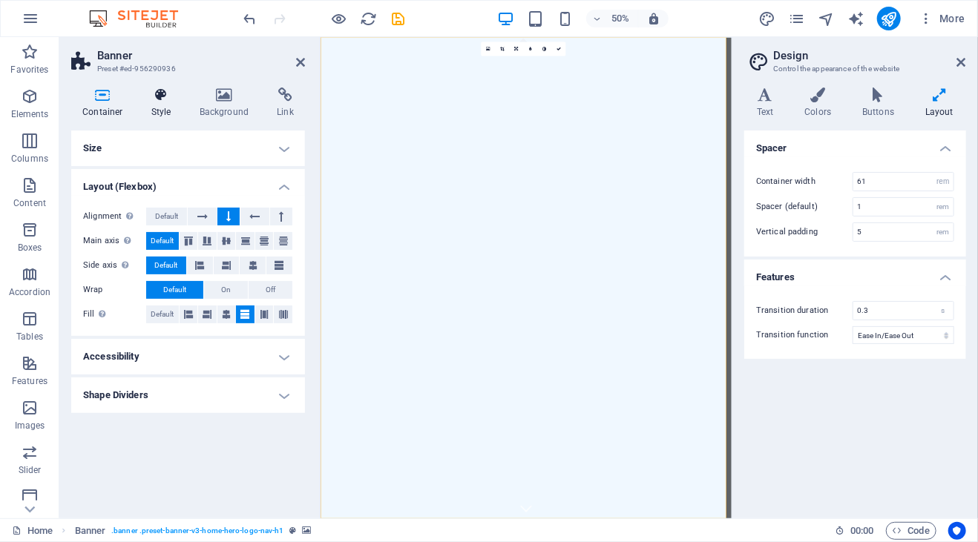
click at [160, 98] on icon at bounding box center [161, 95] width 42 height 15
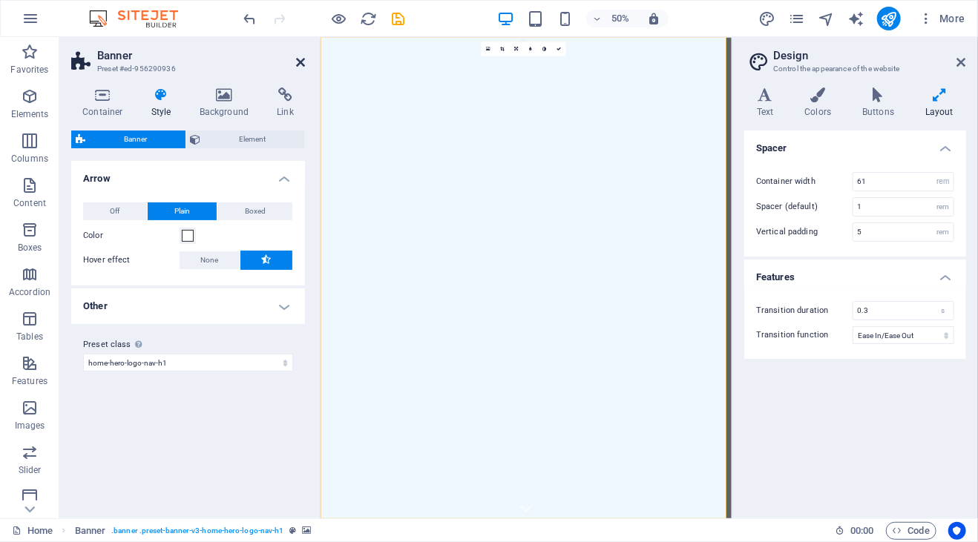
click at [297, 59] on icon at bounding box center [300, 62] width 9 height 12
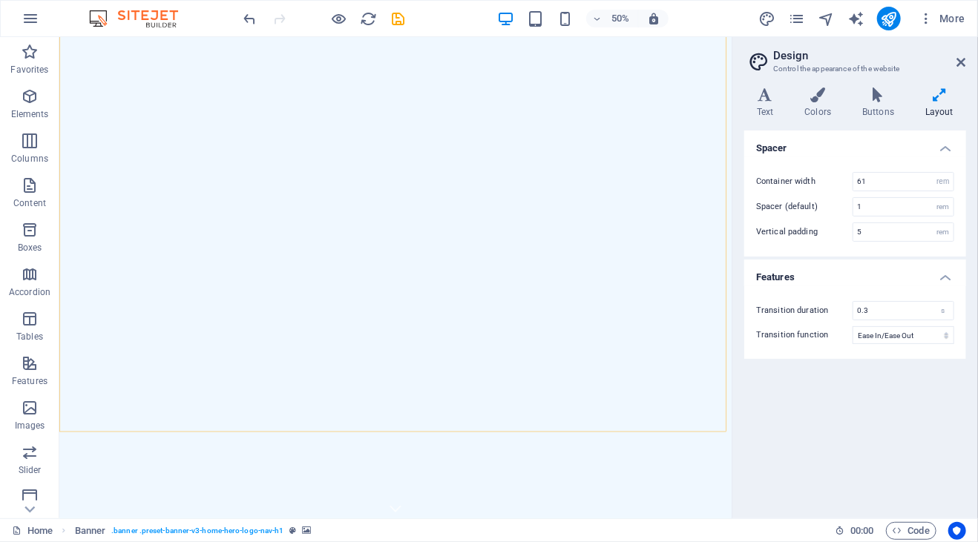
drag, startPoint x: 1398, startPoint y: 243, endPoint x: 792, endPoint y: 136, distance: 615.3
click at [86, 43] on span "Menu Bar" at bounding box center [92, 41] width 19 height 4
click at [87, 44] on span "Menu Bar" at bounding box center [92, 41] width 19 height 4
select select "%"
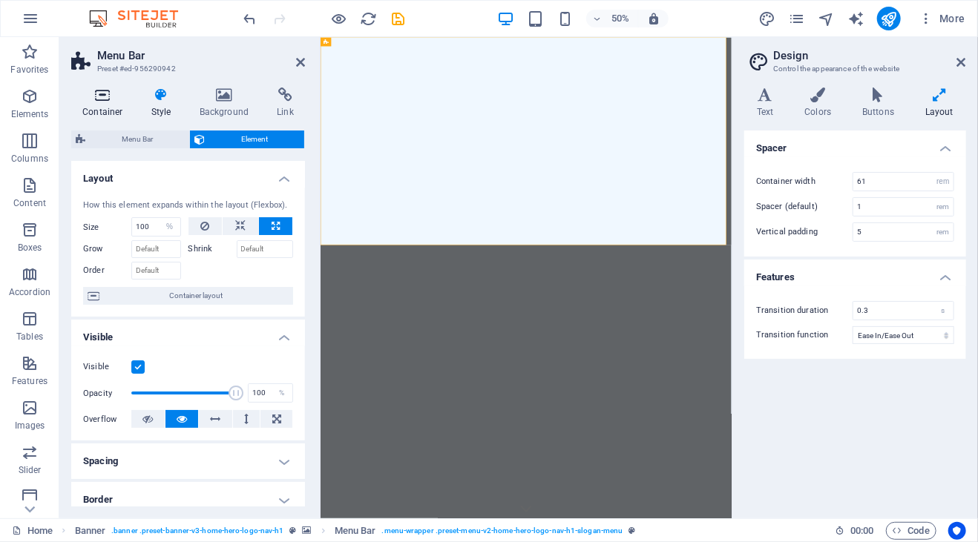
click at [110, 100] on icon at bounding box center [102, 95] width 63 height 15
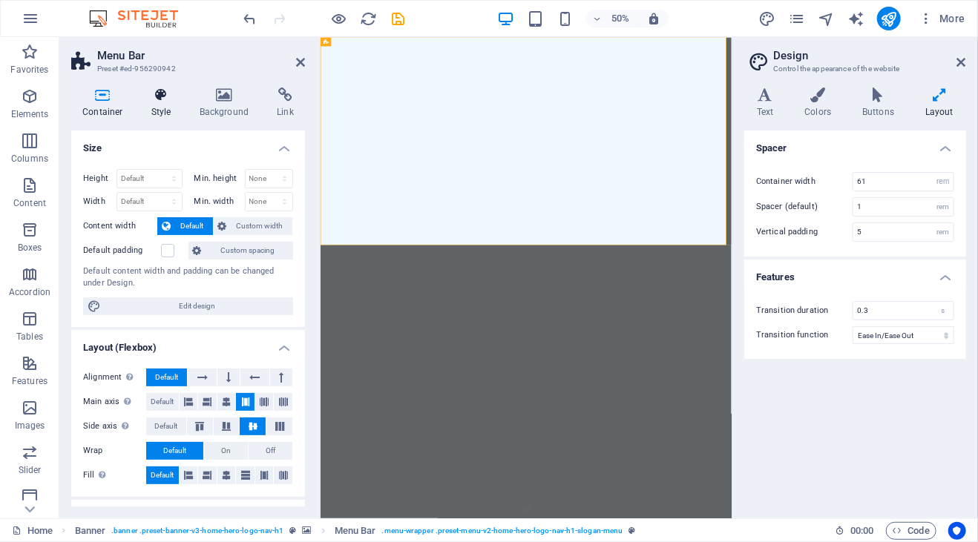
click at [150, 104] on h4 "Style" at bounding box center [164, 103] width 48 height 31
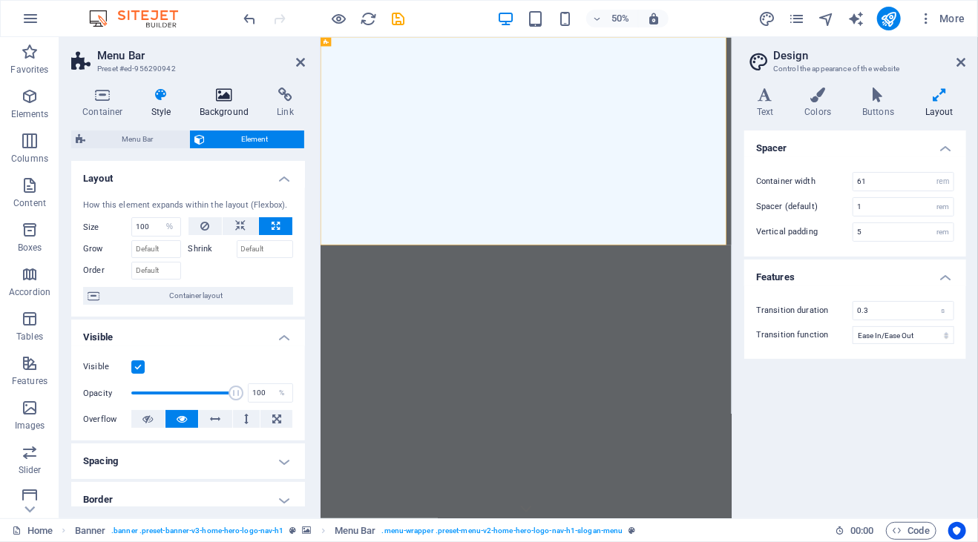
click at [232, 105] on h4 "Background" at bounding box center [227, 103] width 78 height 31
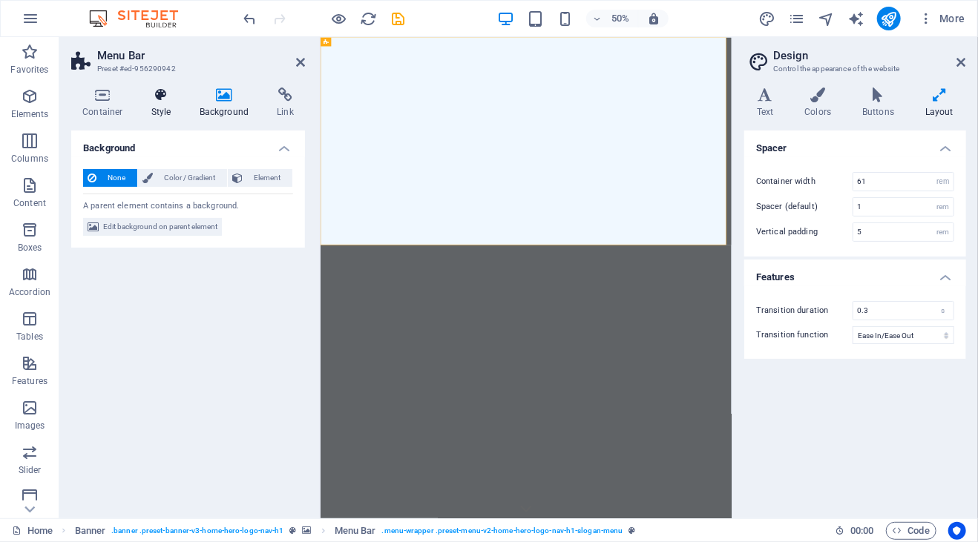
click at [146, 105] on h4 "Style" at bounding box center [164, 103] width 48 height 31
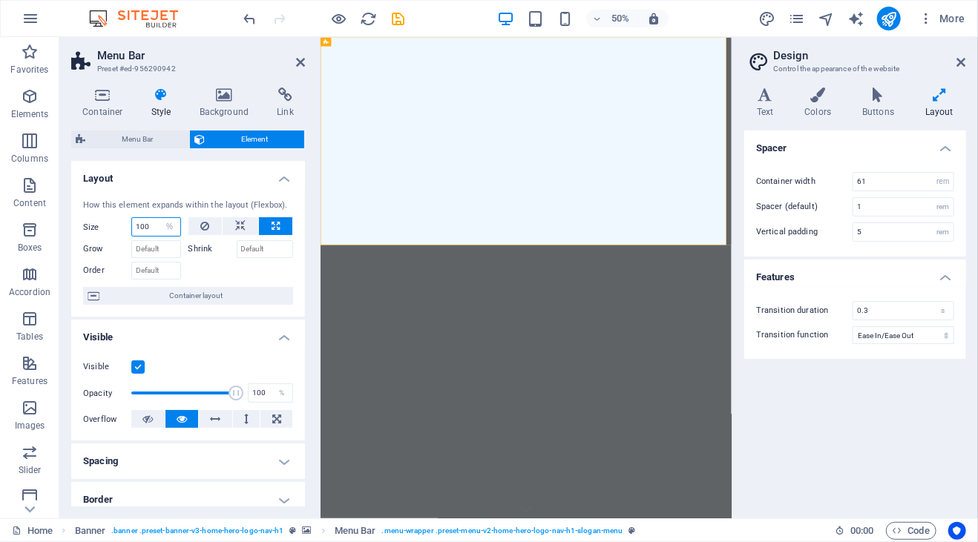
drag, startPoint x: 156, startPoint y: 225, endPoint x: 125, endPoint y: 222, distance: 30.6
click at [125, 222] on div "Size 100 Default auto px % 1/1 1/2 1/3 1/4 1/5 1/6 1/7 1/8 1/9 1/10" at bounding box center [132, 226] width 98 height 19
type input "20"
click at [135, 361] on label at bounding box center [137, 366] width 13 height 13
click at [0, 0] on input "Visible" at bounding box center [0, 0] width 0 height 0
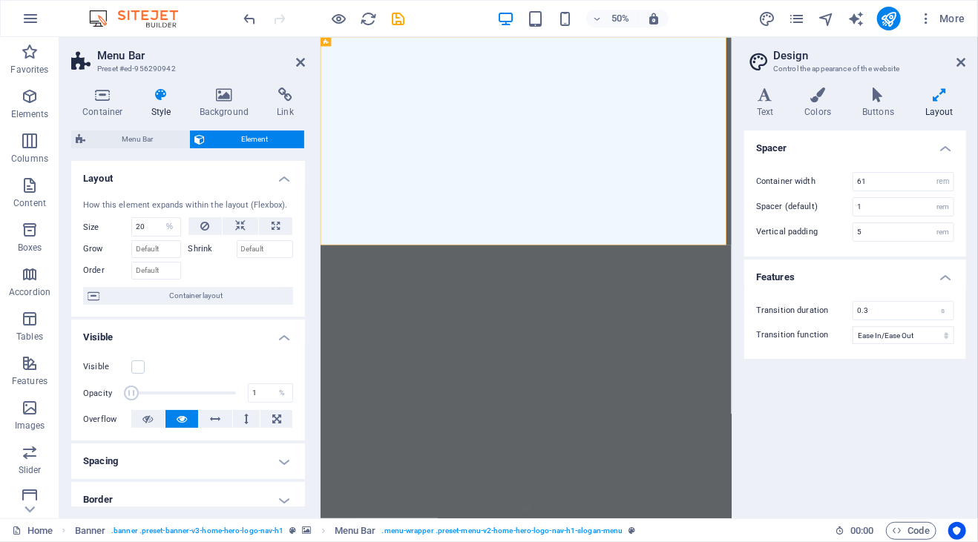
drag, startPoint x: 230, startPoint y: 392, endPoint x: 116, endPoint y: 389, distance: 114.3
click at [116, 389] on div "Opacity 1 %" at bounding box center [188, 393] width 210 height 22
type input "88"
drag, startPoint x: 134, startPoint y: 395, endPoint x: 221, endPoint y: 398, distance: 87.6
click at [221, 398] on span at bounding box center [223, 393] width 15 height 15
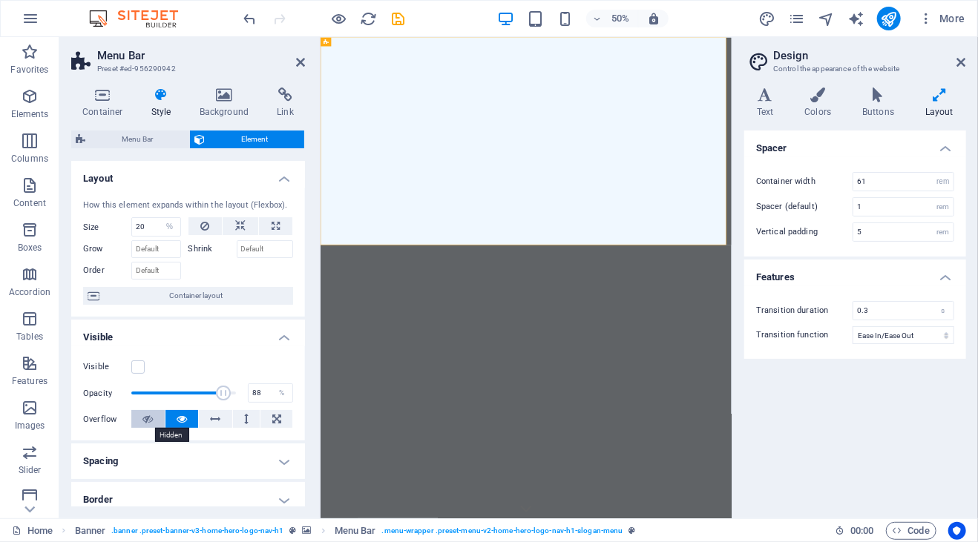
click at [146, 418] on icon at bounding box center [147, 419] width 10 height 18
click at [150, 140] on span "Menu Bar" at bounding box center [137, 140] width 95 height 18
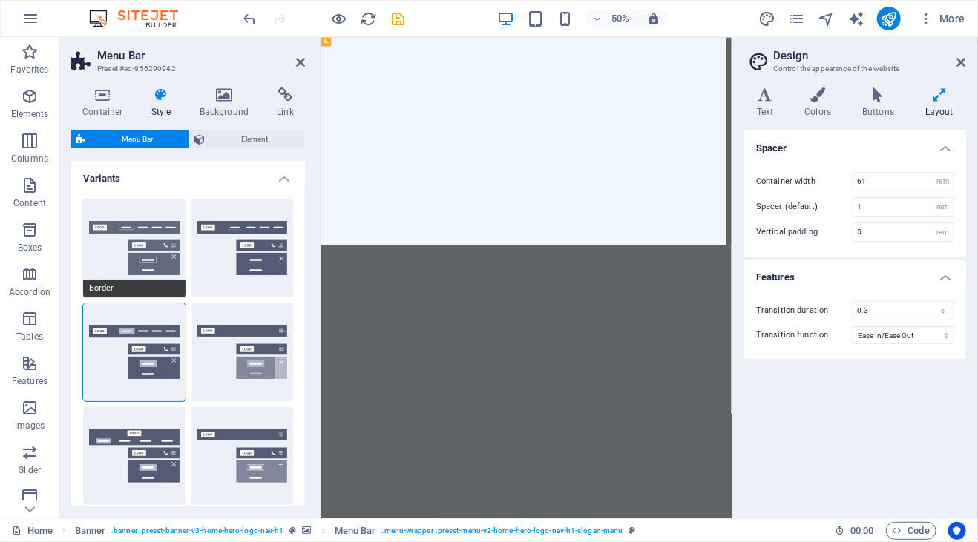
click at [139, 219] on button "Border" at bounding box center [134, 249] width 102 height 98
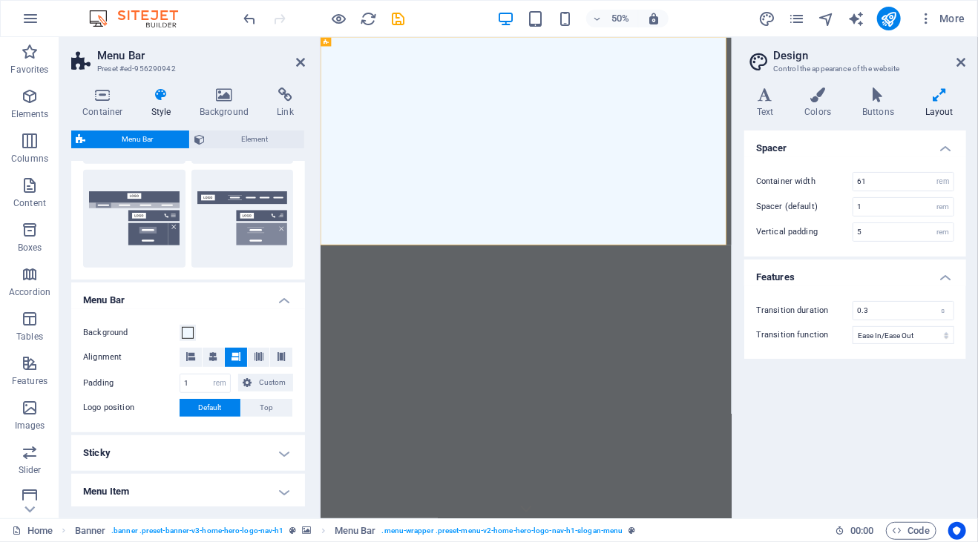
scroll to position [518, 0]
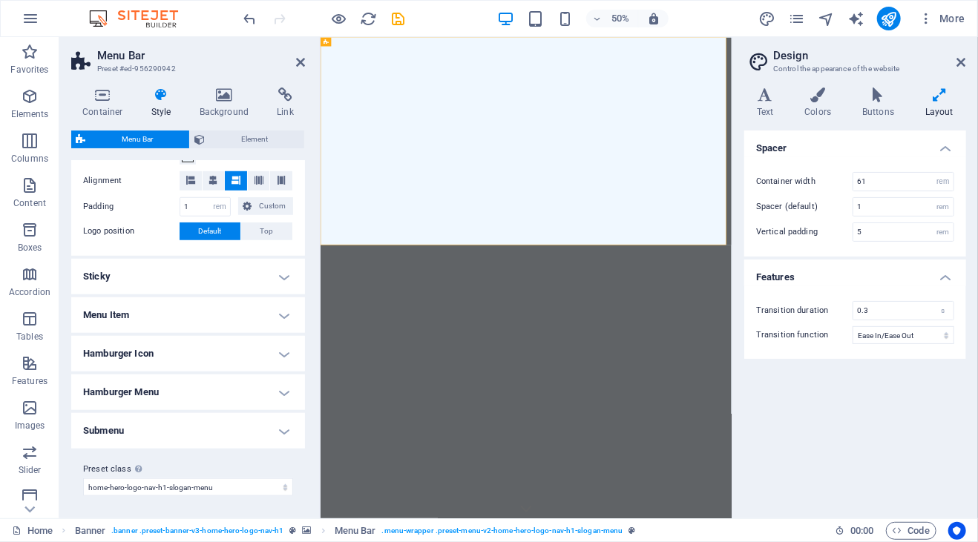
click at [154, 393] on h4 "Hamburger Menu" at bounding box center [188, 393] width 234 height 36
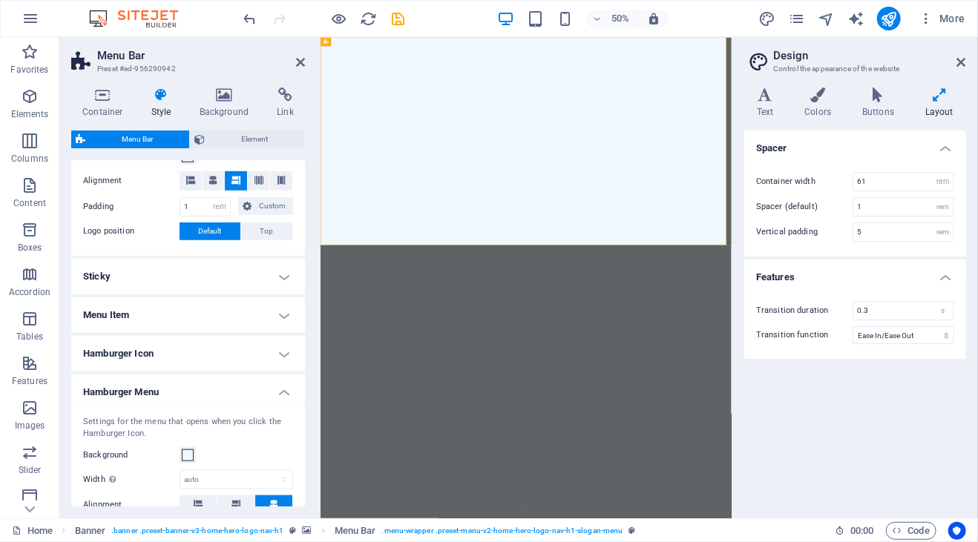
click at [154, 393] on h4 "Hamburger Menu" at bounding box center [188, 388] width 234 height 27
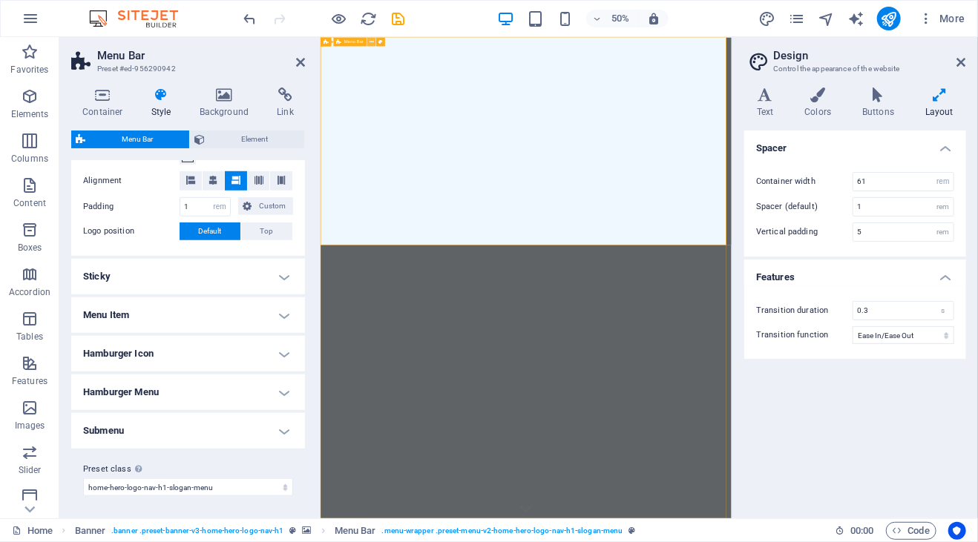
click at [374, 44] on button at bounding box center [371, 41] width 9 height 9
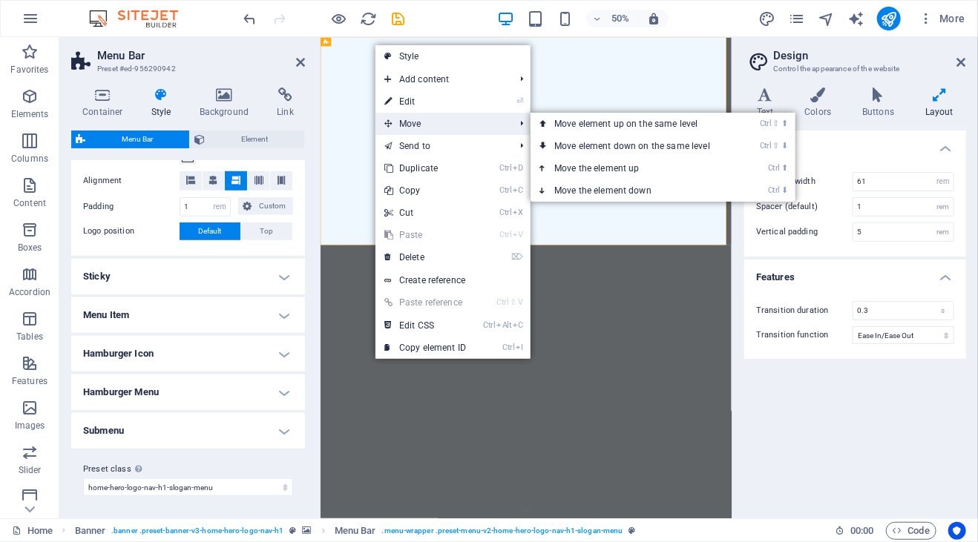
click at [428, 123] on span "Move" at bounding box center [441, 124] width 133 height 22
click at [561, 145] on link "Ctrl ⇧ ⬇ Move element down on the same level" at bounding box center [634, 146] width 209 height 22
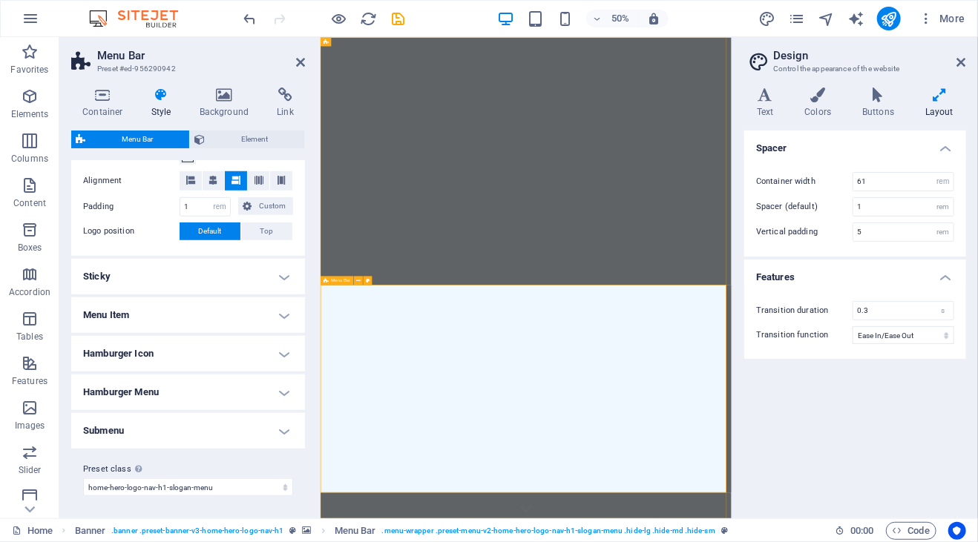
click at [332, 280] on span "Menu Bar" at bounding box center [341, 280] width 19 height 4
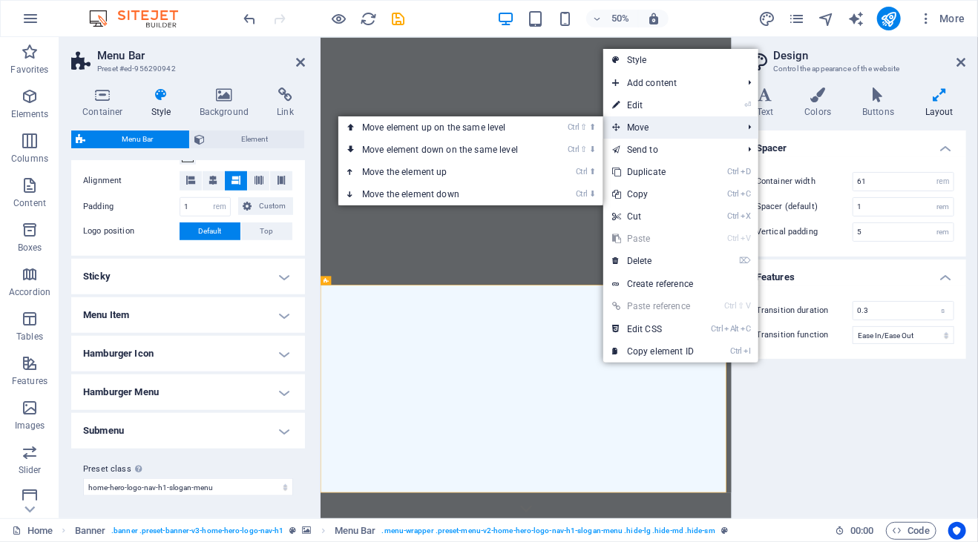
click at [655, 128] on span "Move" at bounding box center [669, 127] width 133 height 22
click at [467, 200] on link "Ctrl ⬇ Move the element down" at bounding box center [442, 194] width 209 height 22
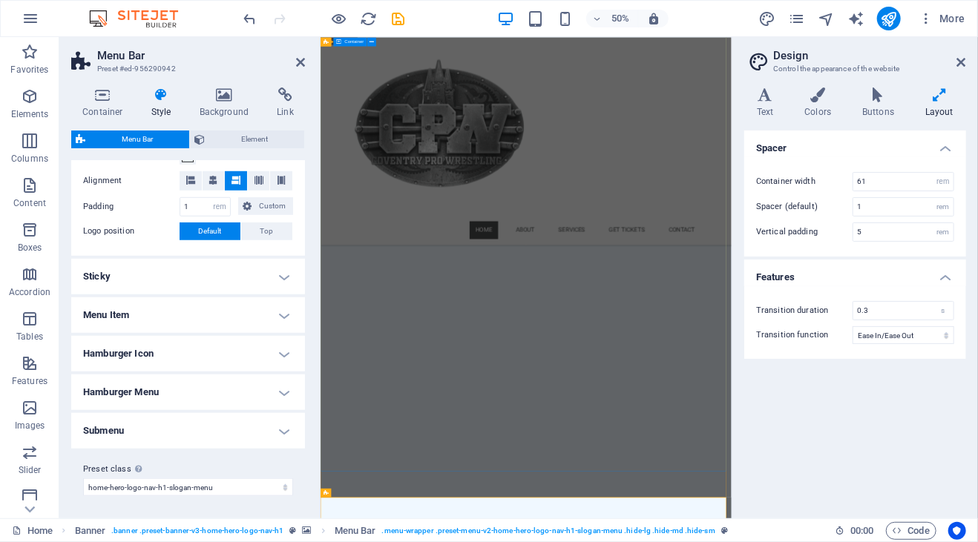
scroll to position [415, 0]
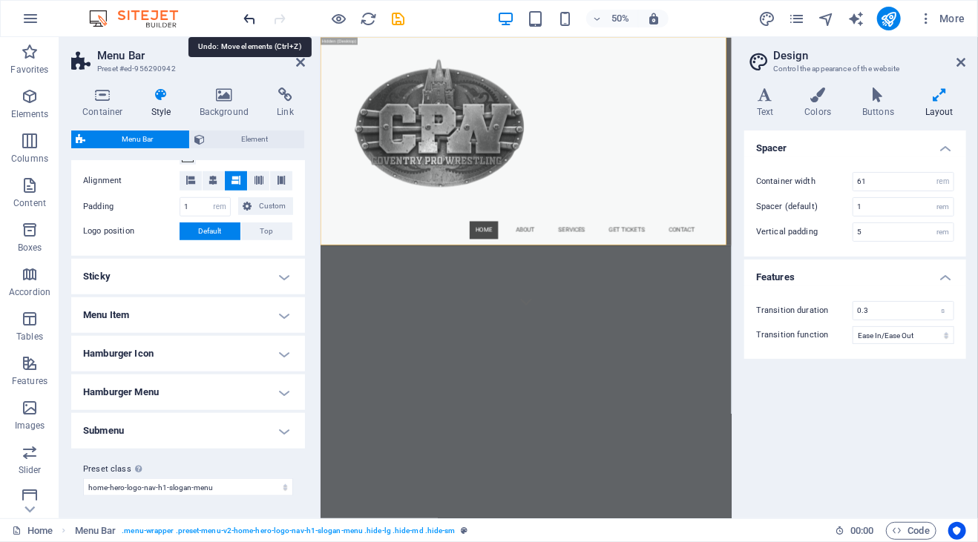
click at [248, 20] on icon "undo" at bounding box center [250, 18] width 17 height 17
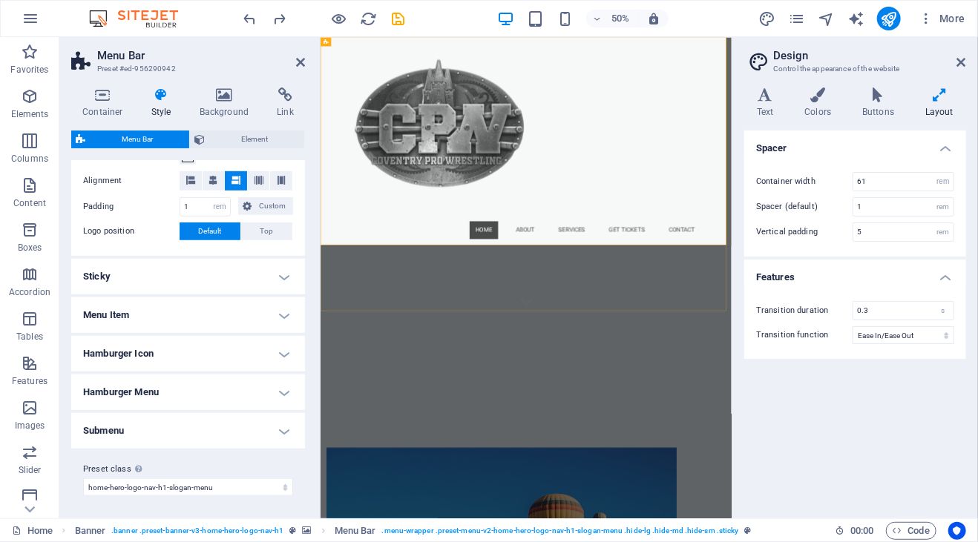
click at [975, 219] on div "Home About Services Get Tickets Contact" at bounding box center [731, 243] width 822 height 415
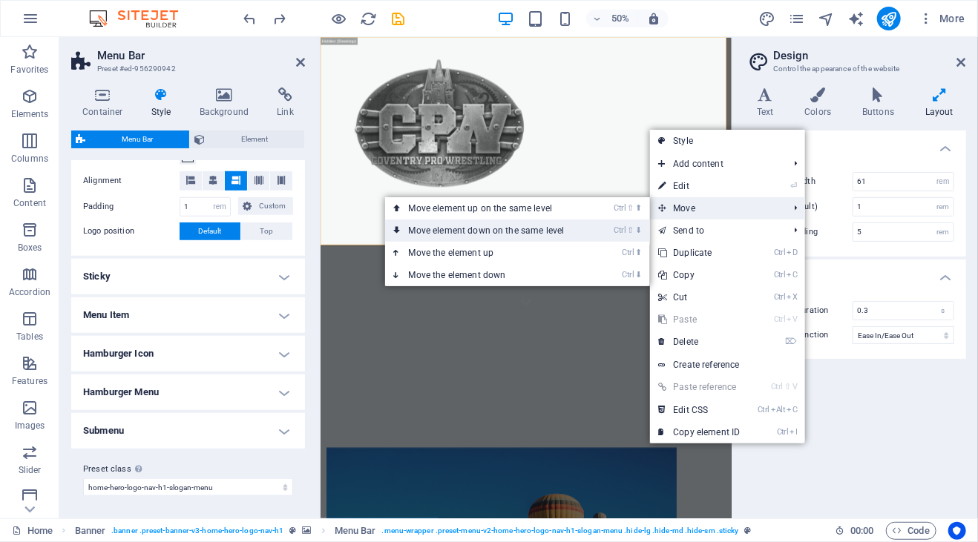
click at [561, 225] on link "Ctrl ⇧ ⬇ Move element down on the same level" at bounding box center [489, 231] width 209 height 22
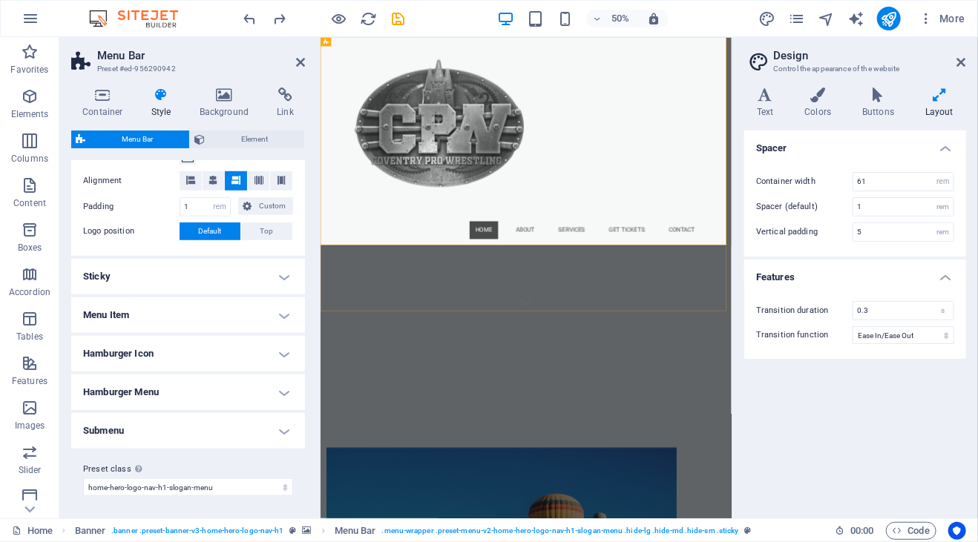
click at [941, 293] on div "Home About Services Get Tickets Contact" at bounding box center [731, 243] width 822 height 415
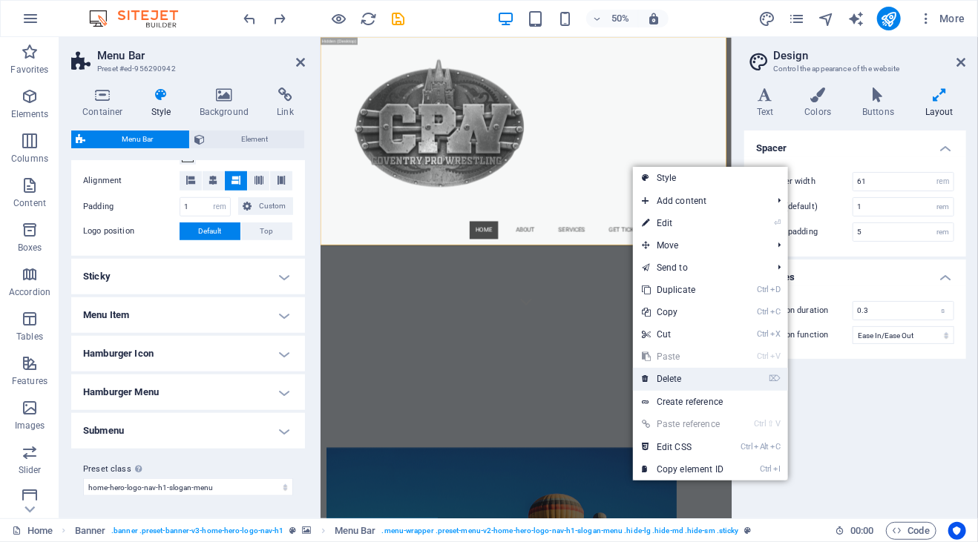
click at [673, 376] on link "⌦ Delete" at bounding box center [682, 379] width 99 height 22
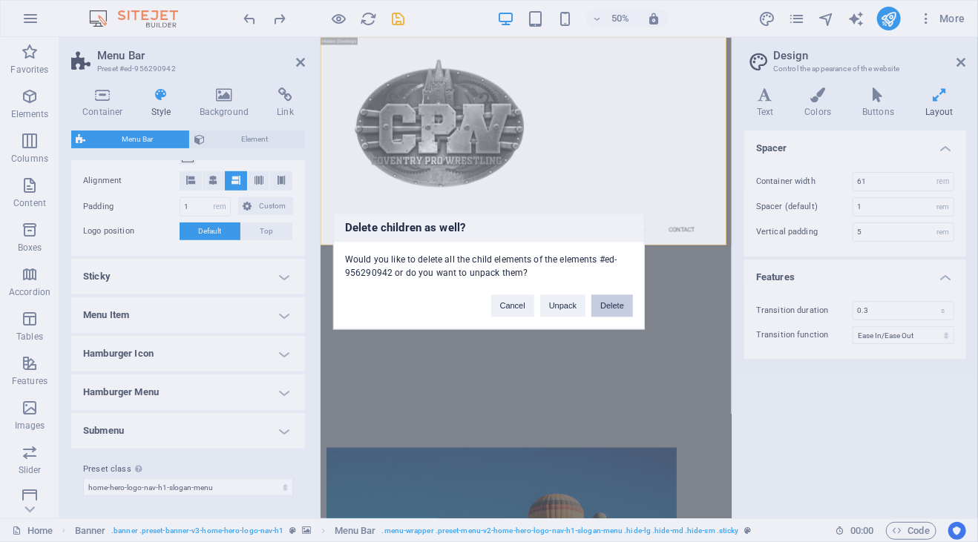
click at [618, 305] on button "Delete" at bounding box center [612, 305] width 42 height 22
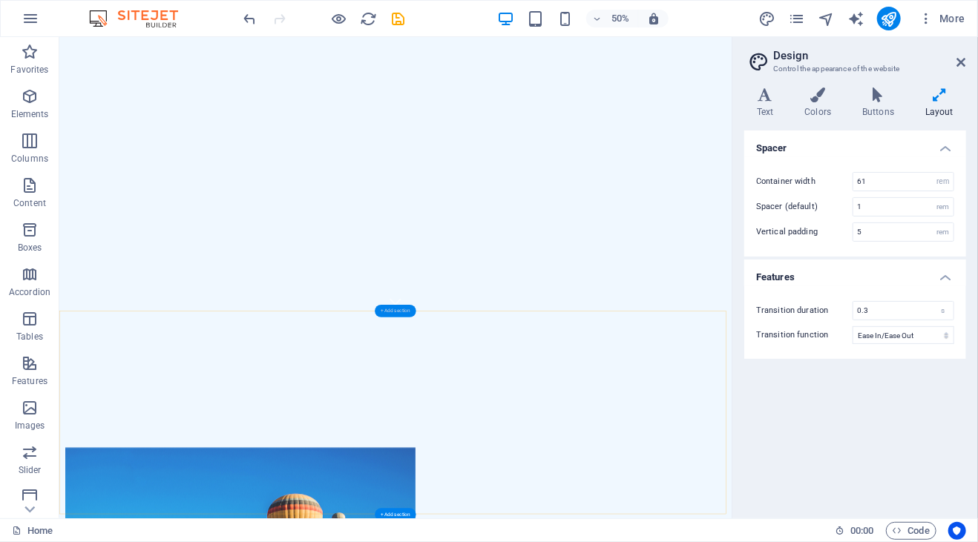
click at [403, 308] on div "+ Add section" at bounding box center [395, 310] width 41 height 13
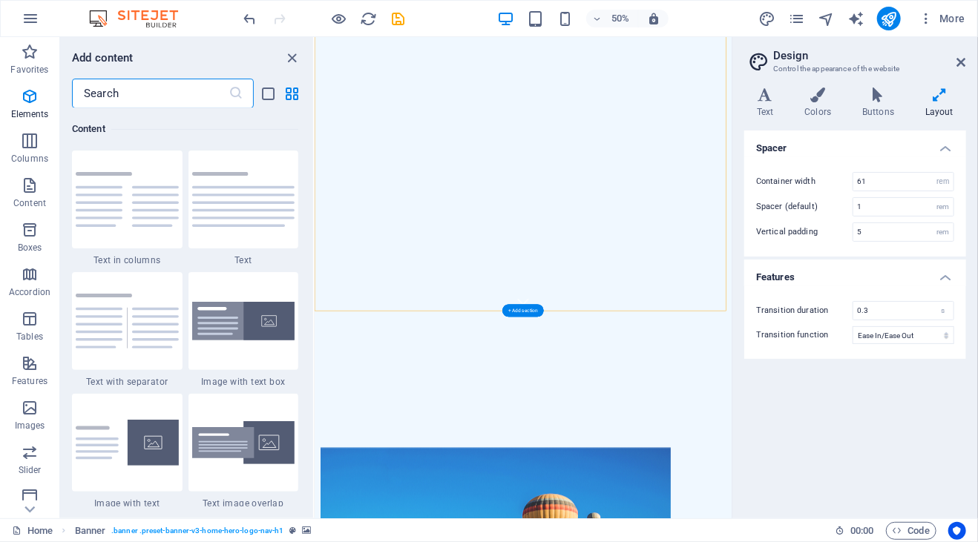
scroll to position [2595, 0]
click at [168, 97] on input "text" at bounding box center [150, 94] width 157 height 30
type input "N"
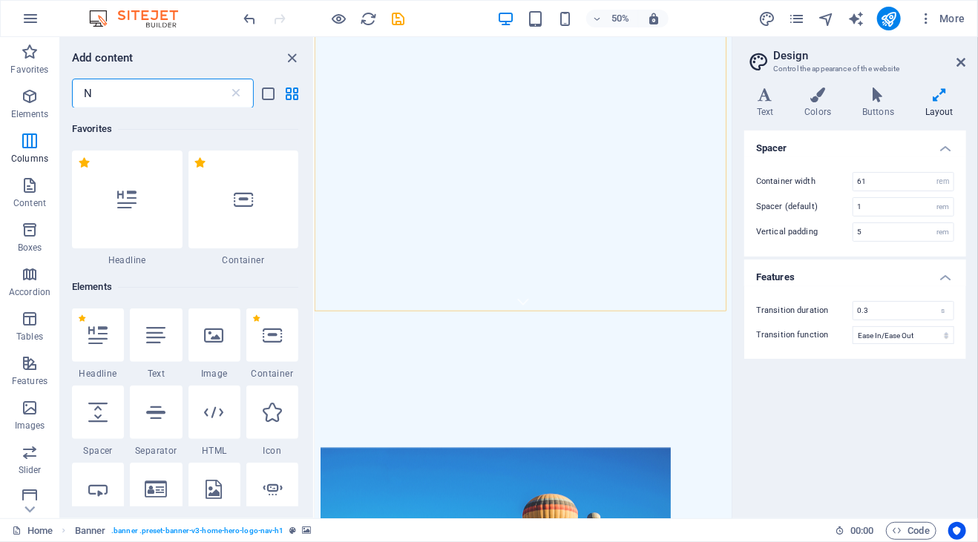
scroll to position [0, 0]
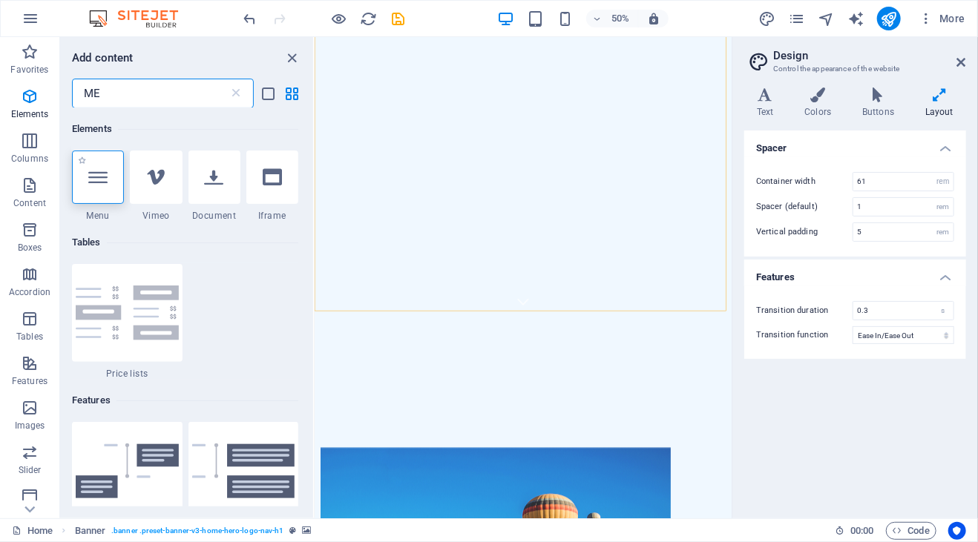
type input "ME"
click at [101, 183] on icon at bounding box center [97, 177] width 19 height 19
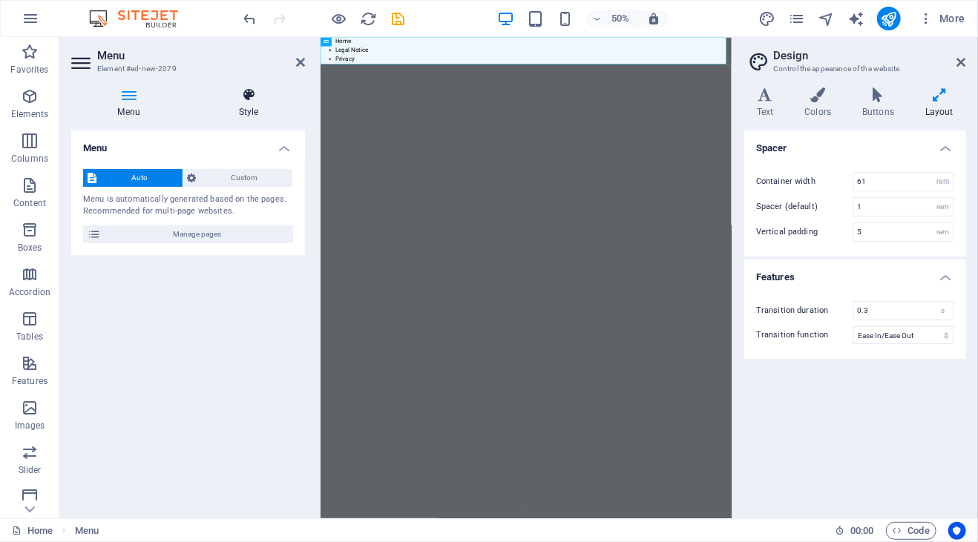
click at [257, 102] on h4 "Style" at bounding box center [248, 103] width 113 height 31
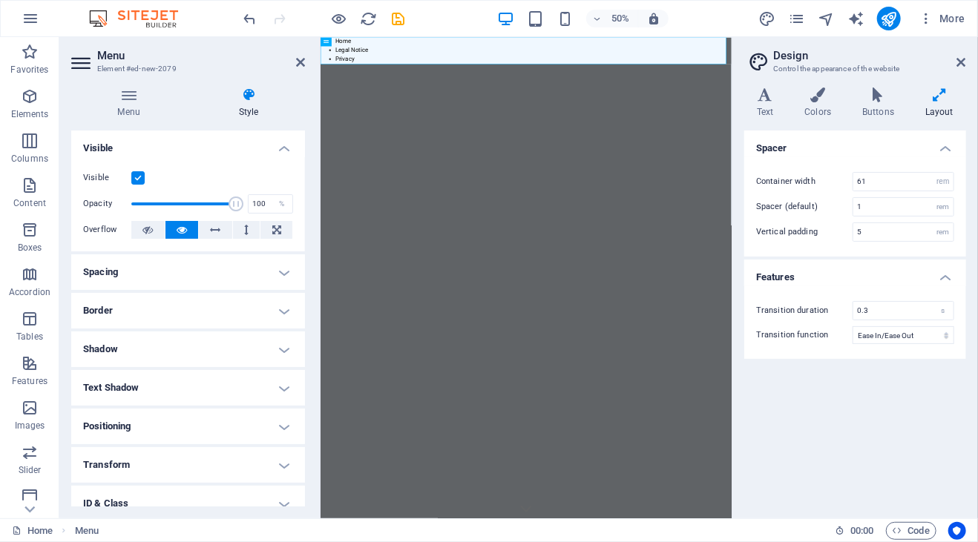
click at [220, 306] on h4 "Border" at bounding box center [188, 311] width 234 height 36
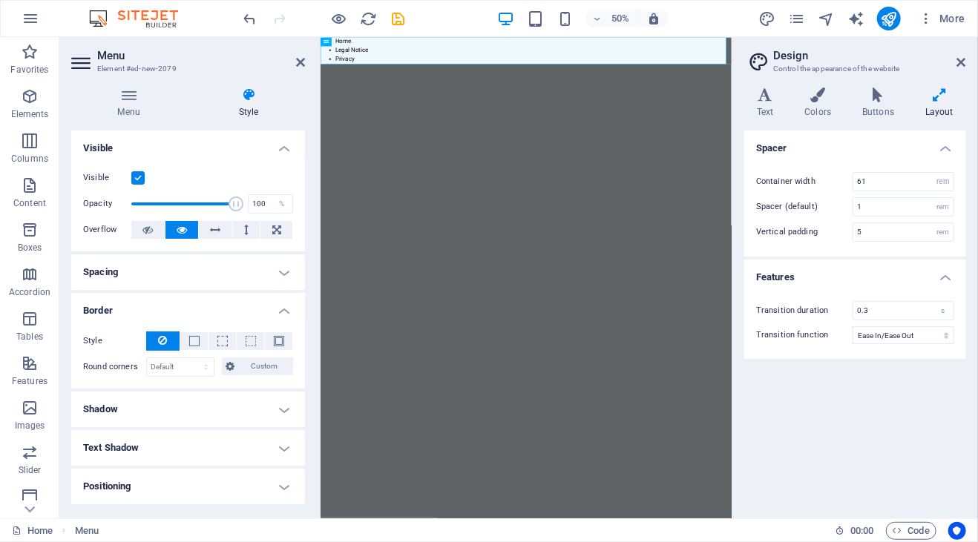
click at [220, 306] on h4 "Border" at bounding box center [188, 306] width 234 height 27
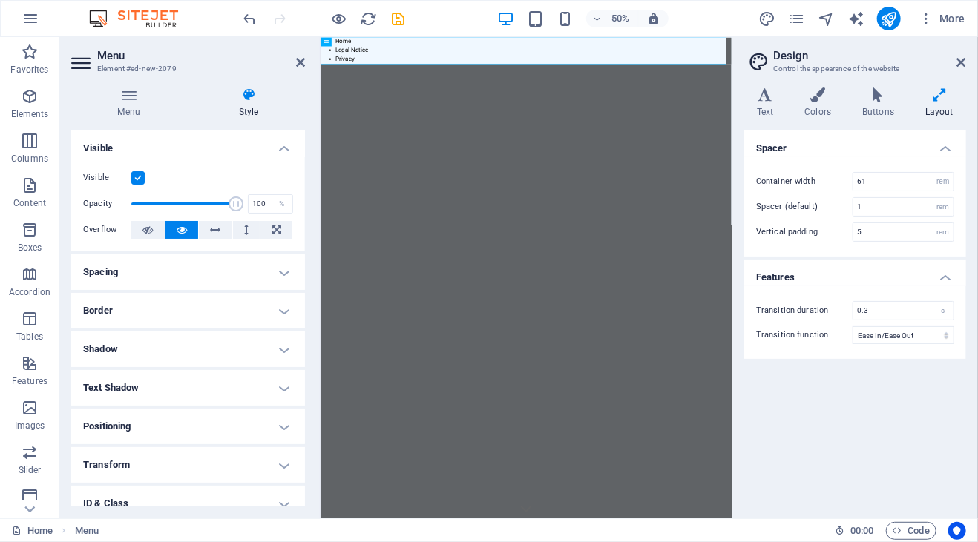
click at [211, 343] on h4 "Shadow" at bounding box center [188, 350] width 234 height 36
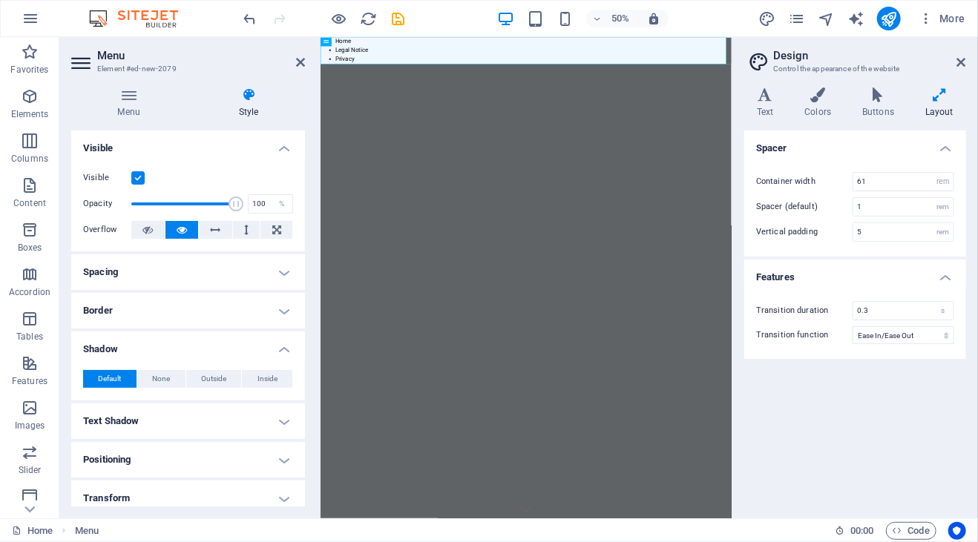
click at [211, 343] on h4 "Shadow" at bounding box center [188, 345] width 234 height 27
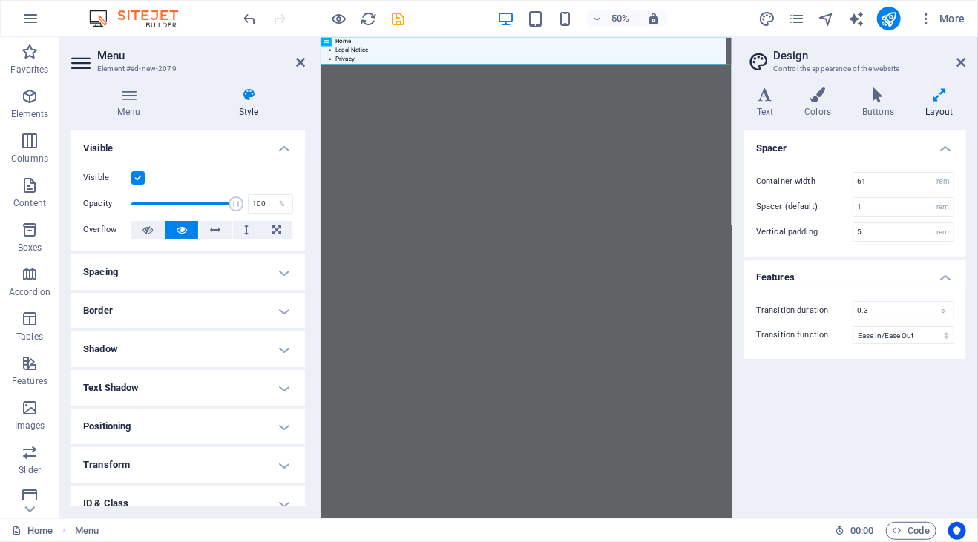
click at [202, 397] on h4 "Text Shadow" at bounding box center [188, 388] width 234 height 36
drag, startPoint x: 202, startPoint y: 397, endPoint x: 179, endPoint y: 390, distance: 23.9
click at [179, 390] on h4 "Text Shadow" at bounding box center [188, 383] width 234 height 27
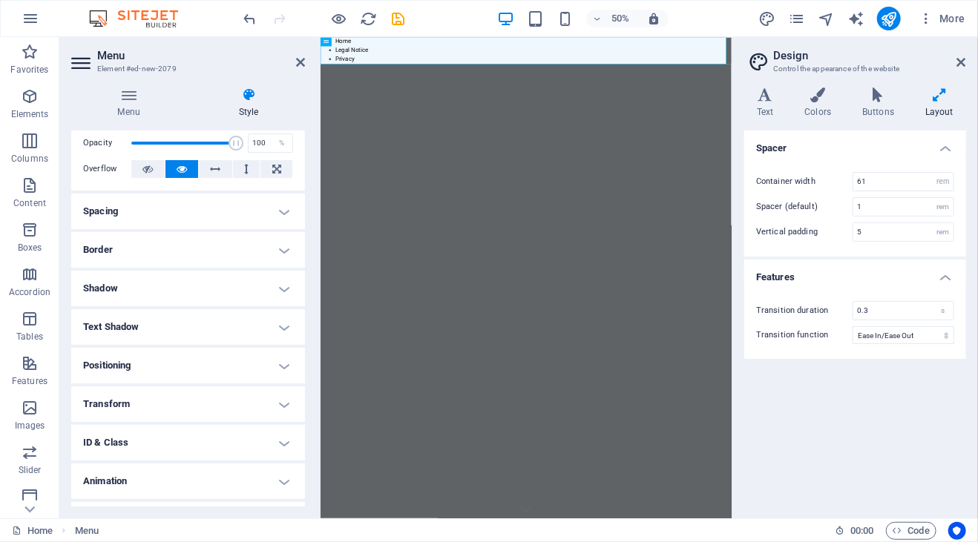
scroll to position [91, 0]
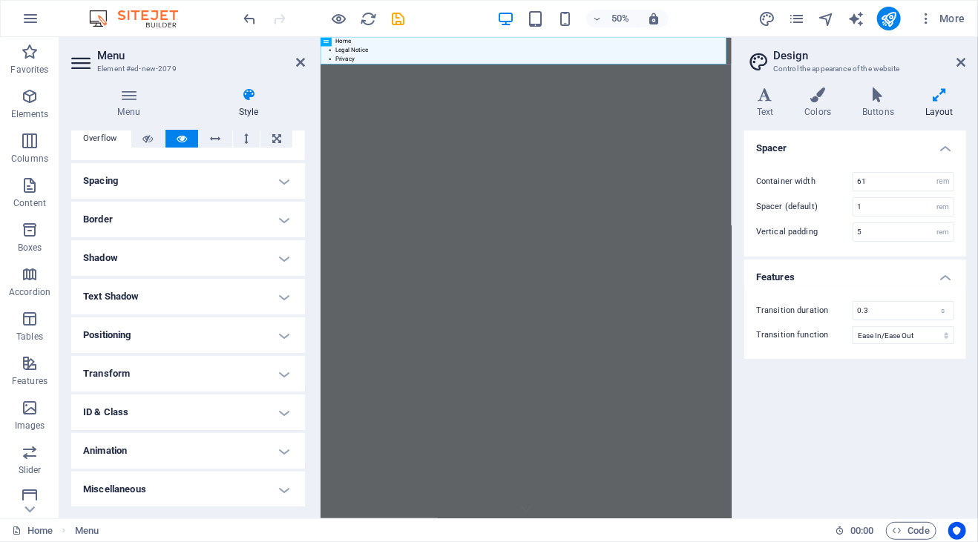
drag, startPoint x: 303, startPoint y: 375, endPoint x: 24, endPoint y: 892, distance: 587.4
click at [208, 375] on h4 "Transform" at bounding box center [188, 374] width 234 height 36
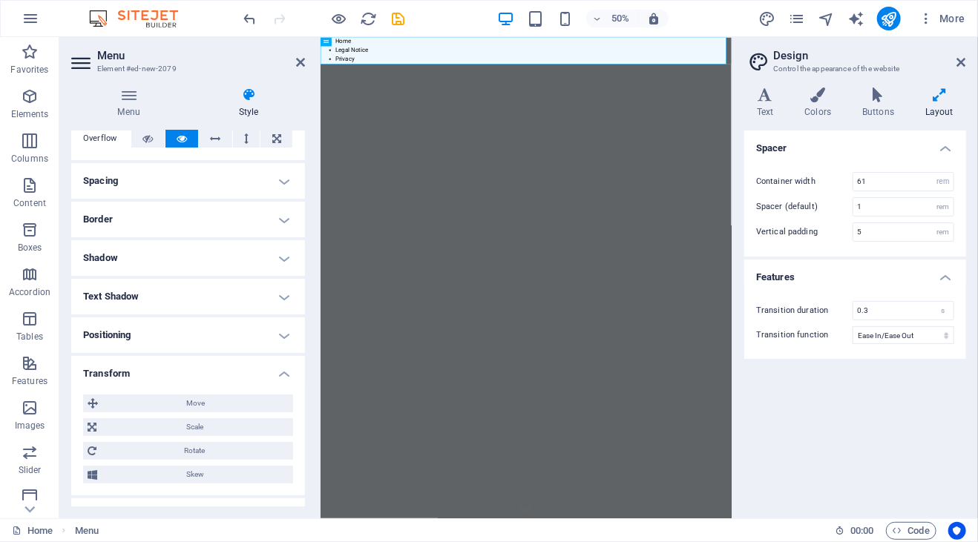
drag, startPoint x: 208, startPoint y: 375, endPoint x: 179, endPoint y: 371, distance: 28.4
click at [179, 371] on h4 "Transform" at bounding box center [188, 369] width 234 height 27
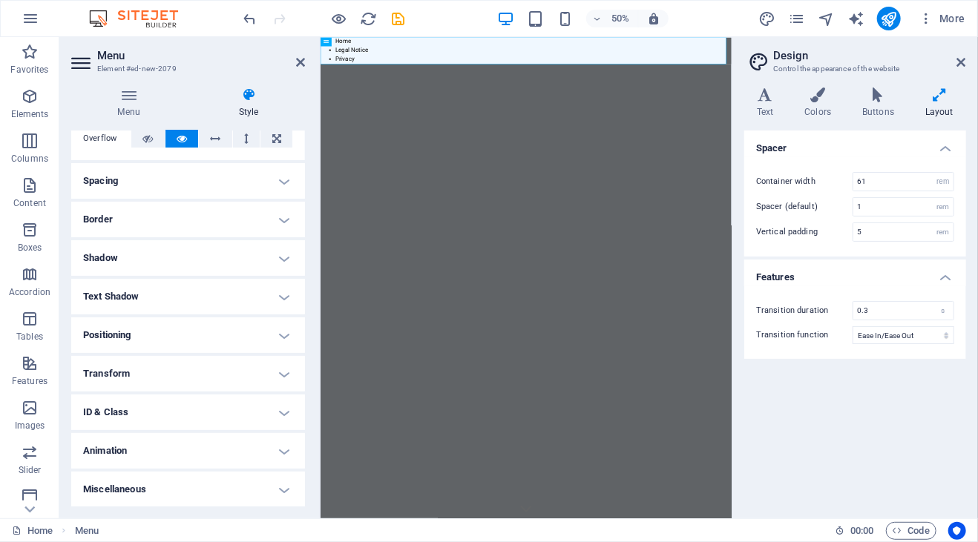
click at [158, 445] on h4 "Animation" at bounding box center [188, 451] width 234 height 36
click at [158, 445] on h4 "Animation" at bounding box center [188, 446] width 234 height 27
click at [149, 481] on h4 "Miscellaneous" at bounding box center [188, 490] width 234 height 36
drag, startPoint x: 301, startPoint y: 434, endPoint x: 317, endPoint y: 495, distance: 63.0
click at [317, 495] on aside "Menu Element #ed-new-2079 Menu Style Menu Auto Custom Menu is automatically gen…" at bounding box center [189, 277] width 261 height 481
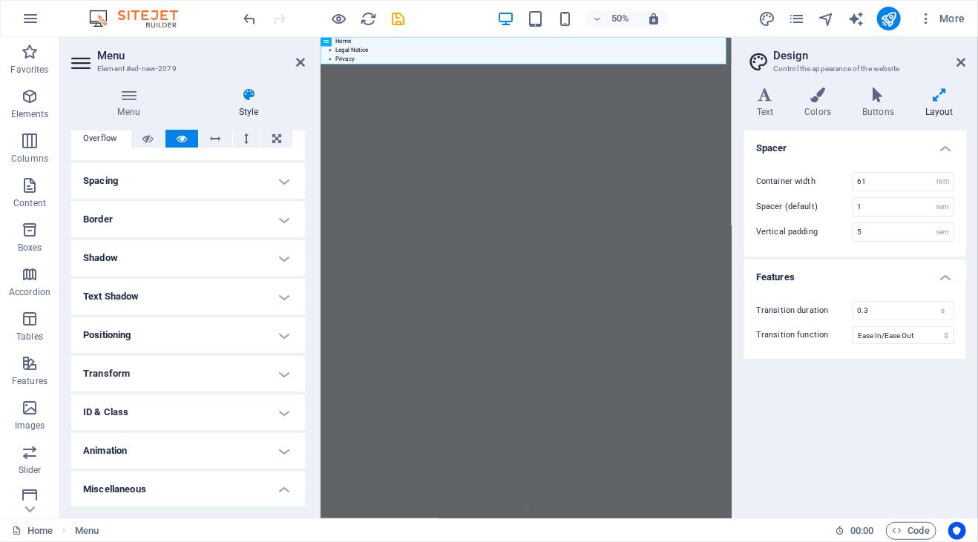
click at [301, 484] on h4 "Miscellaneous" at bounding box center [188, 485] width 234 height 27
click at [266, 490] on h4 "Miscellaneous" at bounding box center [188, 490] width 234 height 36
drag, startPoint x: 305, startPoint y: 432, endPoint x: 303, endPoint y: 477, distance: 45.3
click at [303, 477] on div "Menu Style Menu Auto Custom Menu is automatically generated based on the pages.…" at bounding box center [187, 297] width 257 height 443
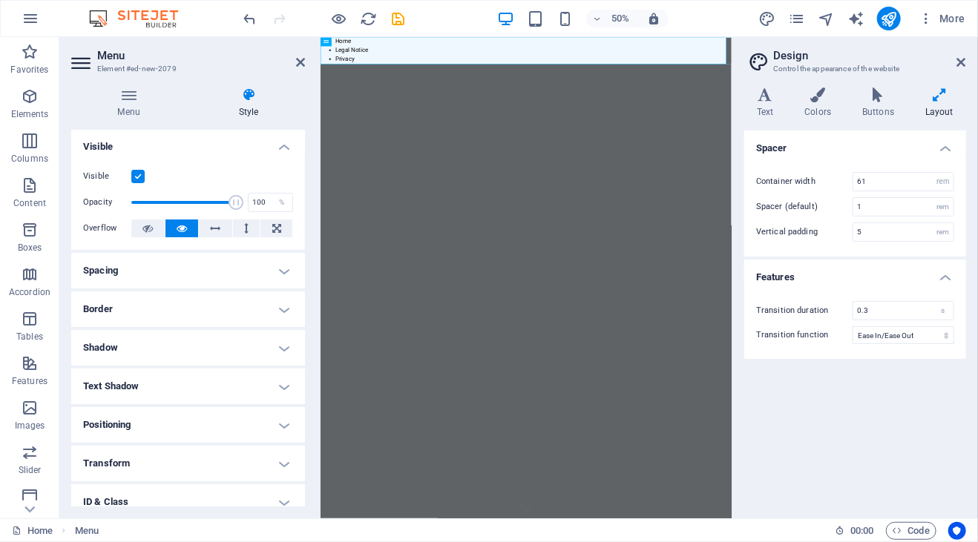
scroll to position [0, 0]
click at [206, 420] on h4 "Positioning" at bounding box center [188, 427] width 234 height 36
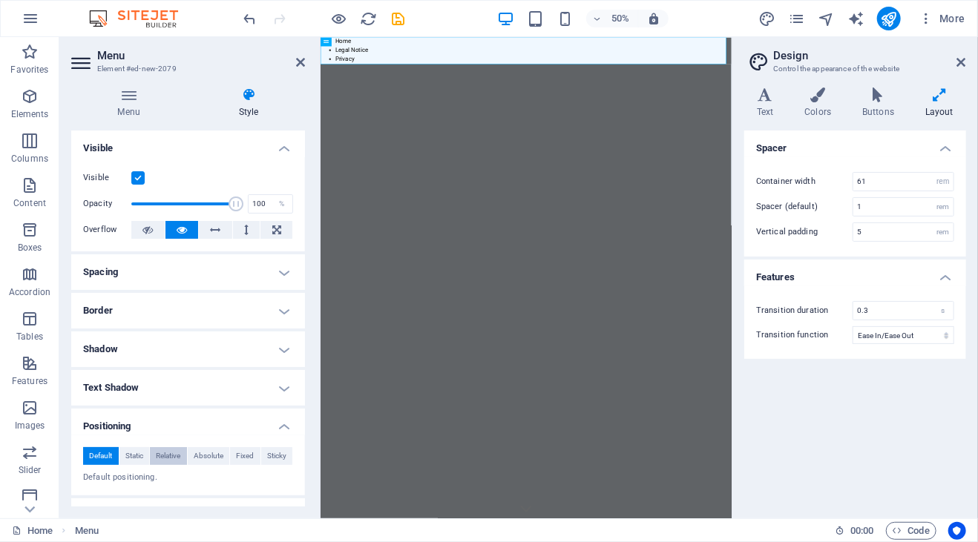
click at [174, 455] on span "Relative" at bounding box center [168, 456] width 24 height 18
click at [133, 102] on icon at bounding box center [128, 95] width 115 height 15
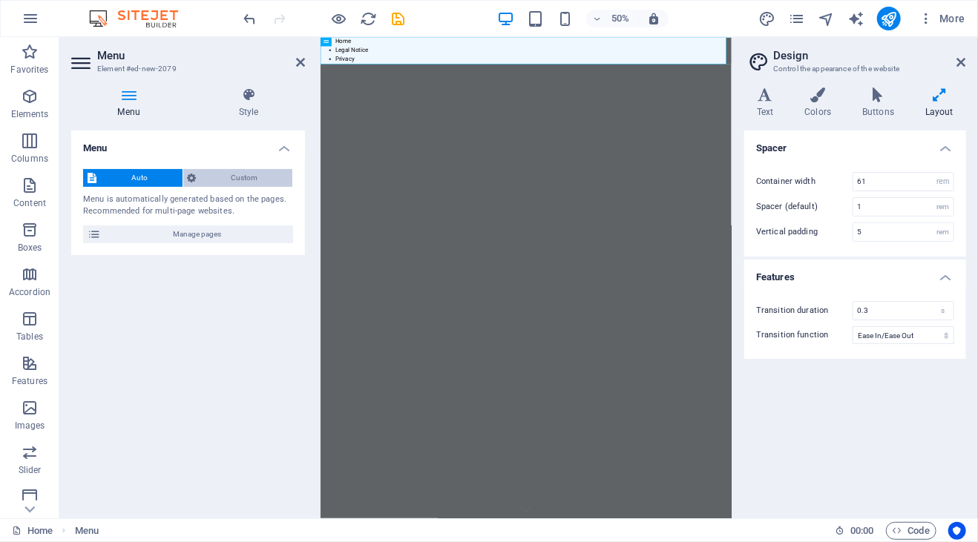
click at [218, 181] on span "Custom" at bounding box center [245, 178] width 88 height 18
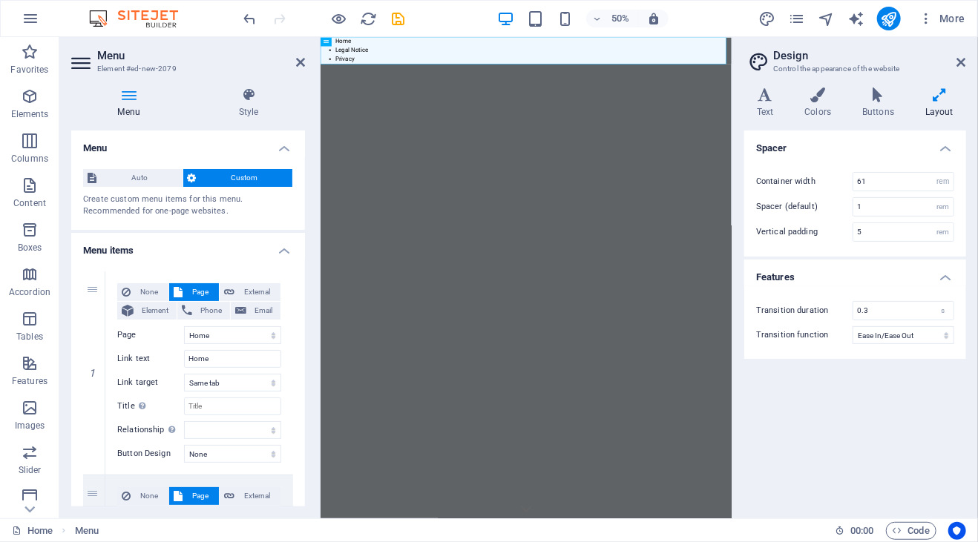
drag, startPoint x: 300, startPoint y: 264, endPoint x: 304, endPoint y: 291, distance: 27.8
click at [304, 291] on div "Menu Auto Custom Create custom menu items for this menu. Recommended for one-pa…" at bounding box center [188, 319] width 234 height 376
drag, startPoint x: 299, startPoint y: 293, endPoint x: 297, endPoint y: 335, distance: 41.6
